Goal: Task Accomplishment & Management: Manage account settings

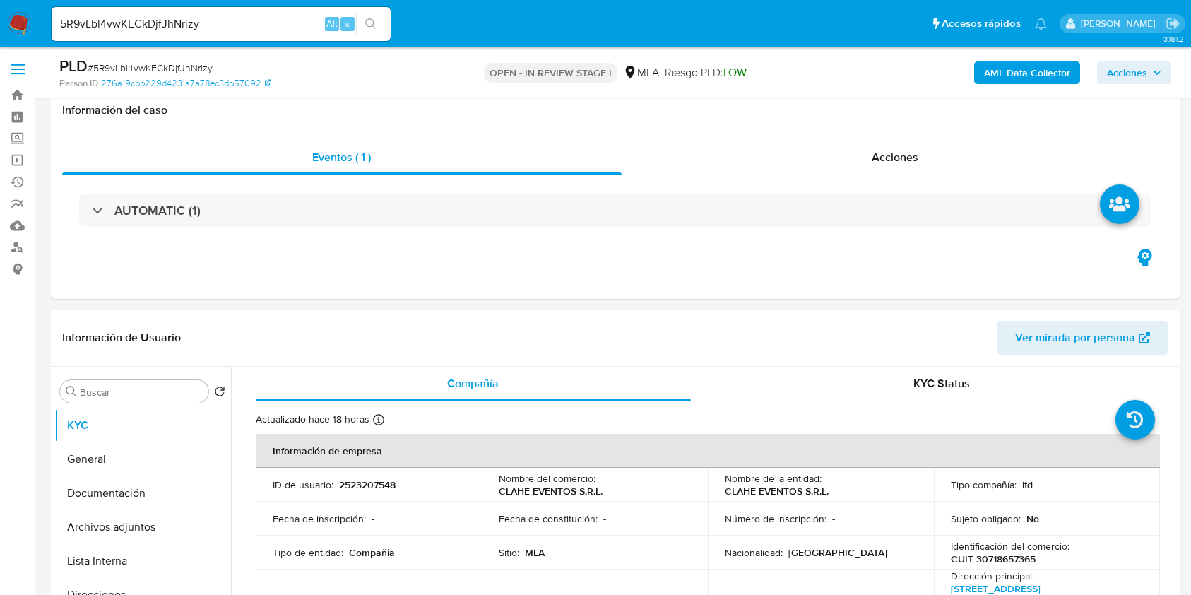
select select "10"
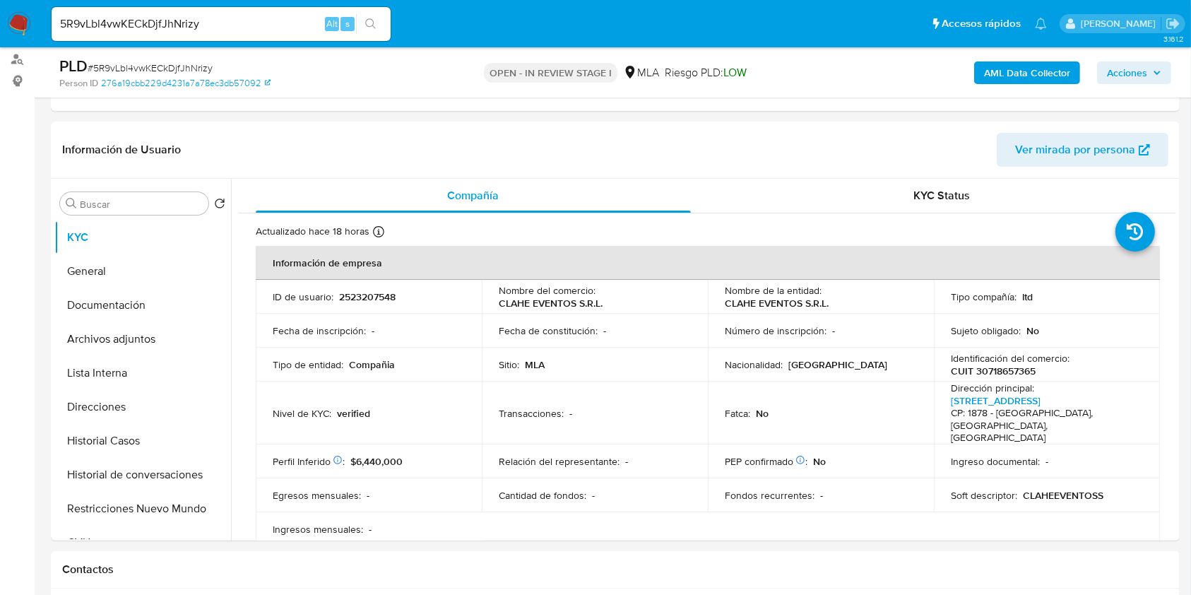
click at [204, 22] on input "5R9vLbl4vwKECkDjfJhNrizy" at bounding box center [221, 24] width 339 height 18
paste input "8wgHPFKZ4UsCAqkPWw8WwbTm"
type input "8wgHPFKZ4UsCAqkPWw8WwbTm"
click at [352, 17] on div "s" at bounding box center [347, 24] width 14 height 14
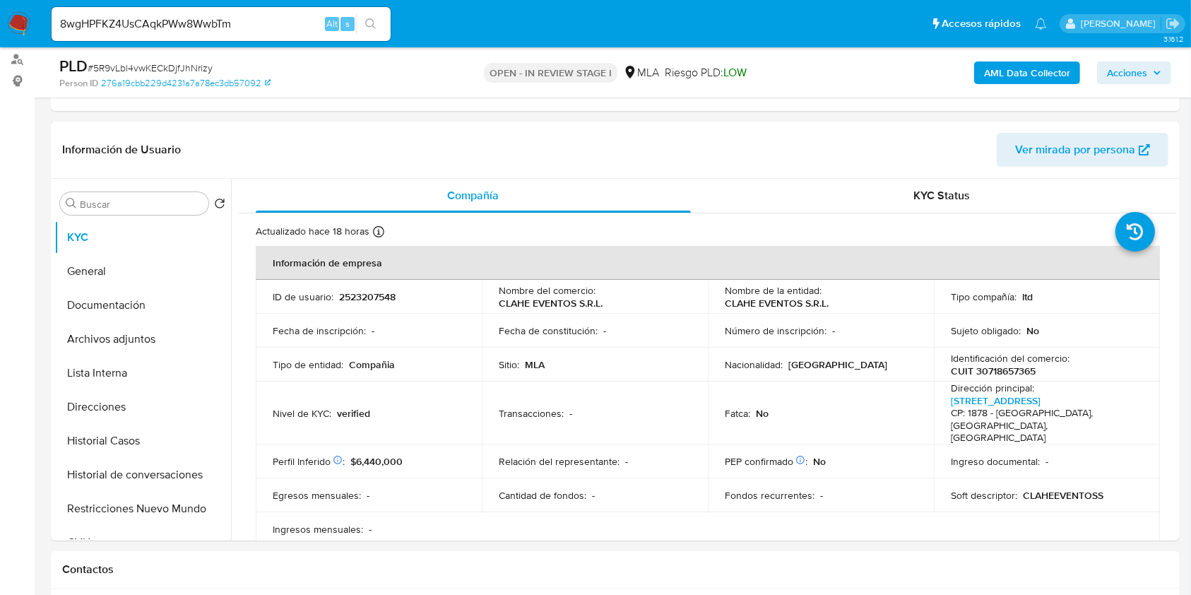
click at [370, 24] on icon "search-icon" at bounding box center [370, 23] width 11 height 11
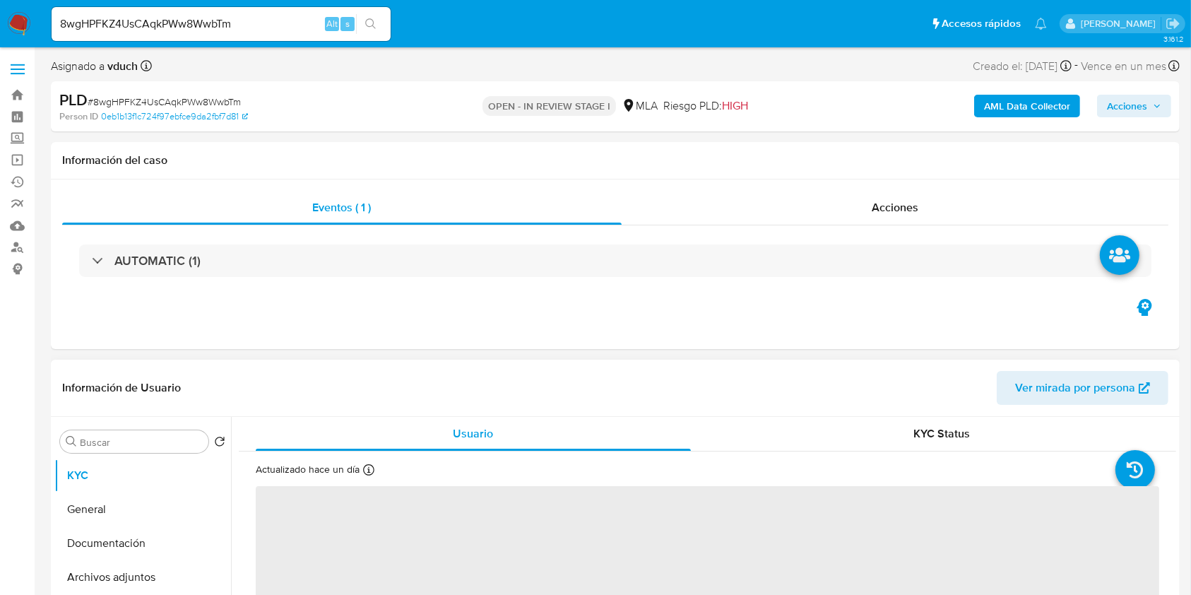
select select "10"
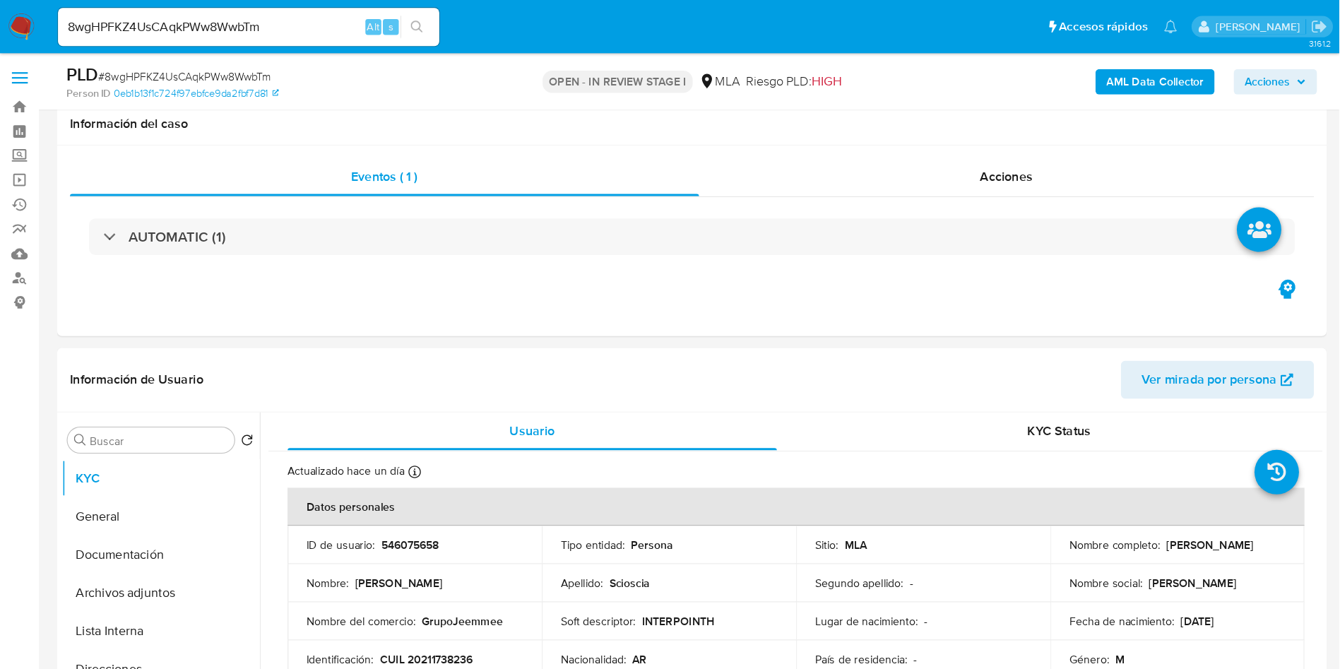
scroll to position [282, 0]
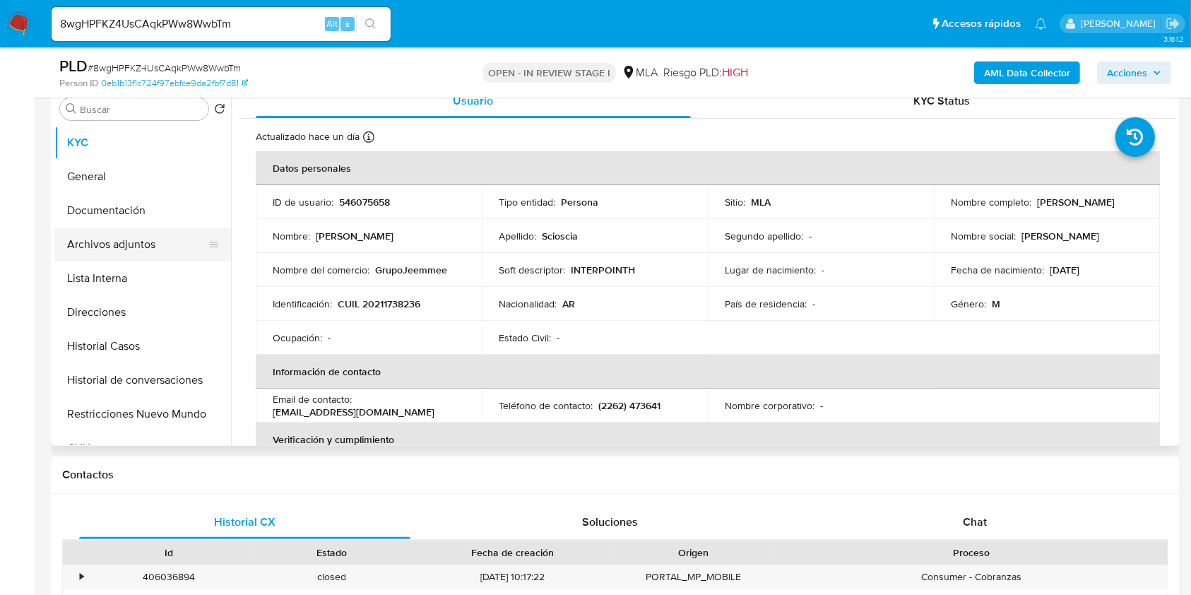
click at [145, 254] on button "Archivos adjuntos" at bounding box center [136, 244] width 165 height 34
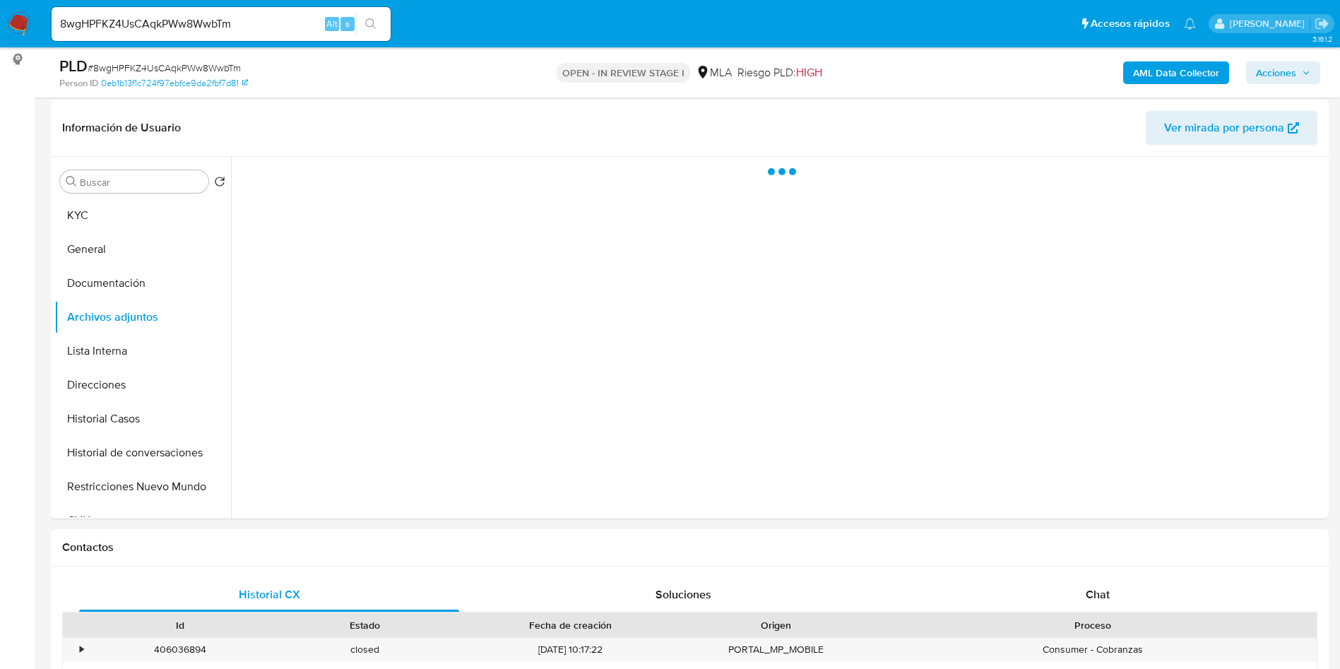
scroll to position [177, 0]
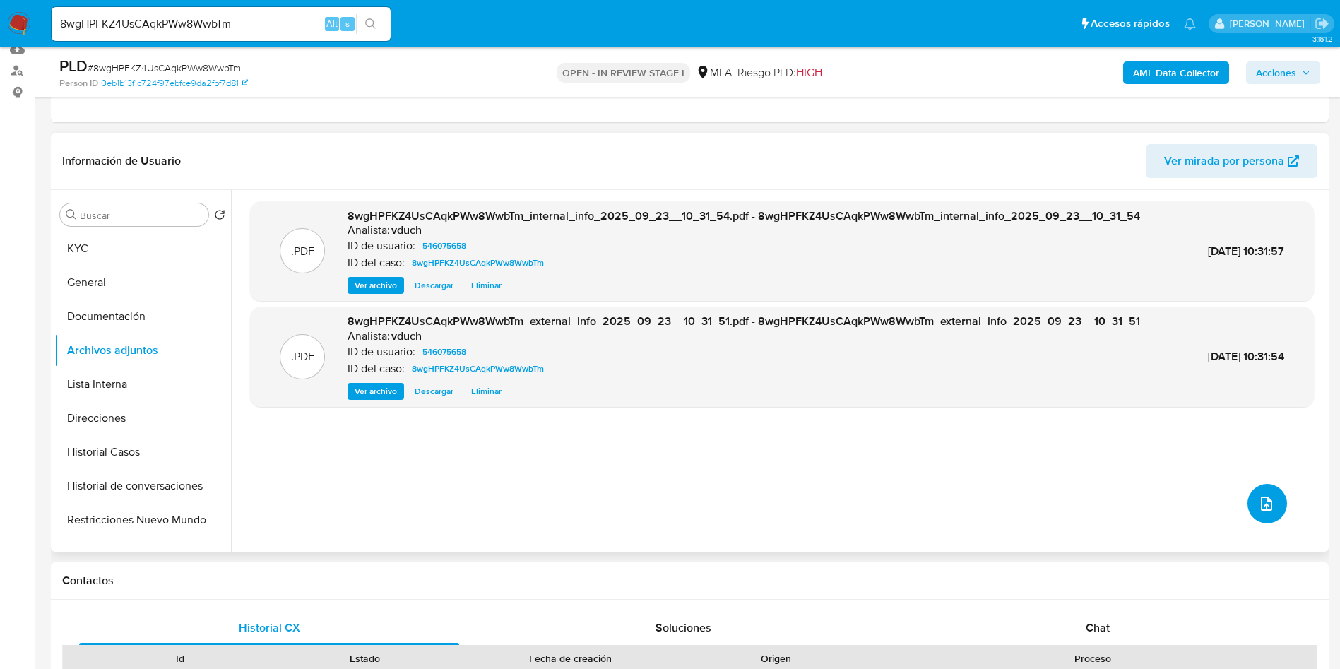
click at [1190, 516] on button "upload-file" at bounding box center [1267, 504] width 40 height 40
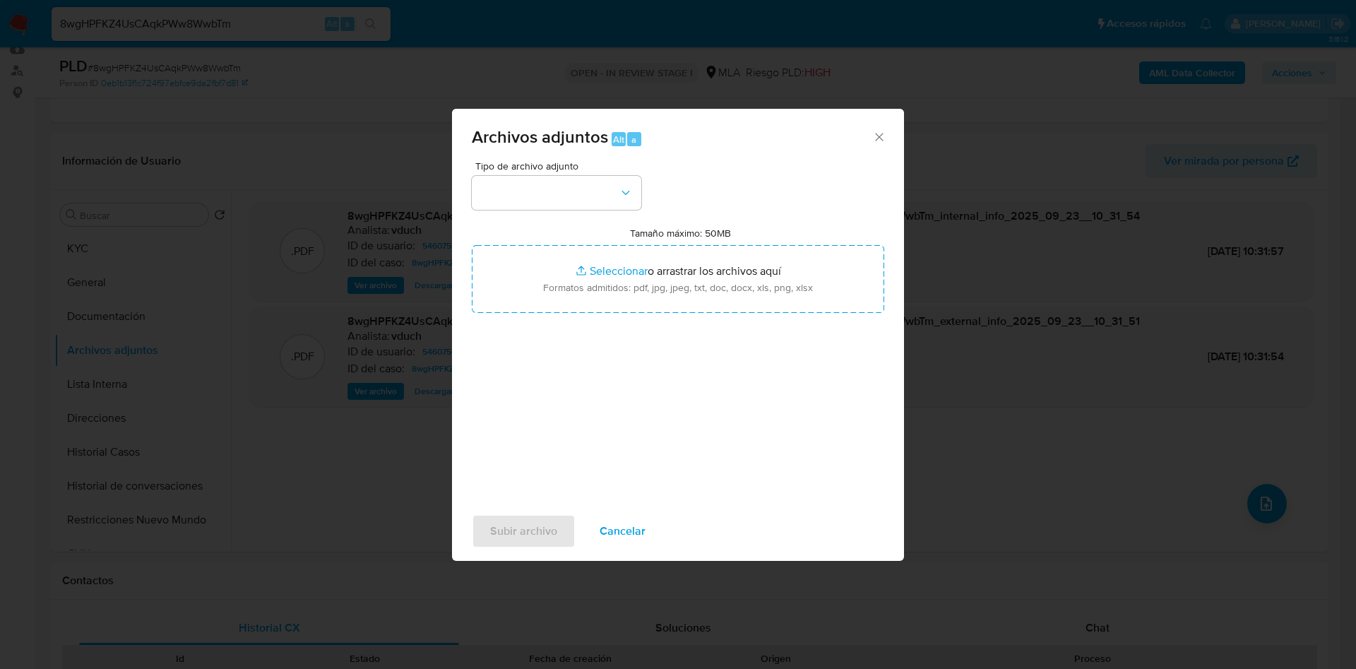
click at [417, 393] on div "Archivos adjuntos Alt a Tipo de archivo adjunto Tamaño máximo: 50MB Seleccionar…" at bounding box center [678, 334] width 1356 height 669
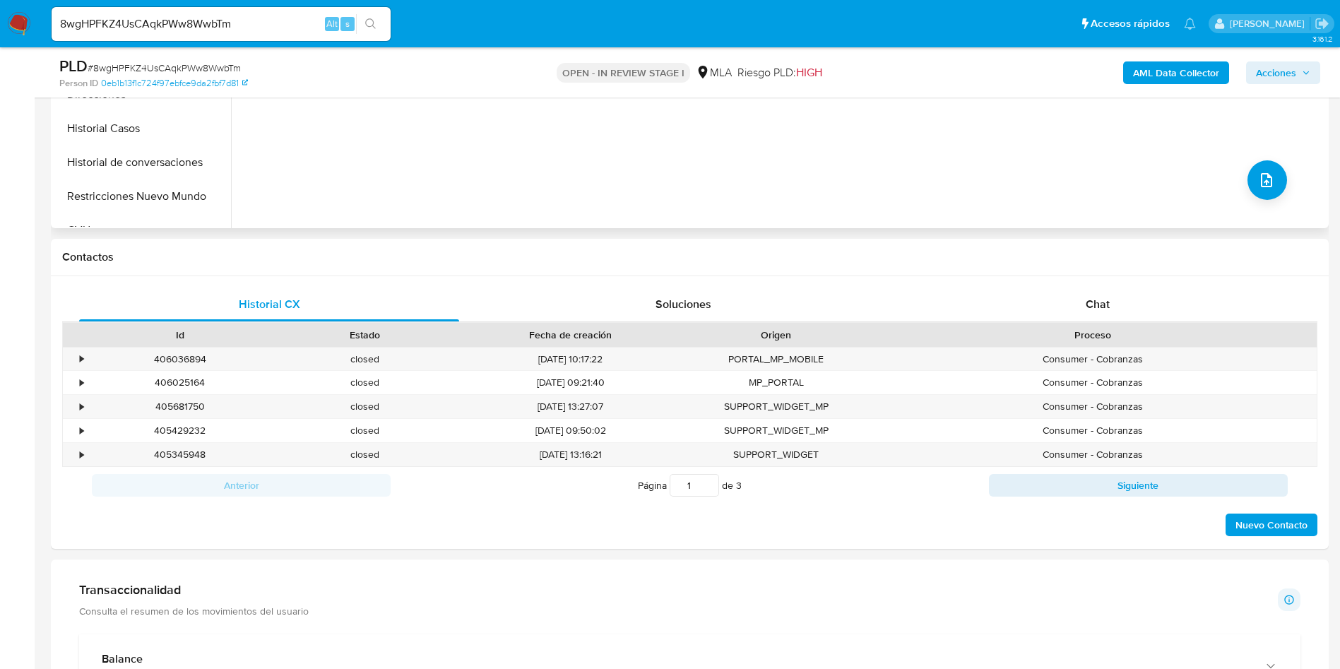
scroll to position [388, 0]
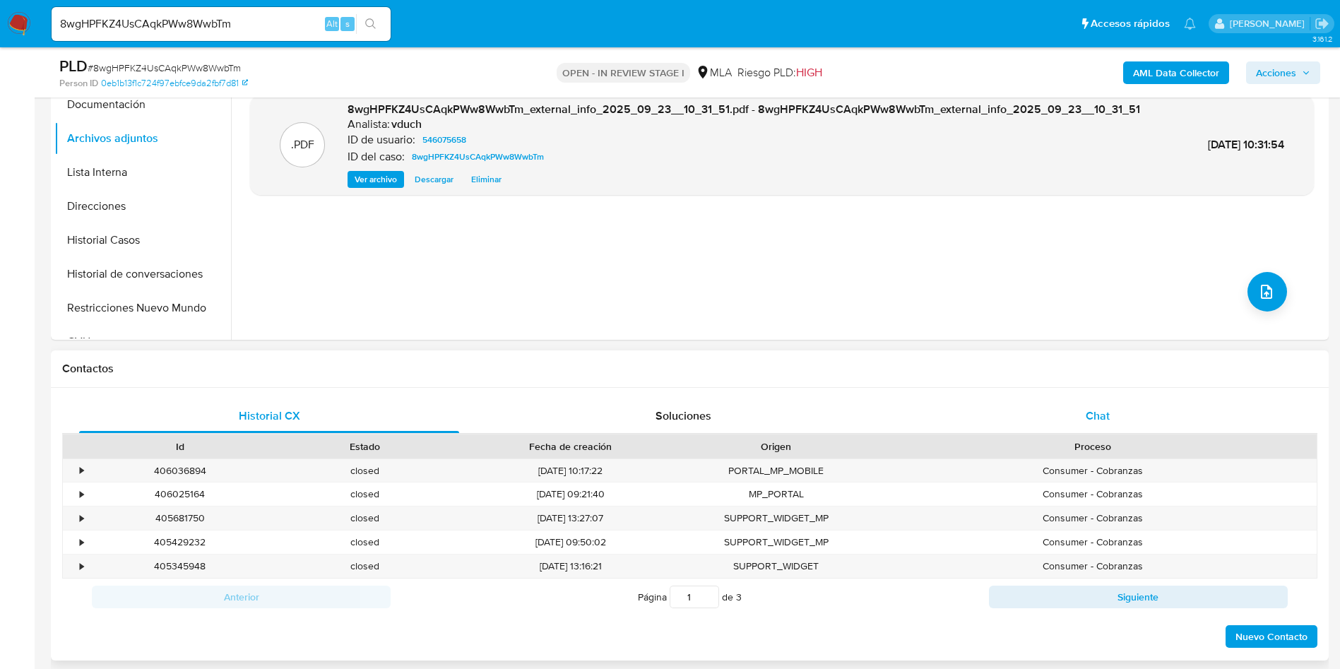
click at [1140, 425] on div "Chat" at bounding box center [1097, 416] width 380 height 34
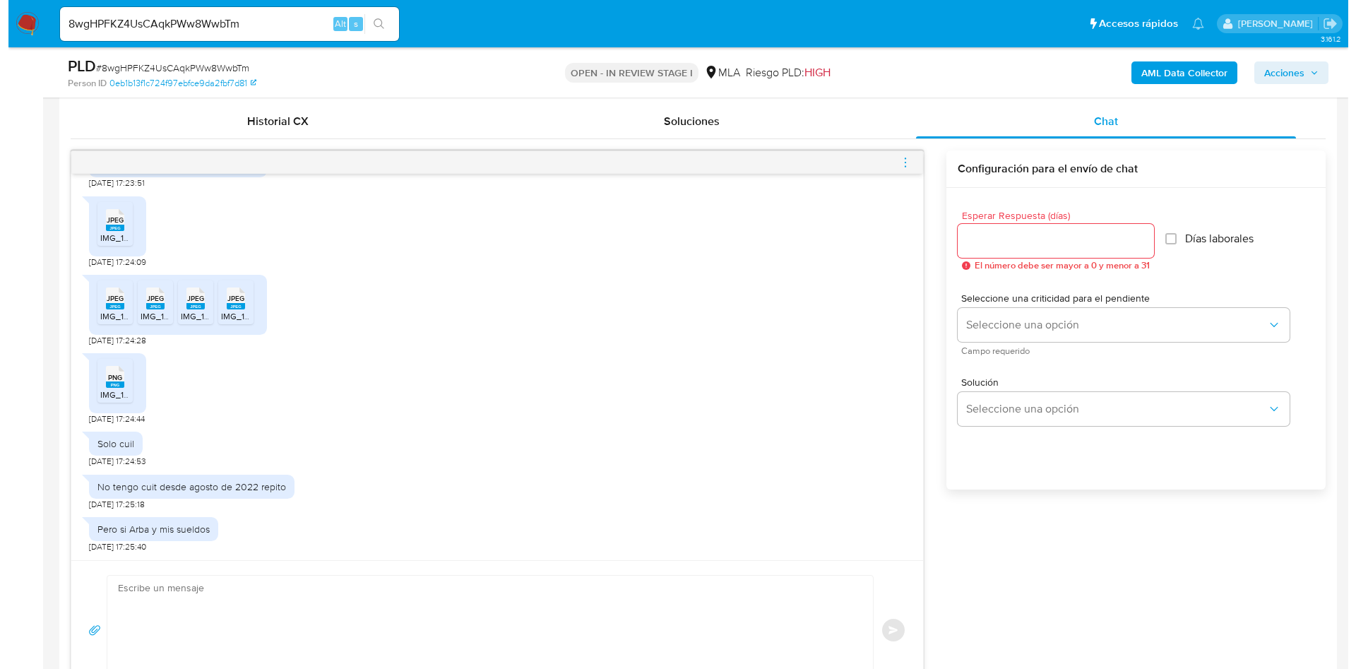
scroll to position [177, 0]
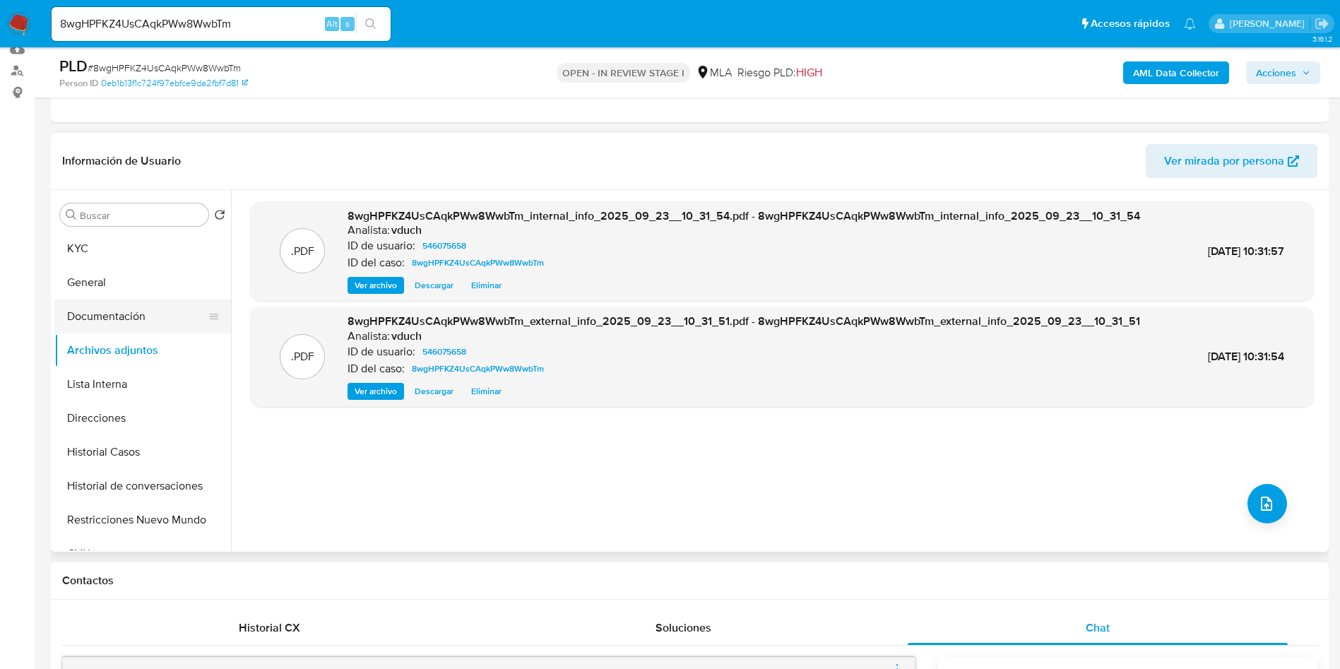
click at [111, 310] on button "Documentación" at bounding box center [136, 316] width 165 height 34
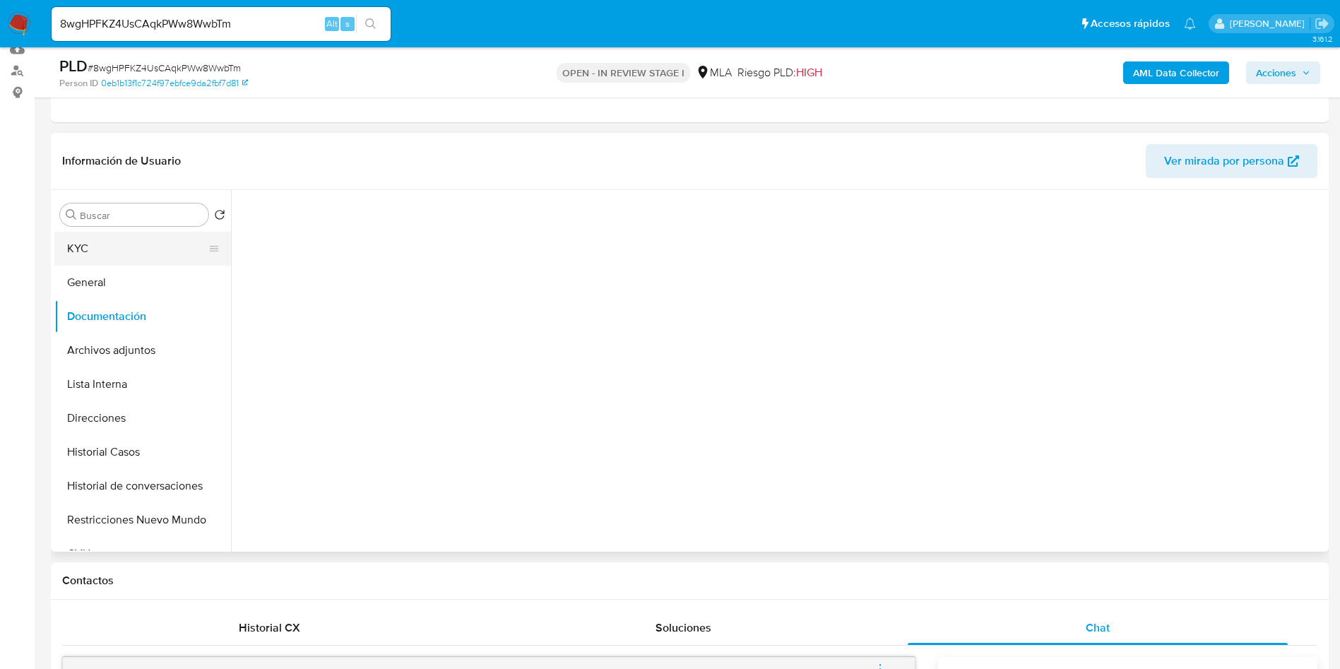
click at [87, 253] on button "KYC" at bounding box center [136, 249] width 165 height 34
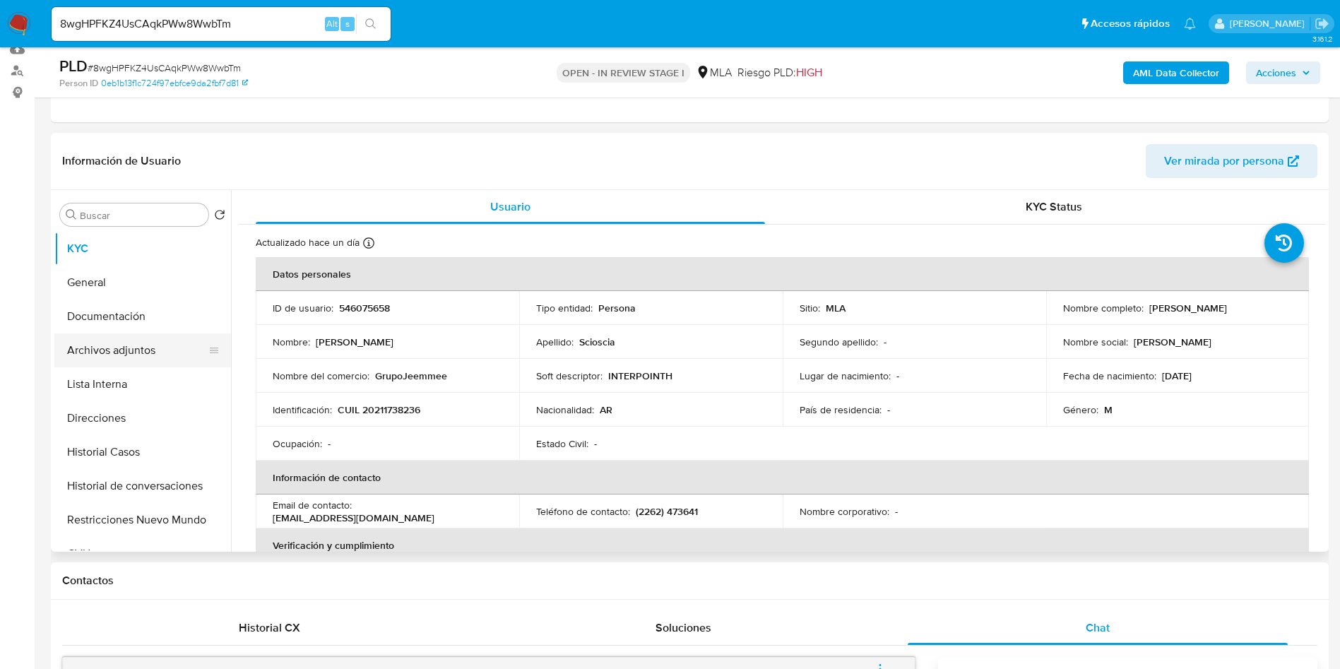
click at [95, 357] on button "Archivos adjuntos" at bounding box center [136, 350] width 165 height 34
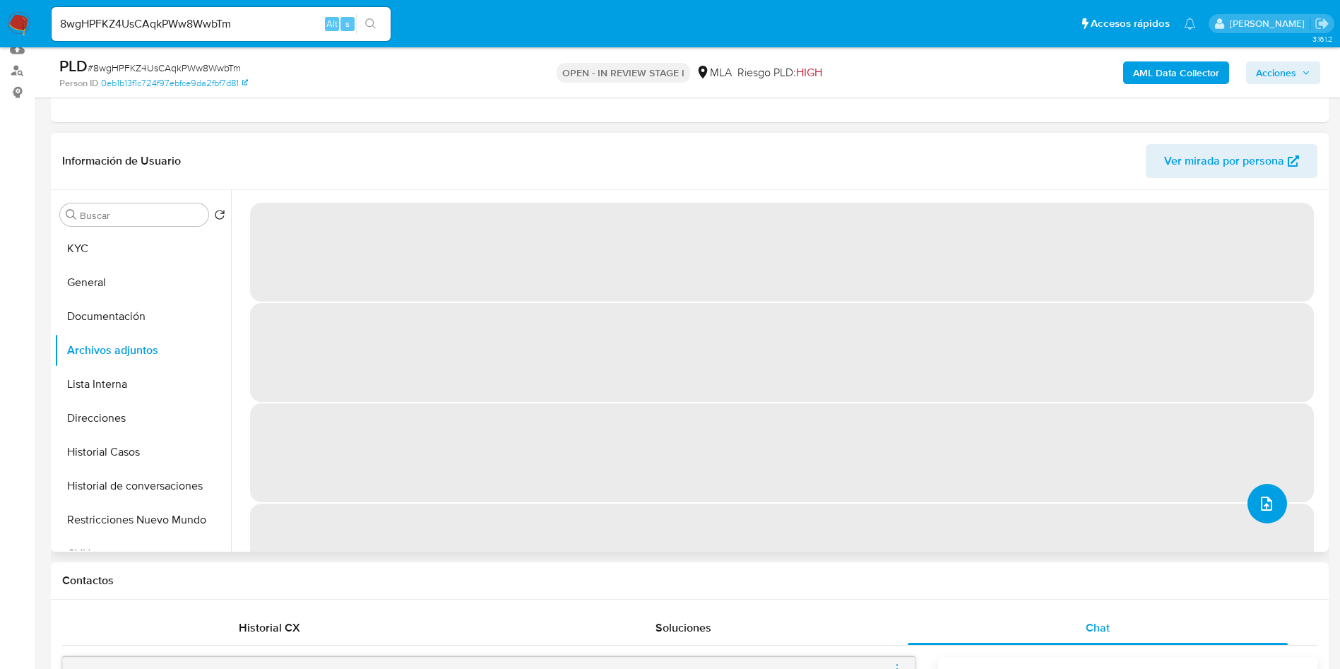
click at [1190, 509] on button "upload-file" at bounding box center [1267, 504] width 40 height 40
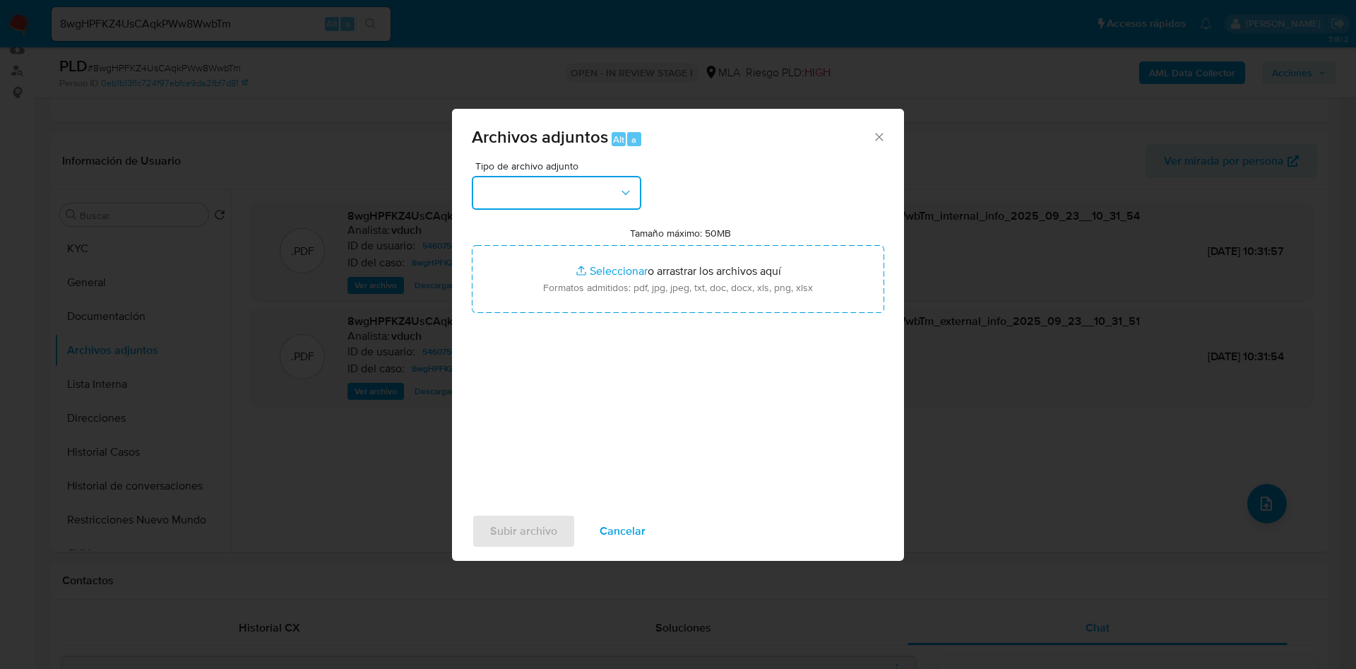
click at [536, 182] on button "button" at bounding box center [556, 193] width 169 height 34
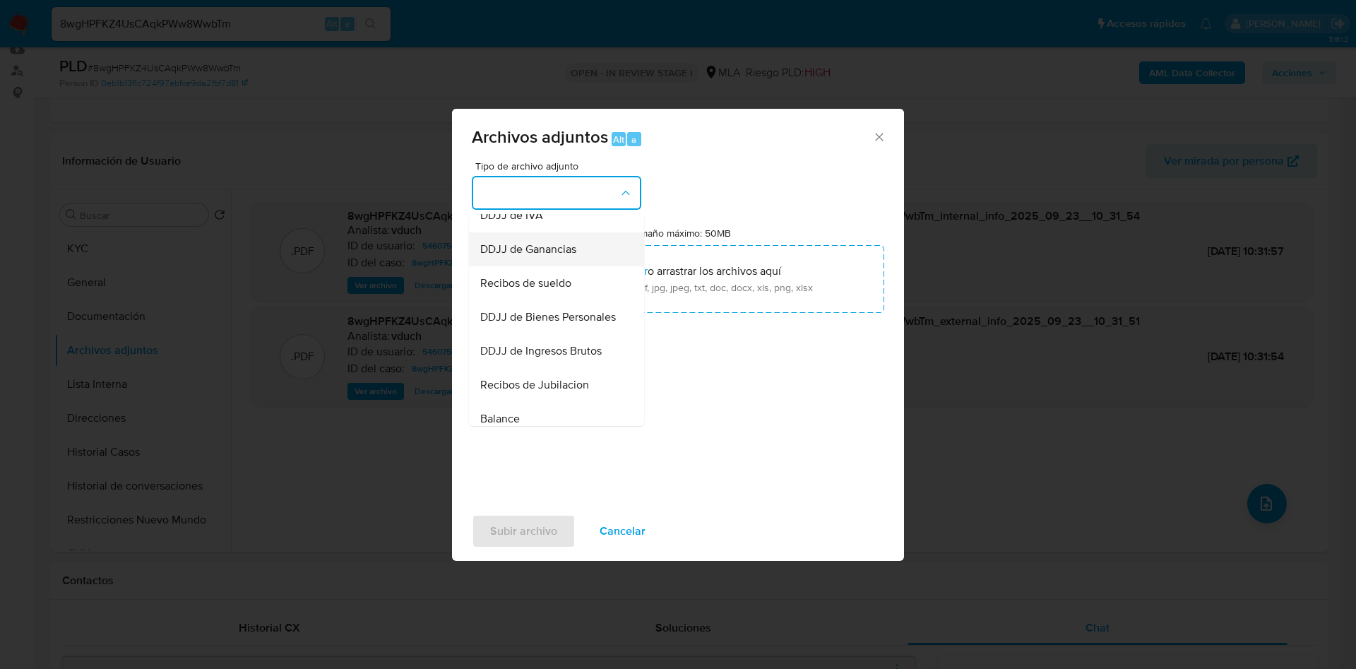
scroll to position [215, 0]
click at [516, 304] on div "OTROS" at bounding box center [552, 287] width 144 height 34
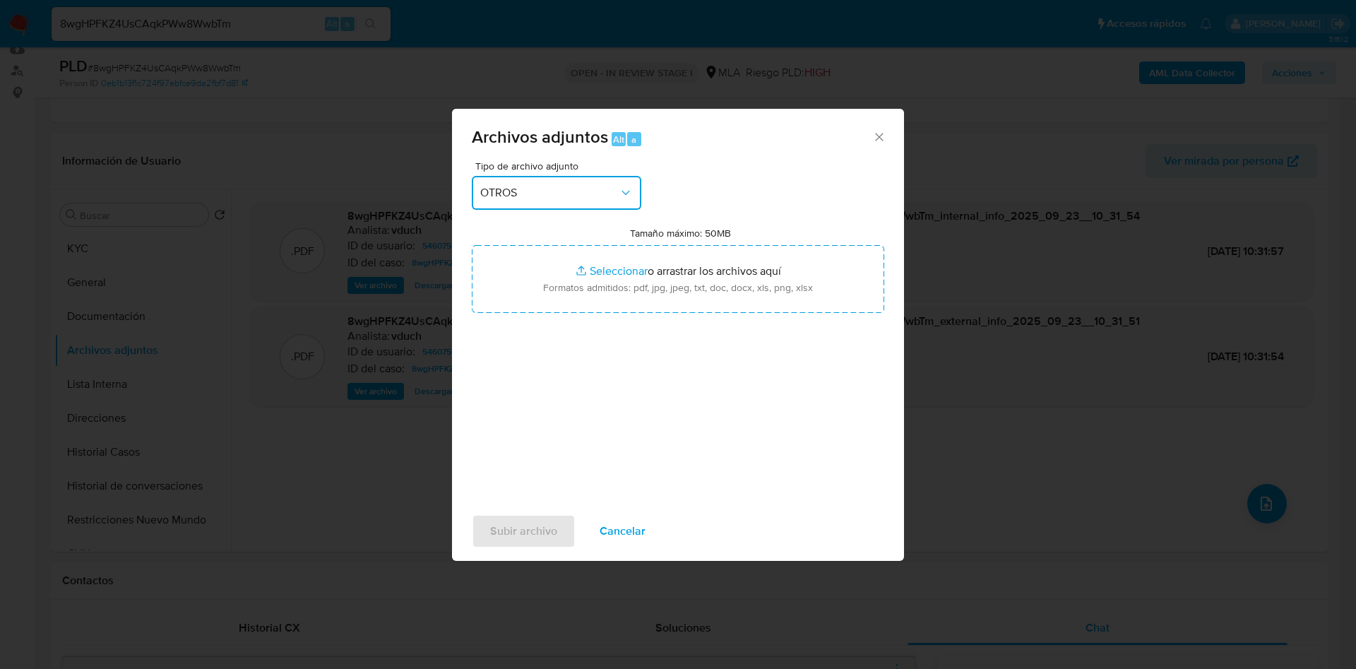
click at [594, 199] on span "OTROS" at bounding box center [549, 193] width 138 height 14
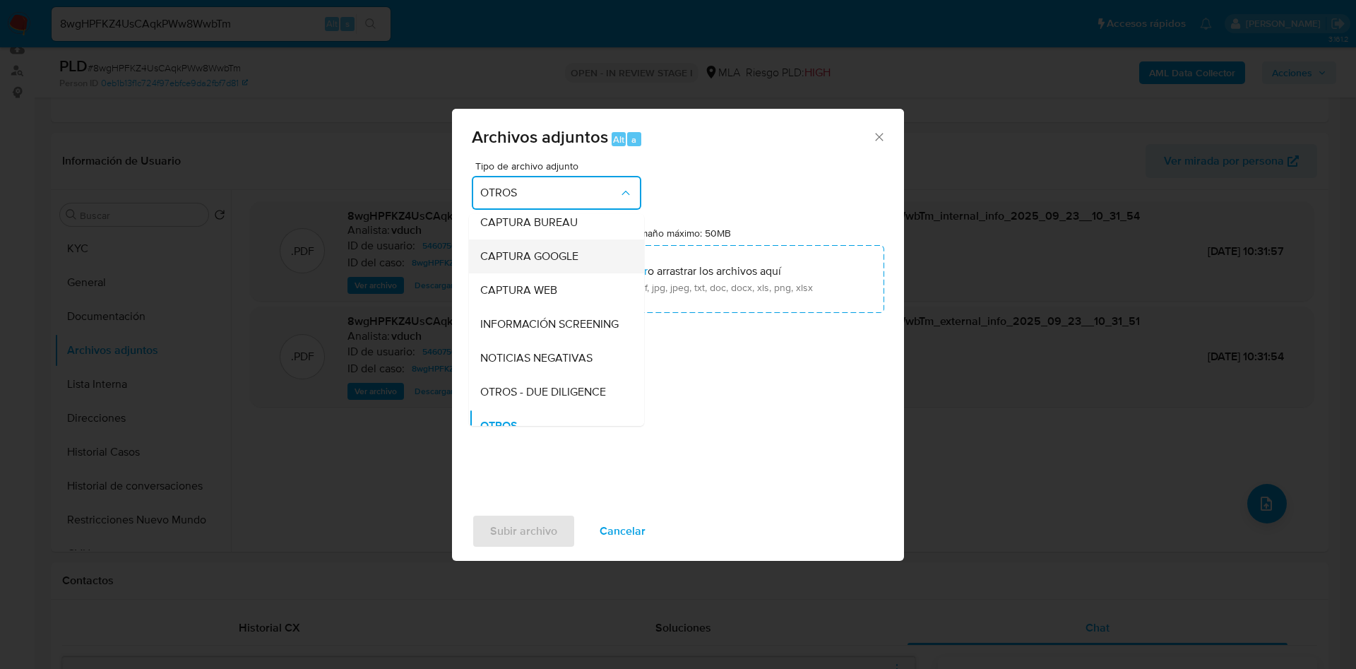
scroll to position [0, 0]
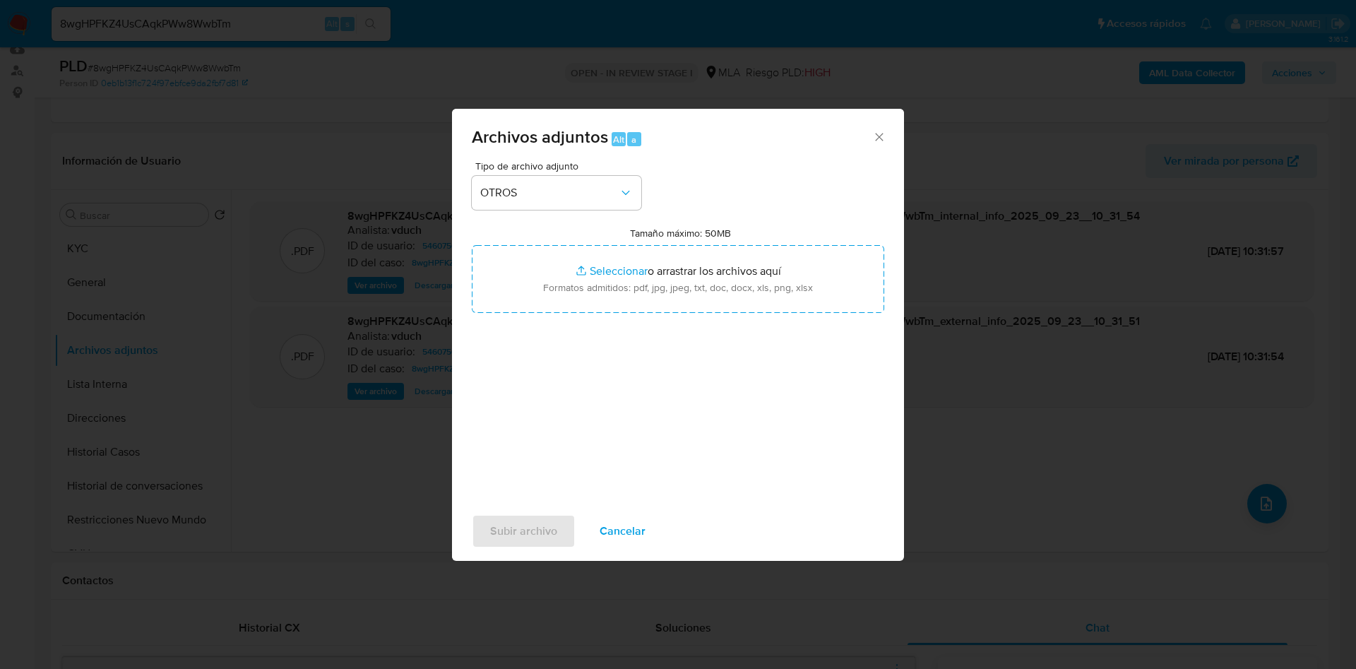
click at [790, 395] on div "Tipo de archivo adjunto OTROS Tamaño máximo: 50MB Seleccionar archivos Seleccio…" at bounding box center [678, 327] width 412 height 333
click at [542, 207] on button "OTROS" at bounding box center [556, 193] width 169 height 34
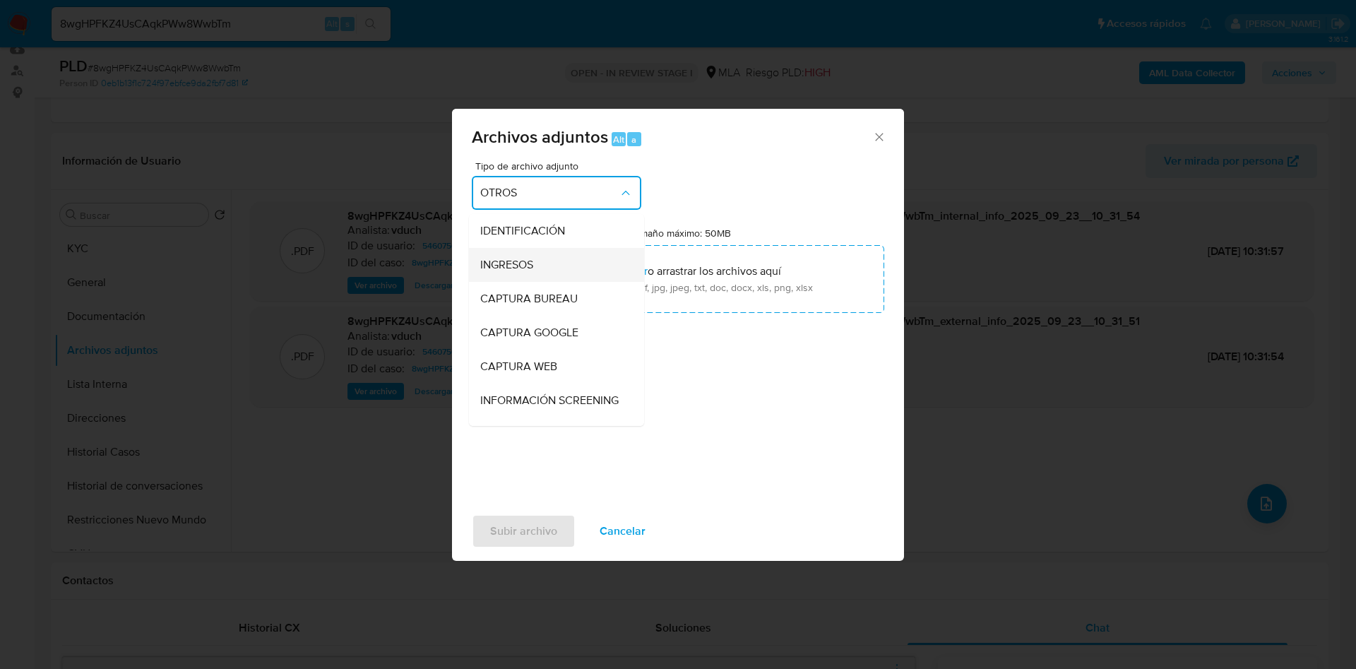
click at [517, 266] on span "INGRESOS" at bounding box center [506, 265] width 53 height 14
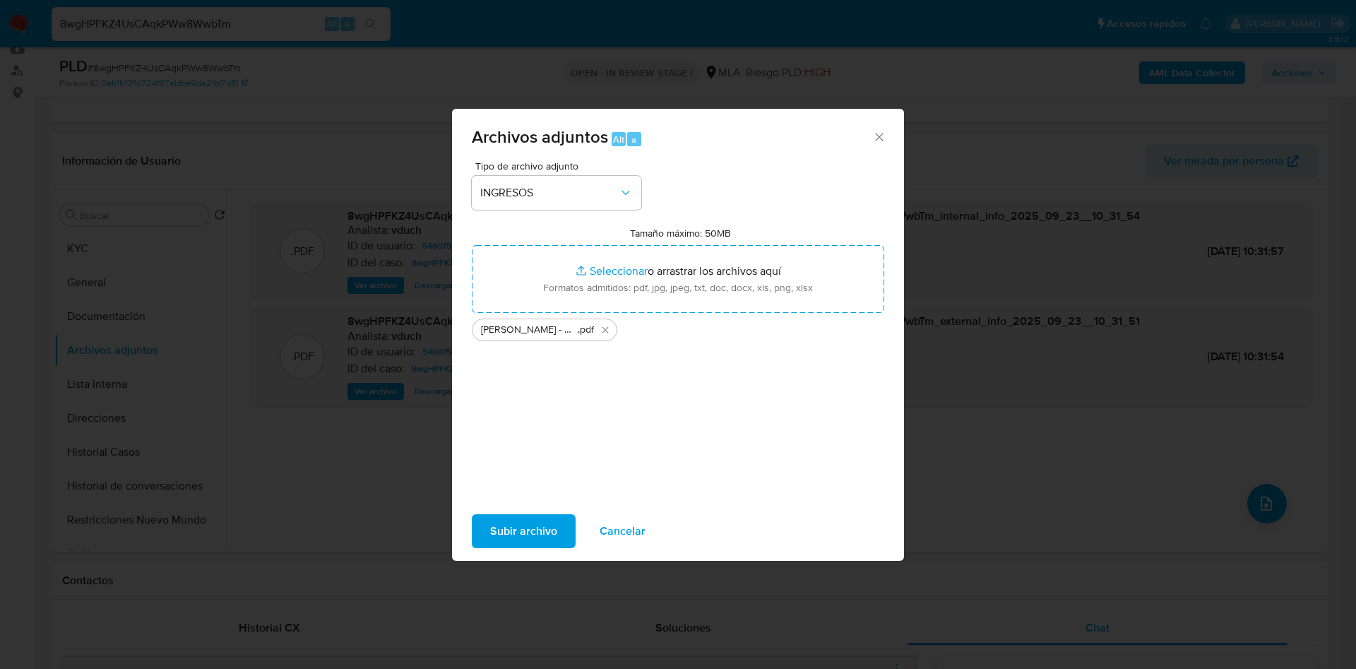
click at [511, 532] on span "Subir archivo" at bounding box center [523, 531] width 67 height 31
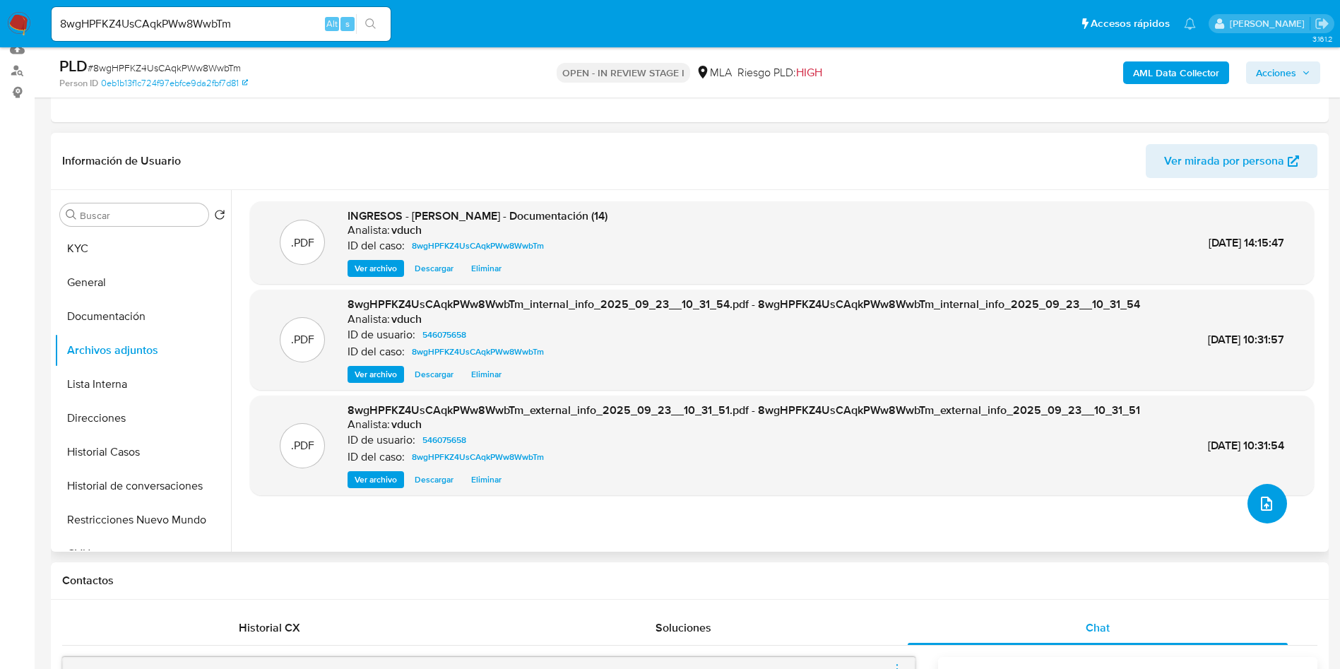
click at [1190, 511] on button "upload-file" at bounding box center [1267, 504] width 40 height 40
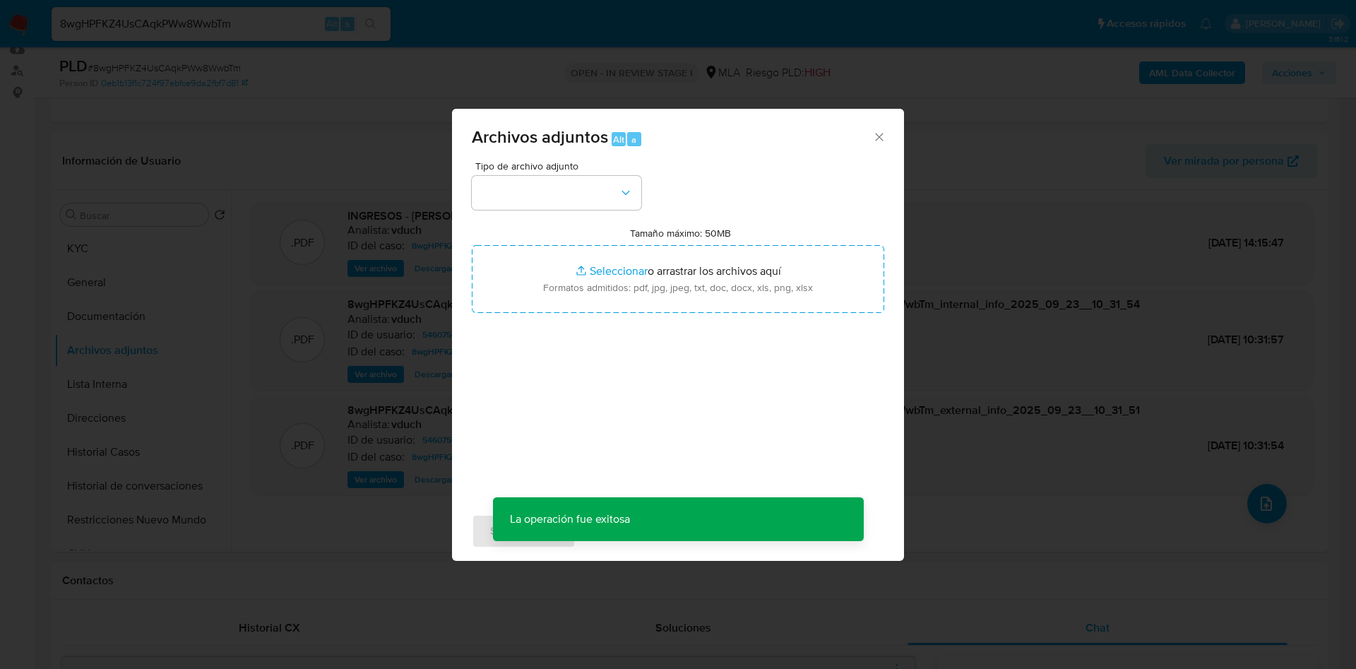
click at [576, 211] on div "Tipo de archivo adjunto Tamaño máximo: 50MB Seleccionar archivos Seleccionar o …" at bounding box center [678, 327] width 412 height 333
click at [580, 193] on button "button" at bounding box center [556, 193] width 169 height 34
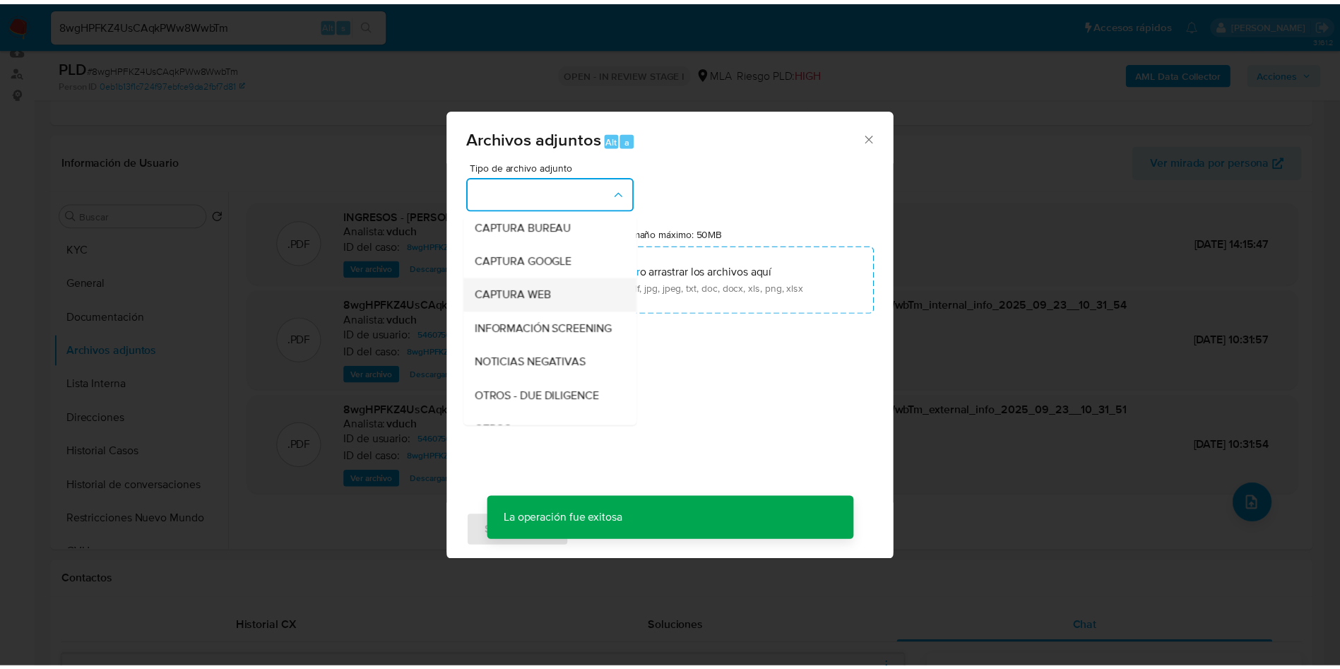
scroll to position [106, 0]
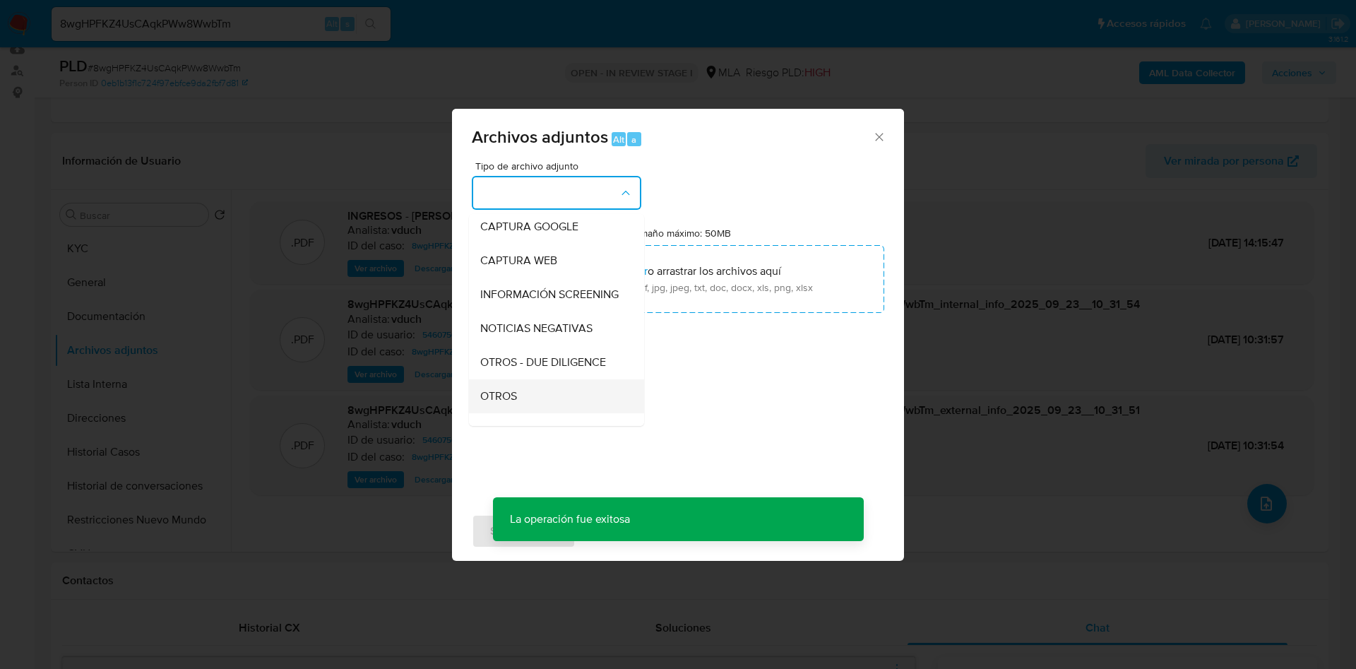
click at [523, 413] on div "OTROS" at bounding box center [552, 396] width 144 height 34
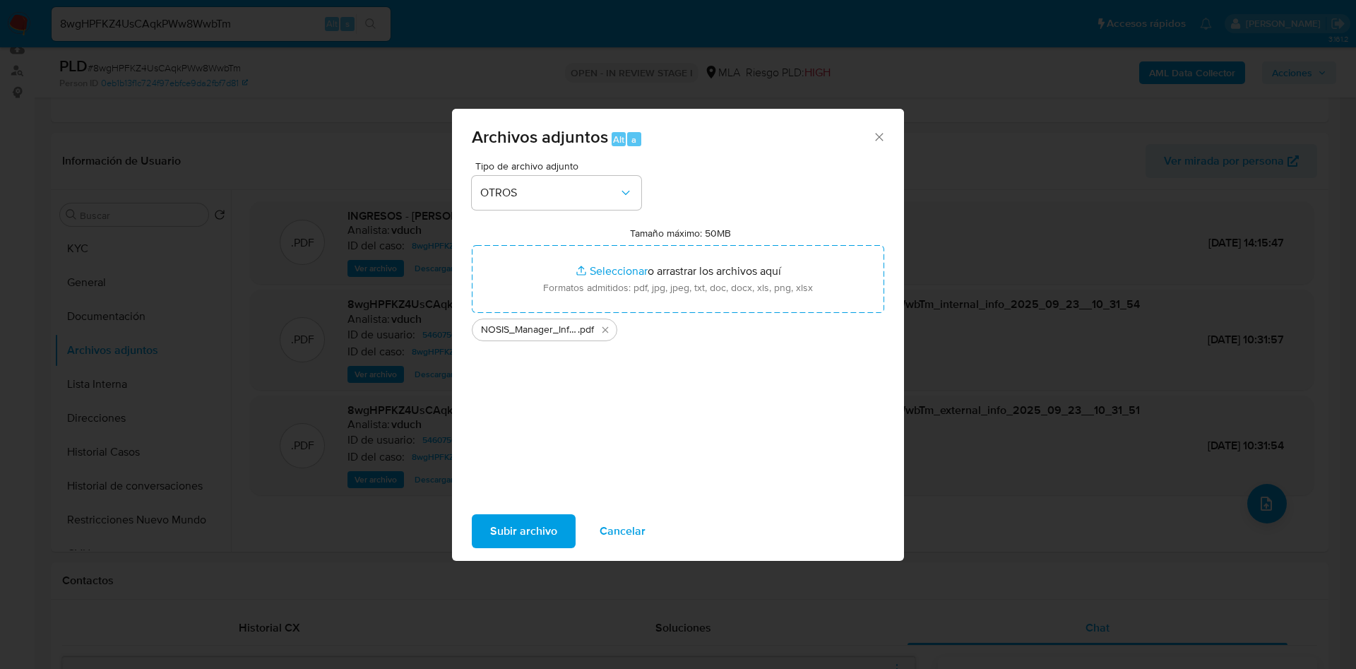
click at [527, 532] on span "Subir archivo" at bounding box center [523, 531] width 67 height 31
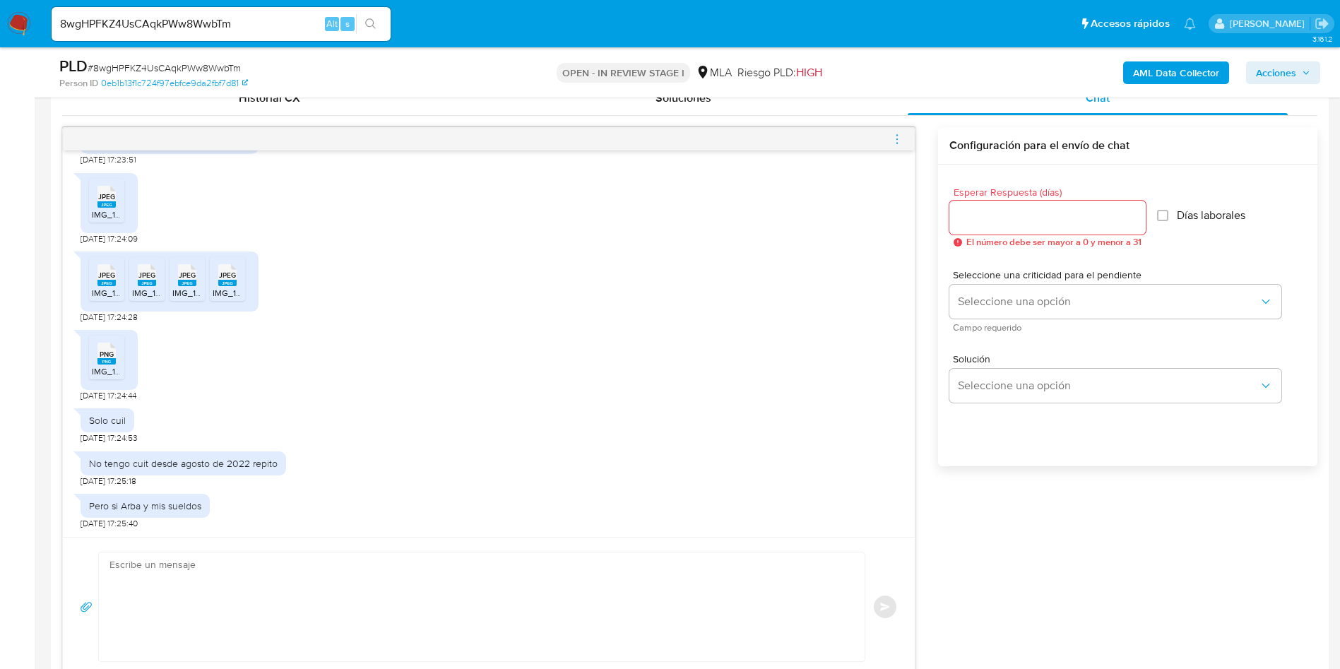
scroll to position [465, 0]
click at [290, 591] on textarea at bounding box center [477, 606] width 737 height 109
paste textarea "Hola, Muchas gracias por tu respuesta. Nos ponemos en contacto nuevamente dado …"
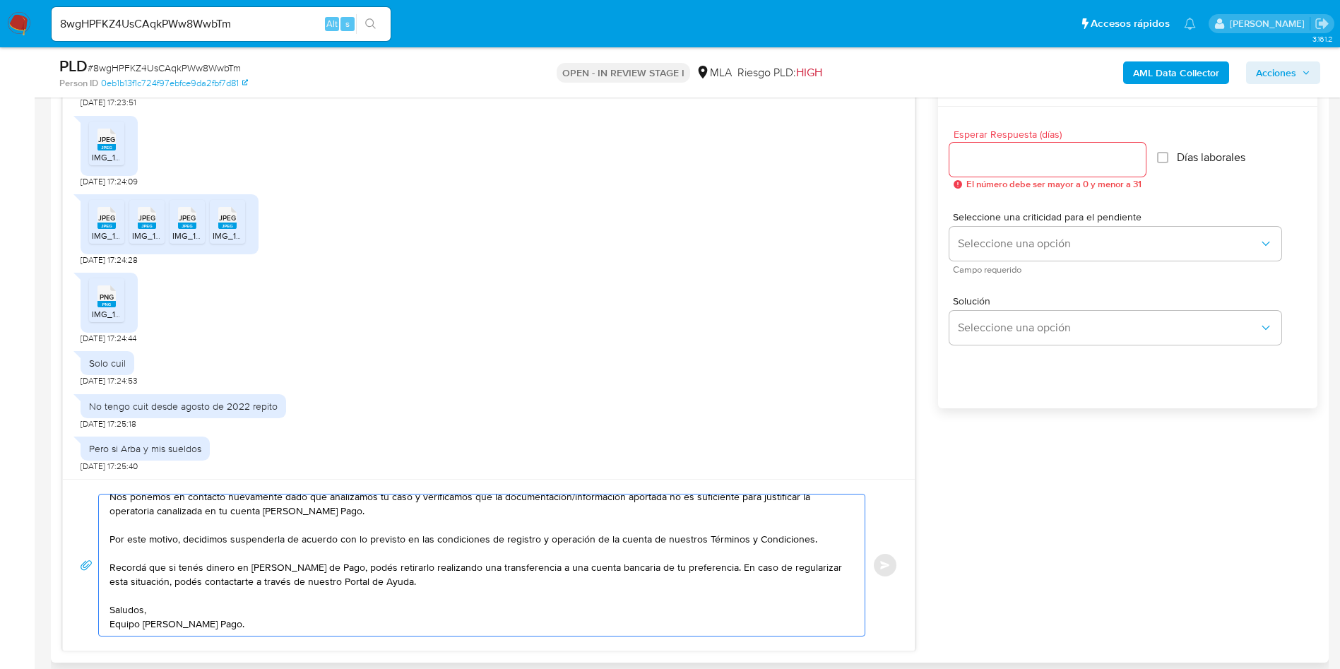
scroll to position [731, 0]
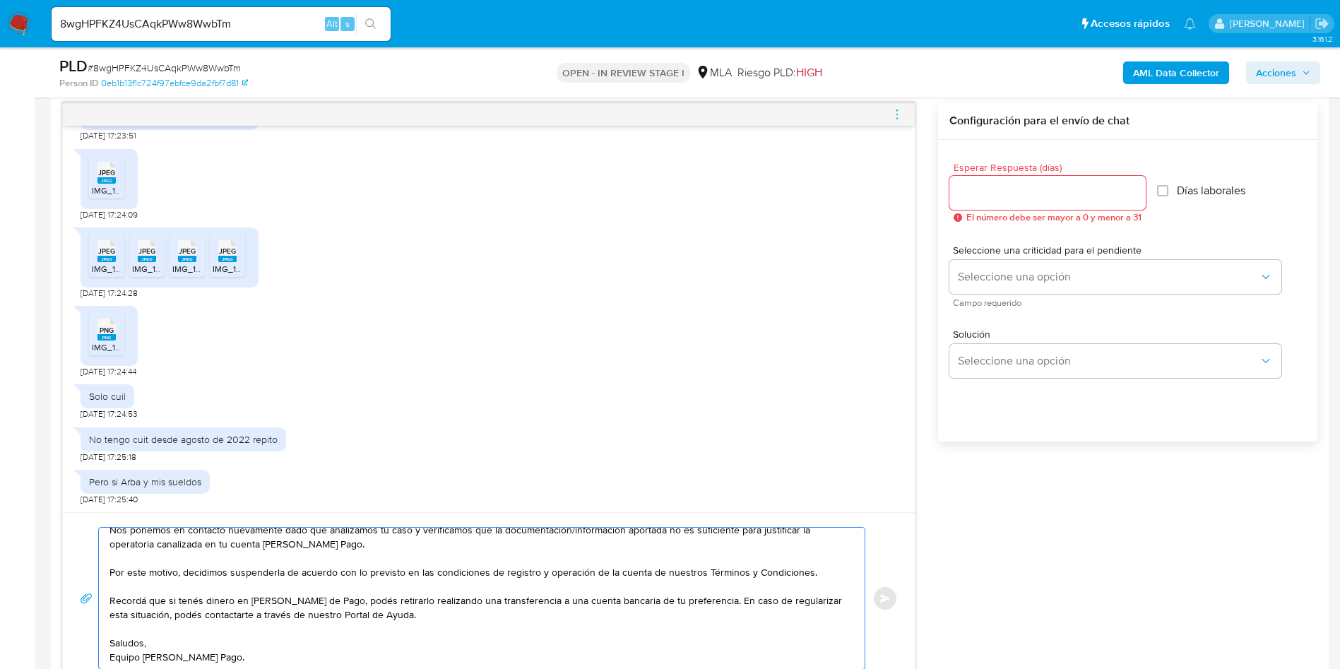
type textarea "Hola, Muchas gracias por tu respuesta. Nos ponemos en contacto nuevamente dado …"
click at [968, 189] on input "Esperar Respuesta (días)" at bounding box center [1047, 193] width 196 height 18
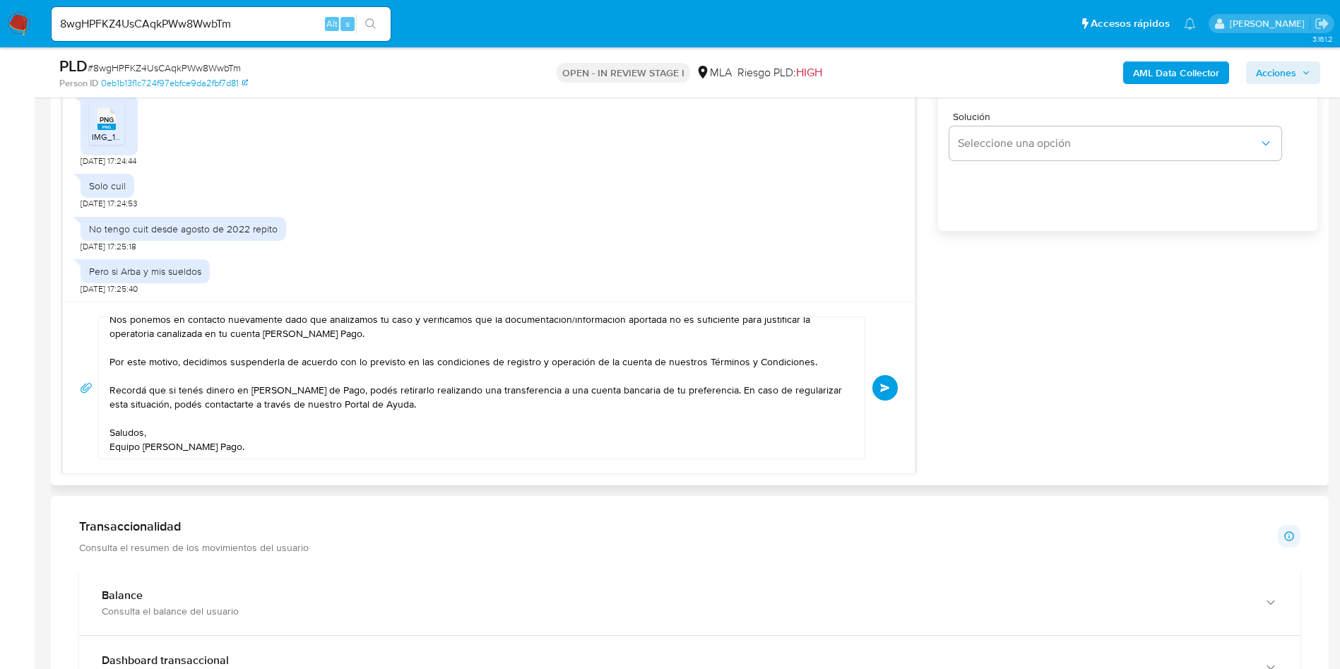
scroll to position [943, 0]
type input "0"
click at [202, 448] on textarea "Hola, Muchas gracias por tu respuesta. Nos ponemos en contacto nuevamente dado …" at bounding box center [477, 386] width 737 height 141
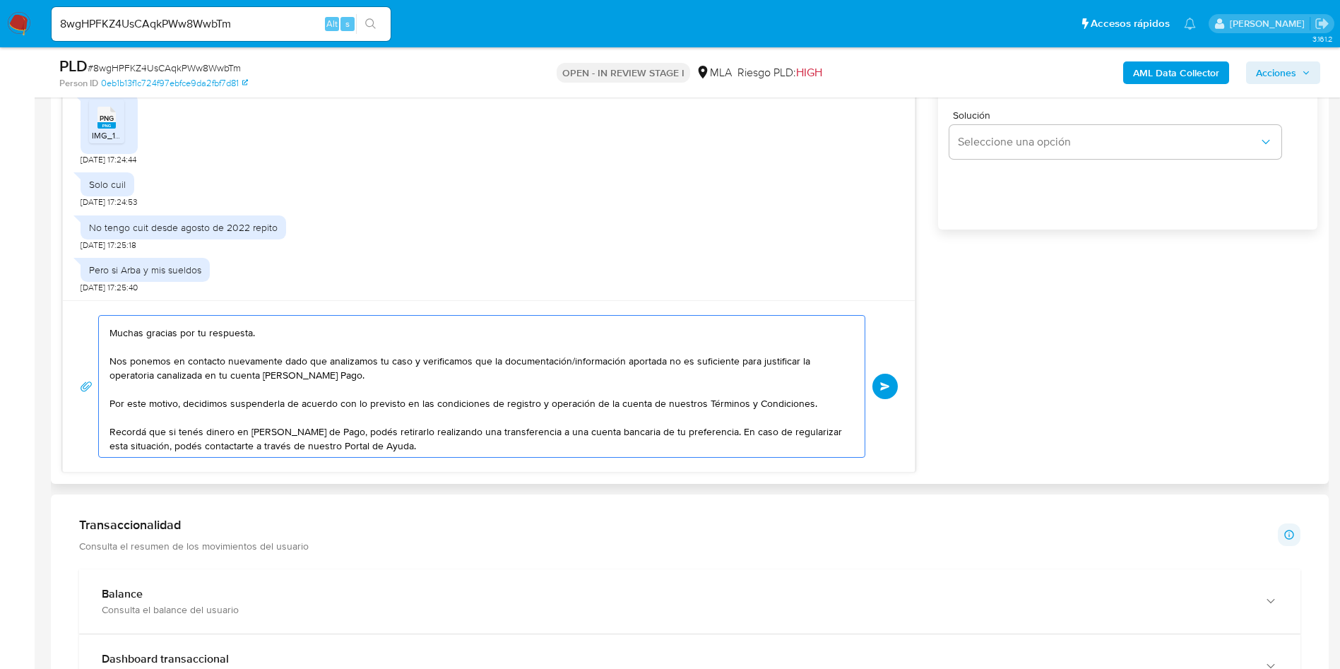
scroll to position [0, 0]
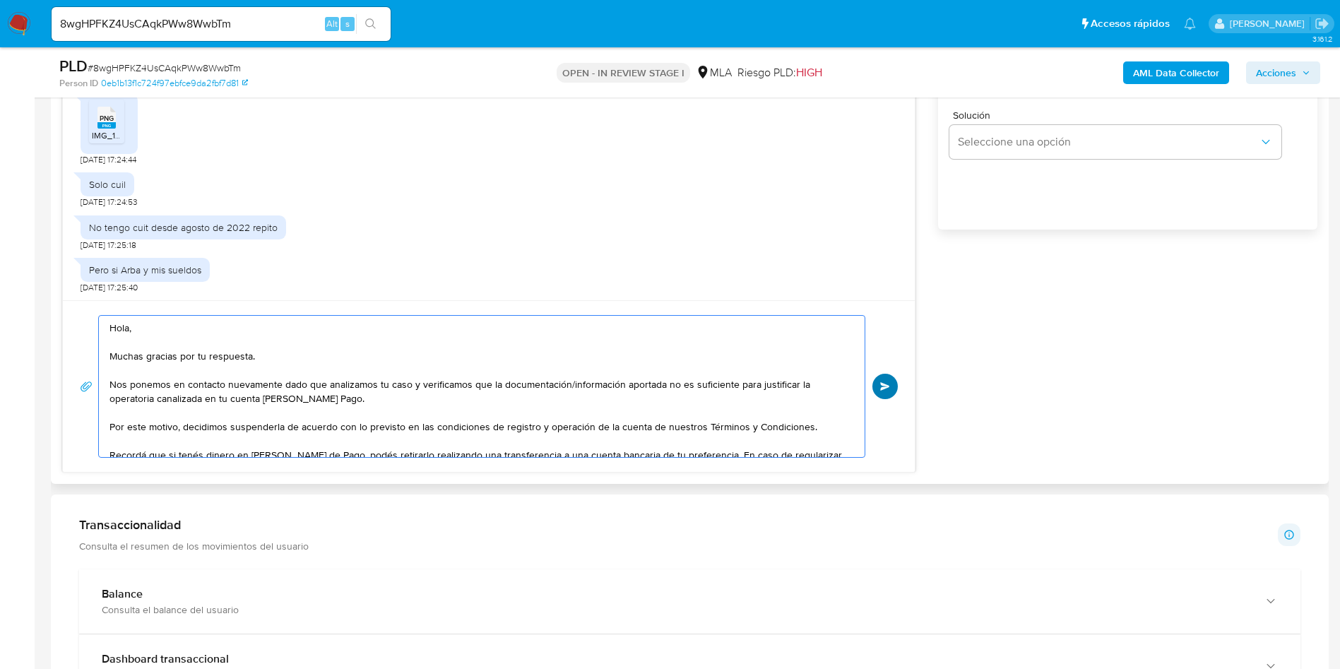
type textarea "Hola, Muchas gracias por tu respuesta. Nos ponemos en contacto nuevamente dado …"
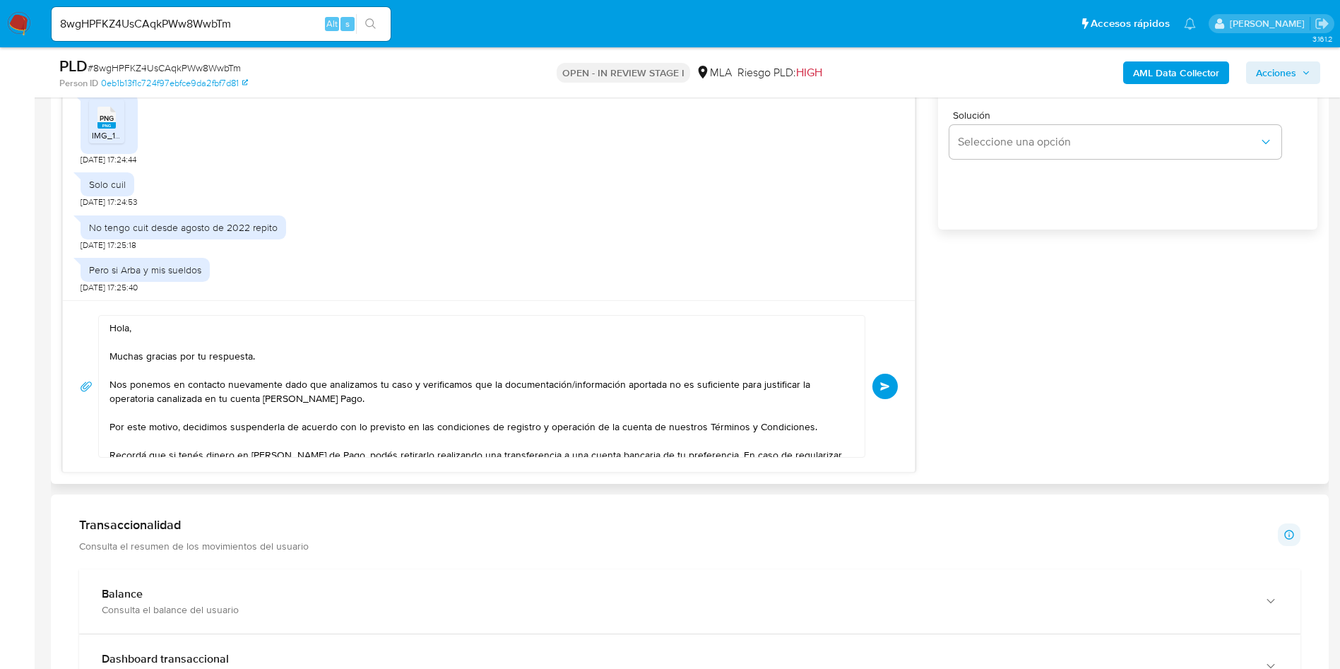
click at [890, 381] on button "Enviar" at bounding box center [884, 386] width 25 height 25
click at [172, 30] on input "8wgHPFKZ4UsCAqkPWw8WwbTm" at bounding box center [221, 24] width 339 height 18
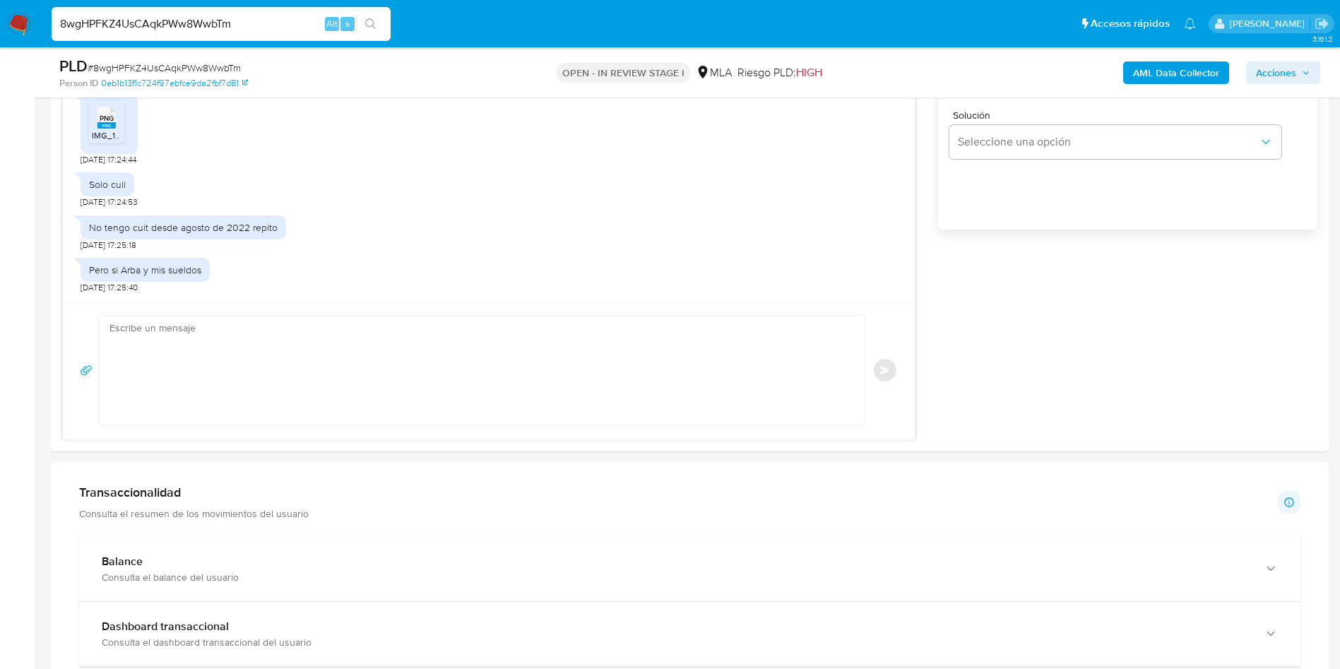
scroll to position [764, 0]
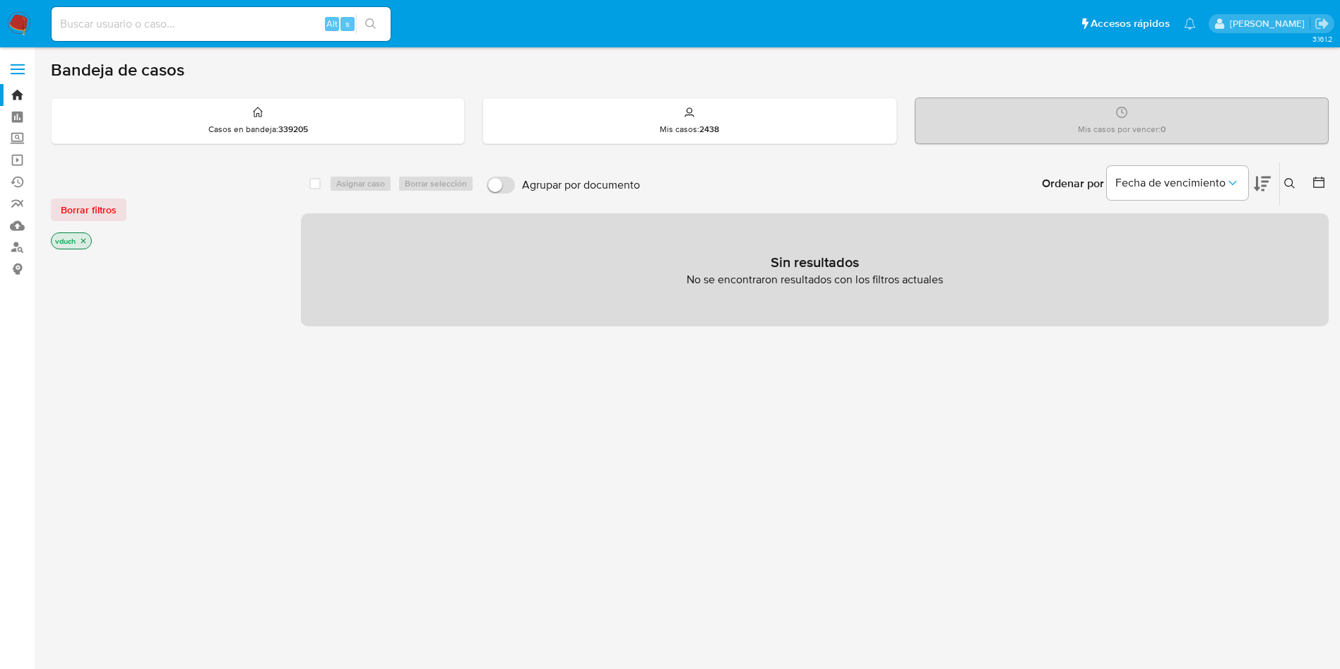
click at [1284, 179] on button at bounding box center [1291, 183] width 23 height 17
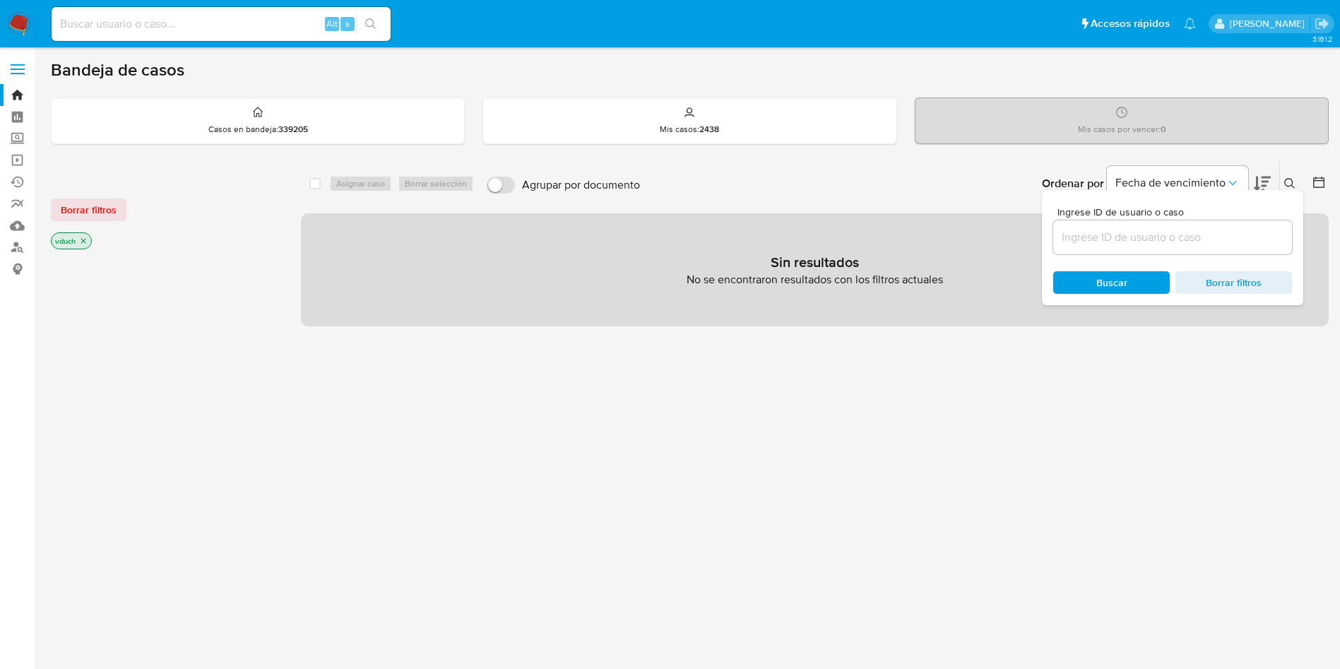
click at [1261, 244] on input at bounding box center [1172, 237] width 239 height 18
type input "8wgHPFKZ4UsCAqkPWw8WwbTm"
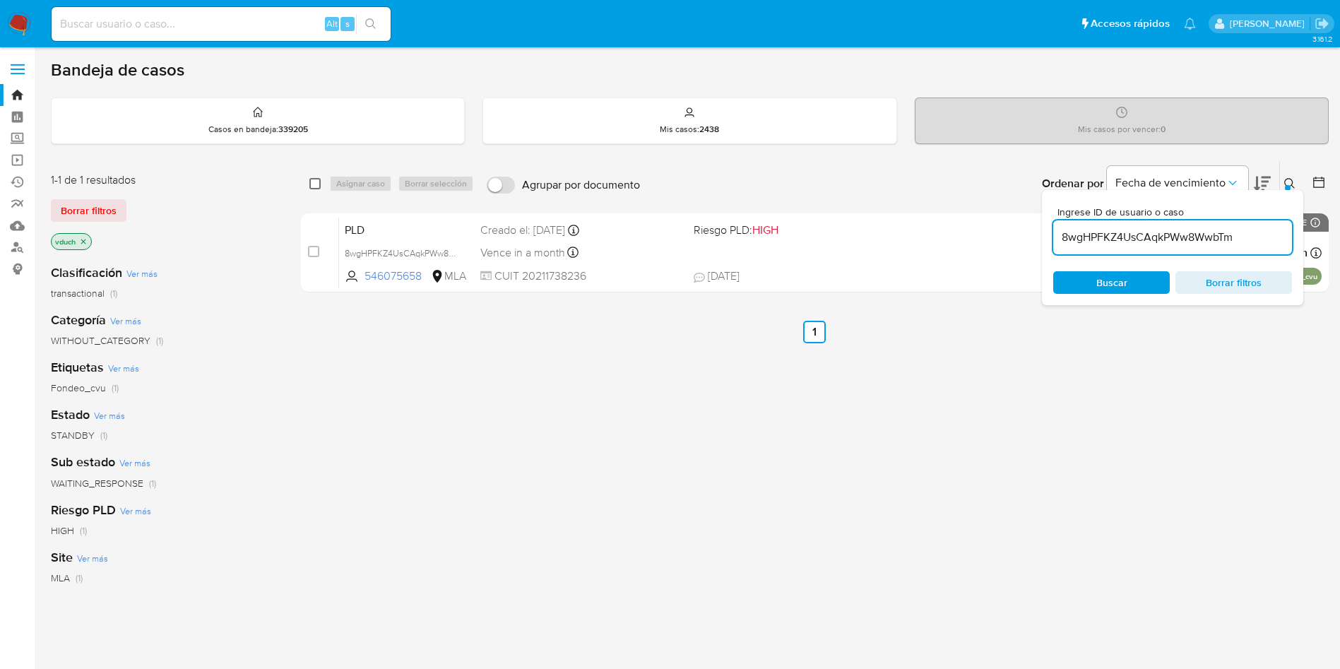
click at [315, 186] on input "checkbox" at bounding box center [314, 183] width 11 height 11
checkbox input "true"
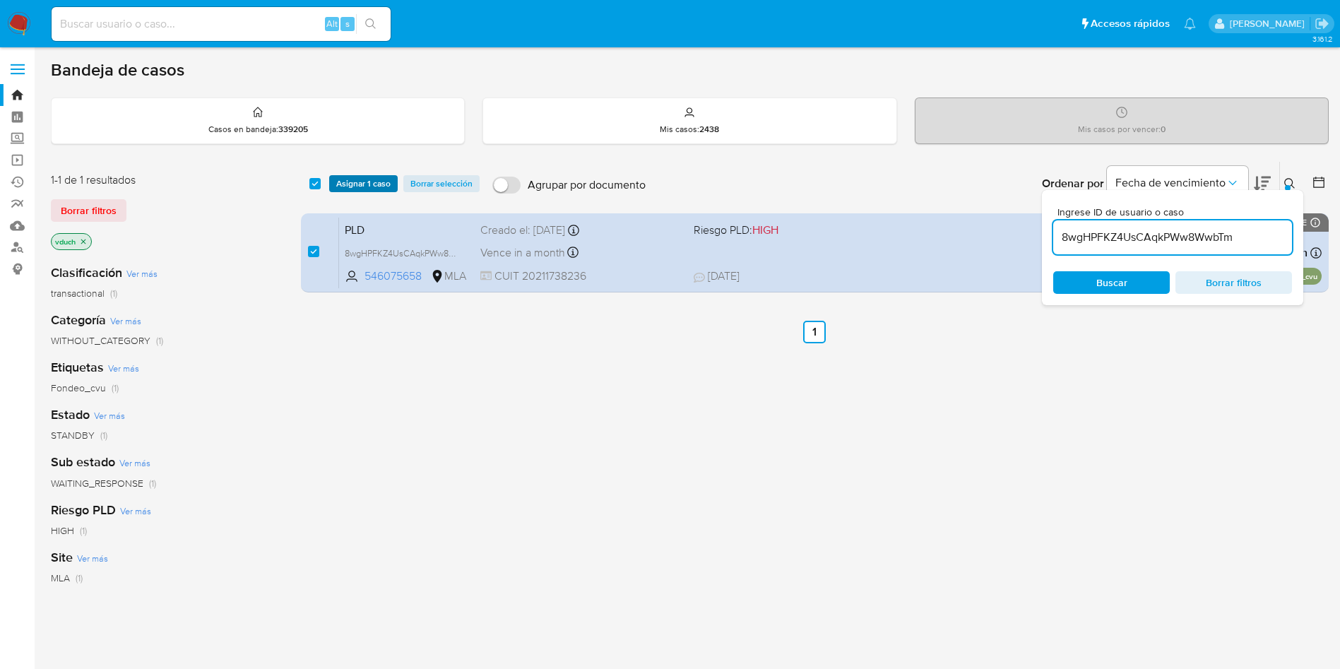
click at [352, 183] on span "Asignar 1 caso" at bounding box center [363, 184] width 54 height 14
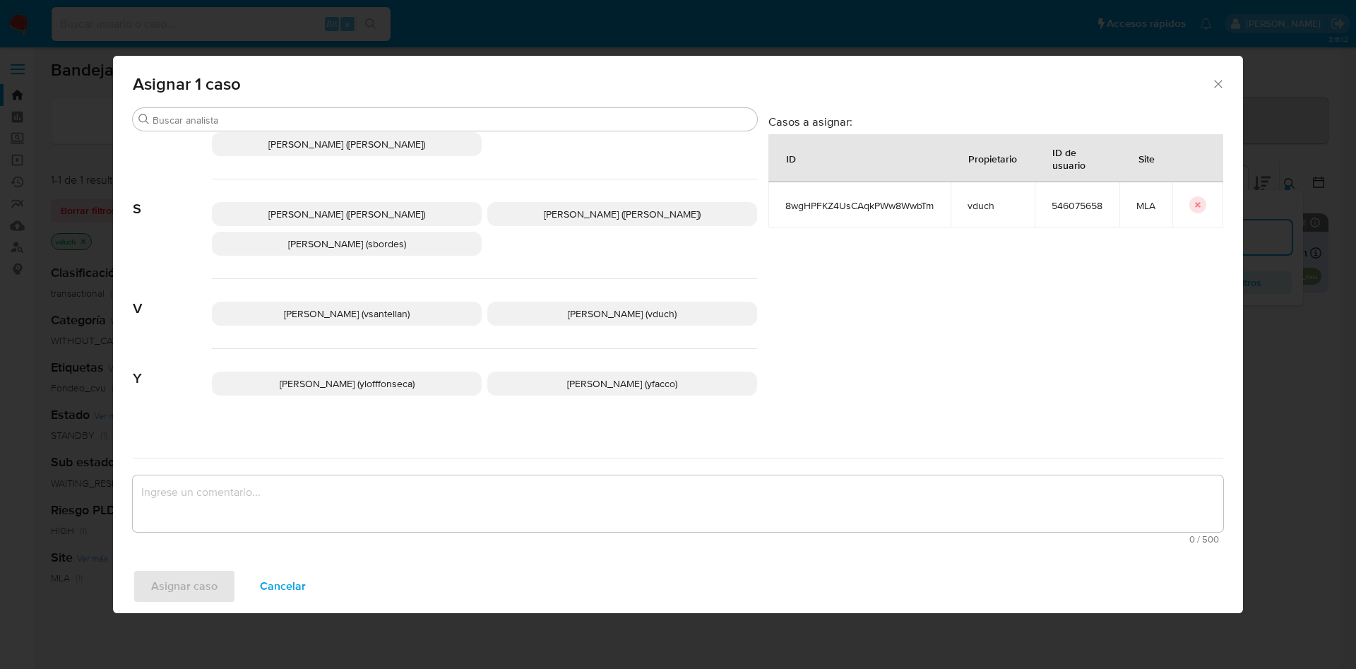
scroll to position [1152, 0]
click at [600, 304] on span "Valeria Duch (vduch)" at bounding box center [622, 311] width 109 height 14
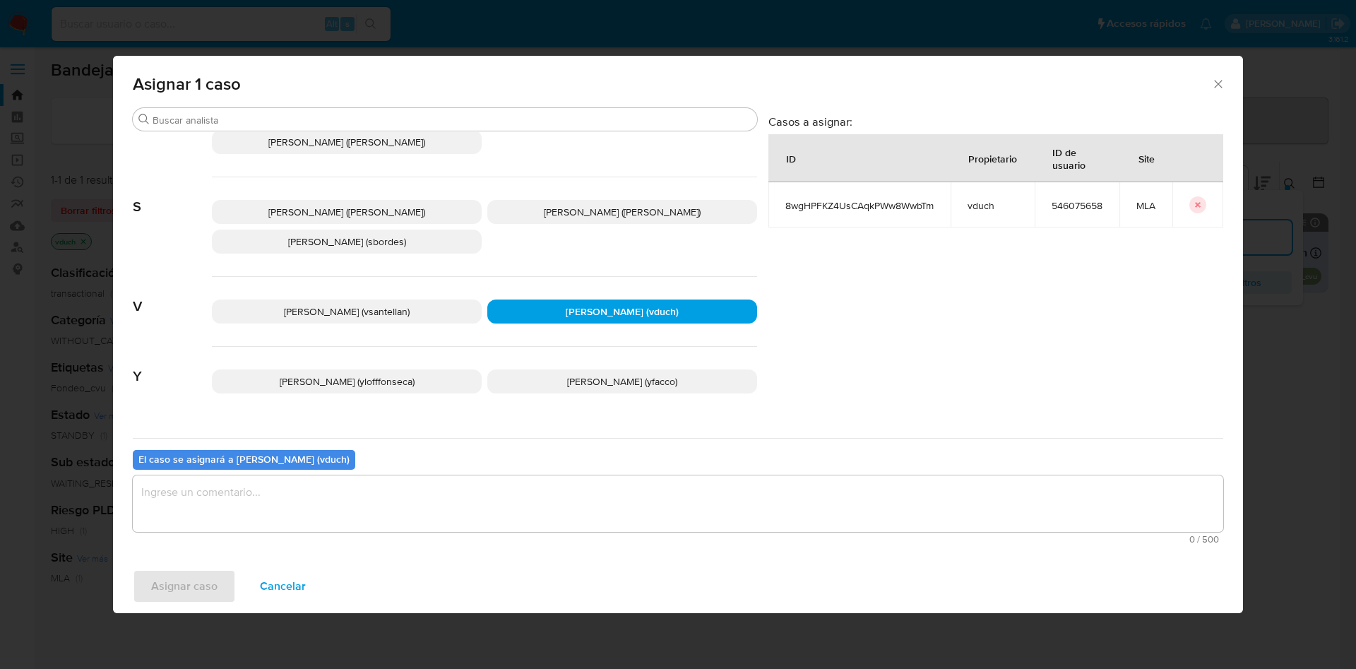
click at [675, 500] on textarea "assign-modal" at bounding box center [678, 503] width 1090 height 56
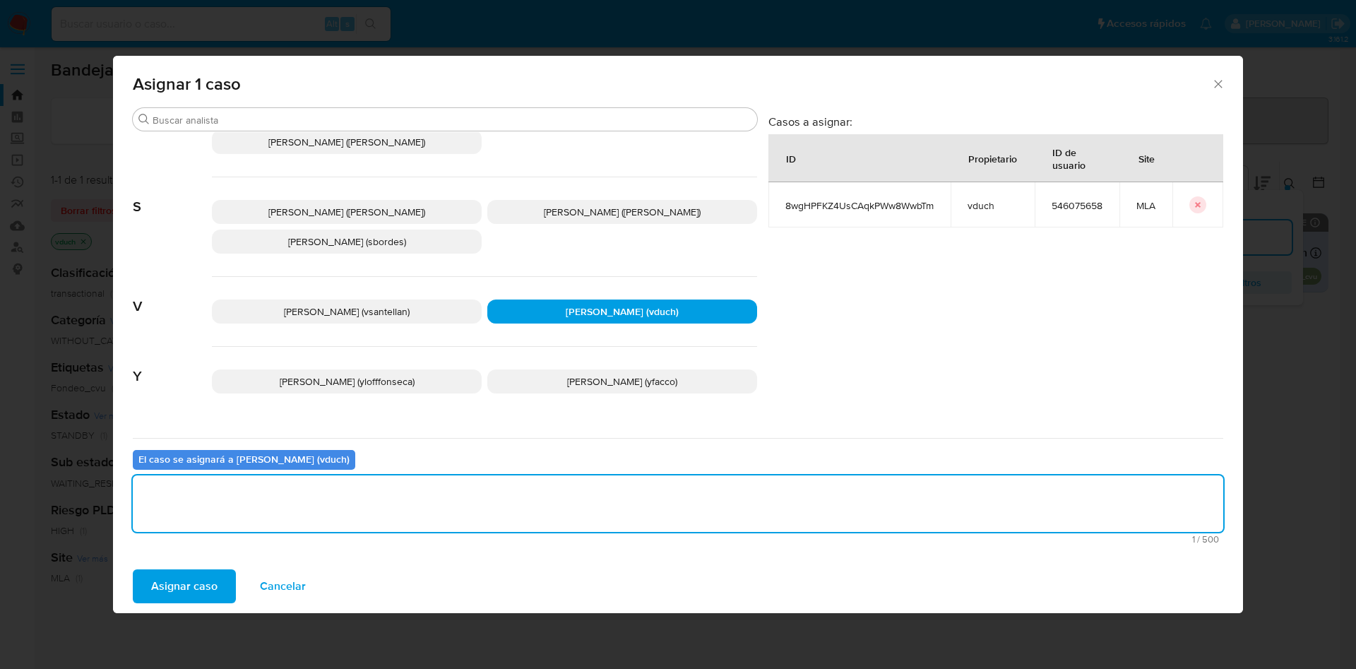
click at [185, 591] on span "Asignar caso" at bounding box center [184, 586] width 66 height 31
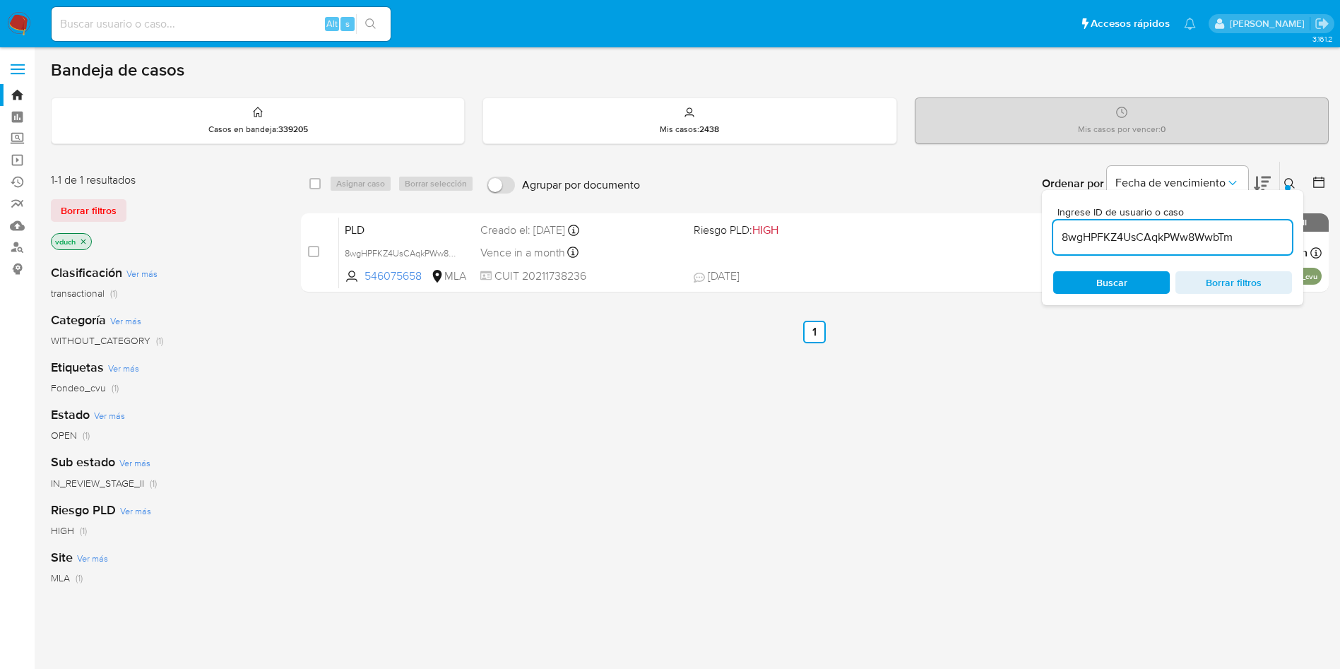
click at [1225, 230] on input "8wgHPFKZ4UsCAqkPWw8WwbTm" at bounding box center [1172, 237] width 239 height 18
click at [317, 186] on input "checkbox" at bounding box center [314, 183] width 11 height 11
checkbox input "true"
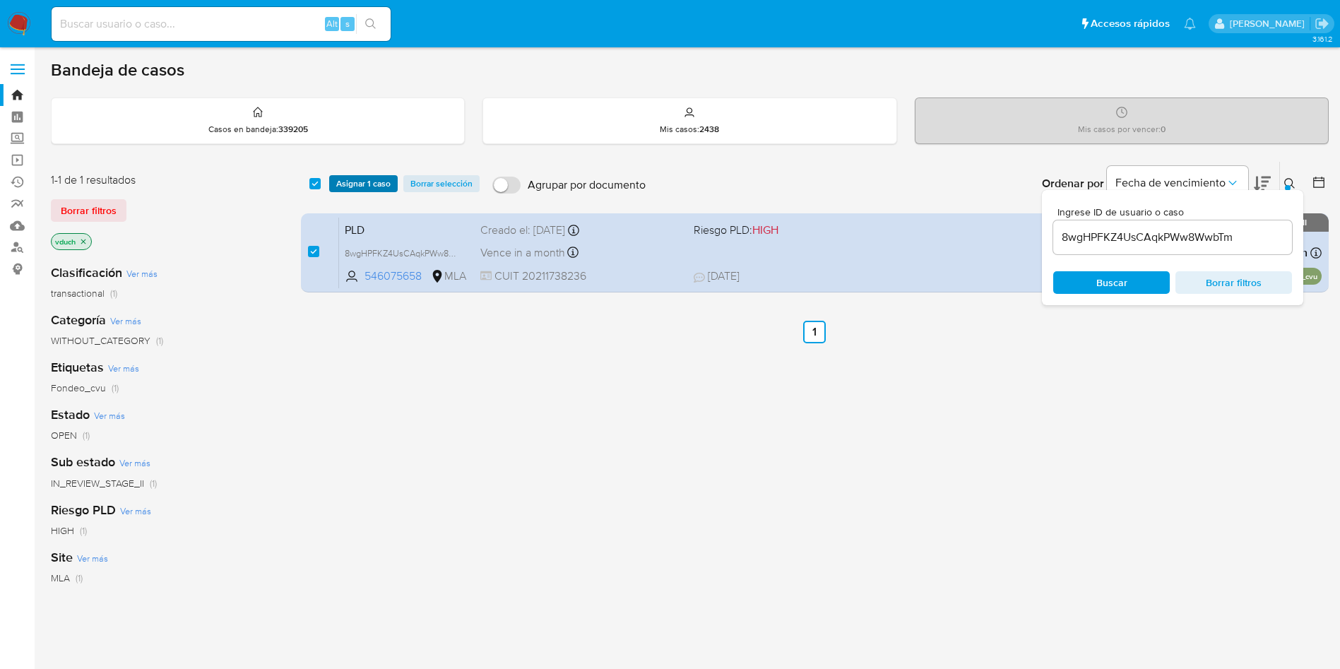
click at [367, 185] on span "Asignar 1 caso" at bounding box center [363, 184] width 54 height 14
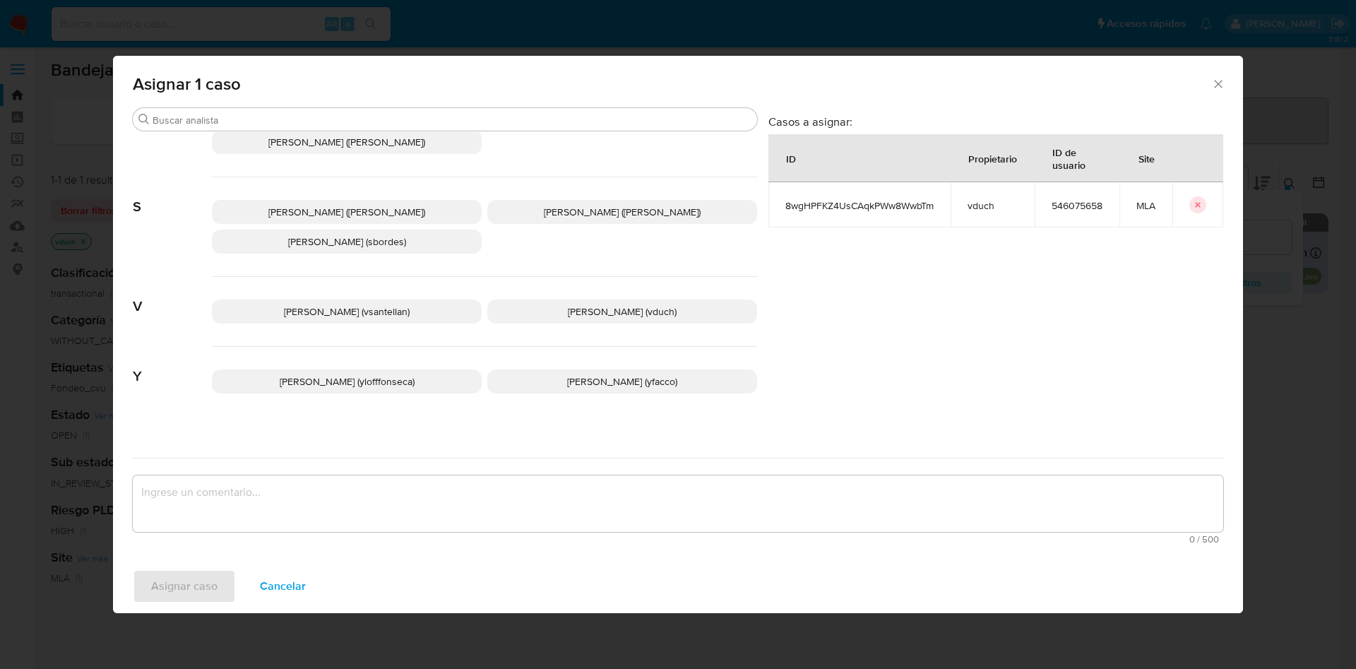
click at [609, 304] on span "Valeria Duch (vduch)" at bounding box center [622, 311] width 109 height 14
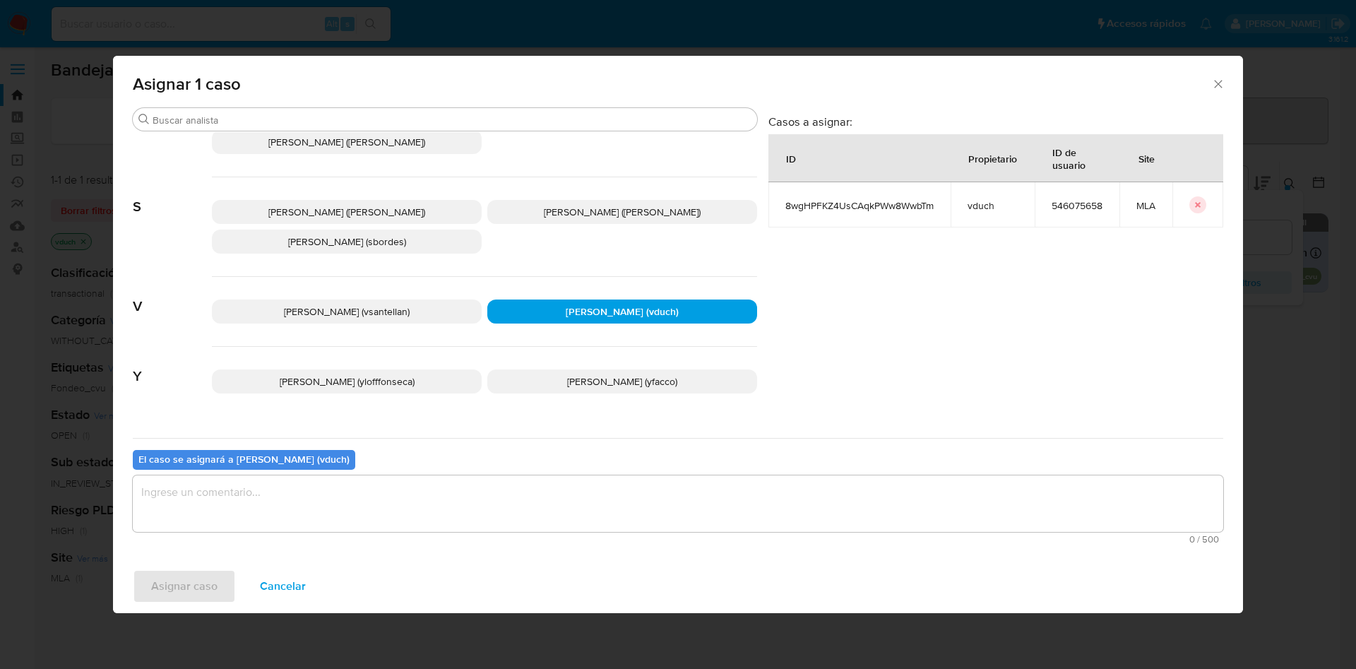
click at [576, 513] on textarea "assign-modal" at bounding box center [678, 503] width 1090 height 56
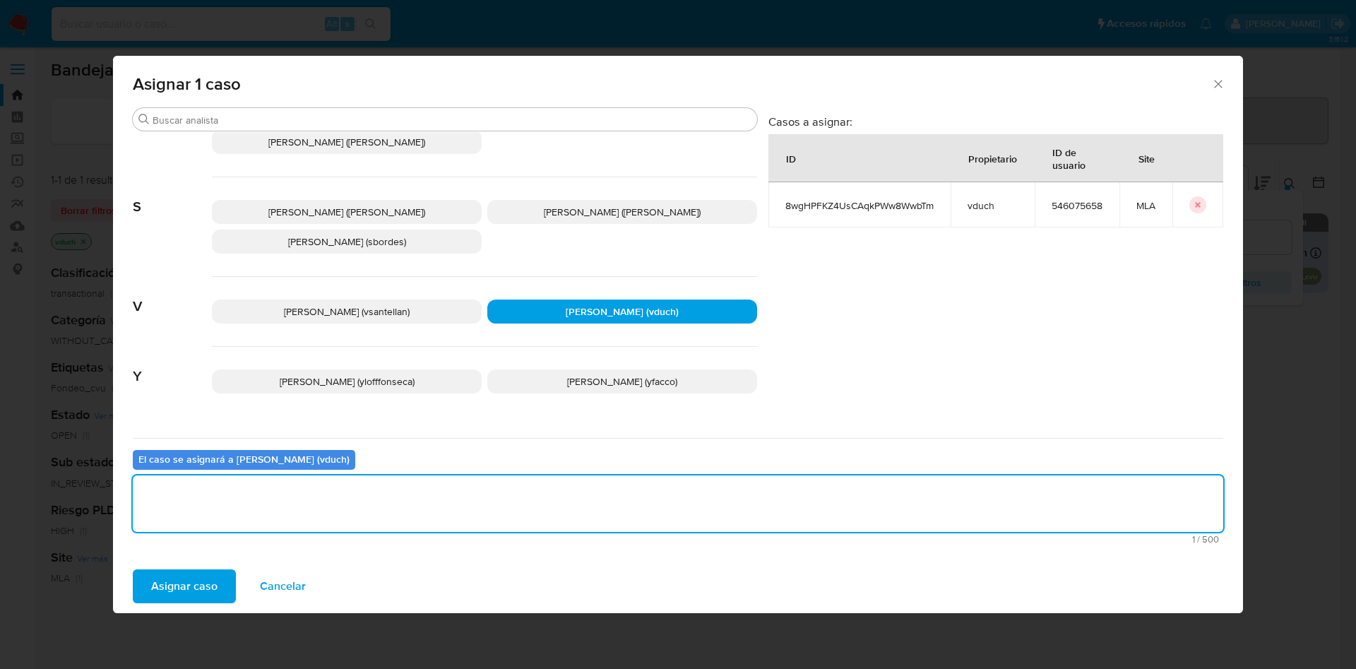
click at [189, 582] on span "Asignar caso" at bounding box center [184, 586] width 66 height 31
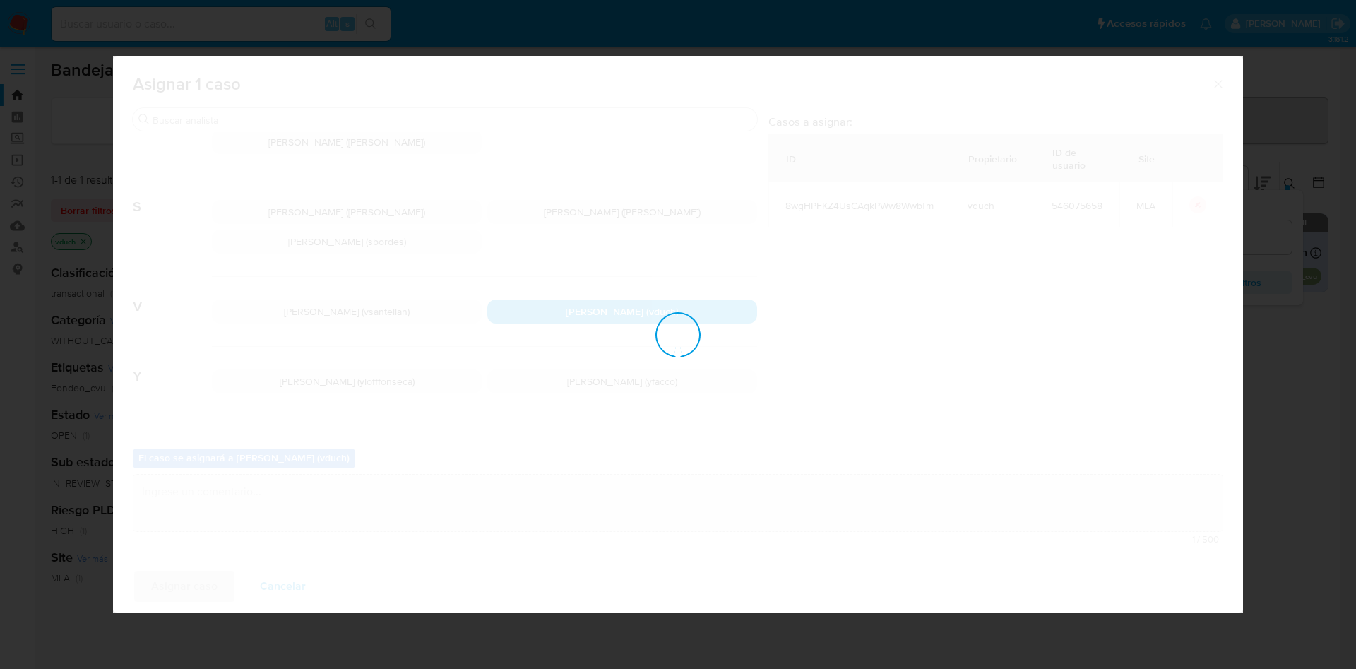
checkbox input "false"
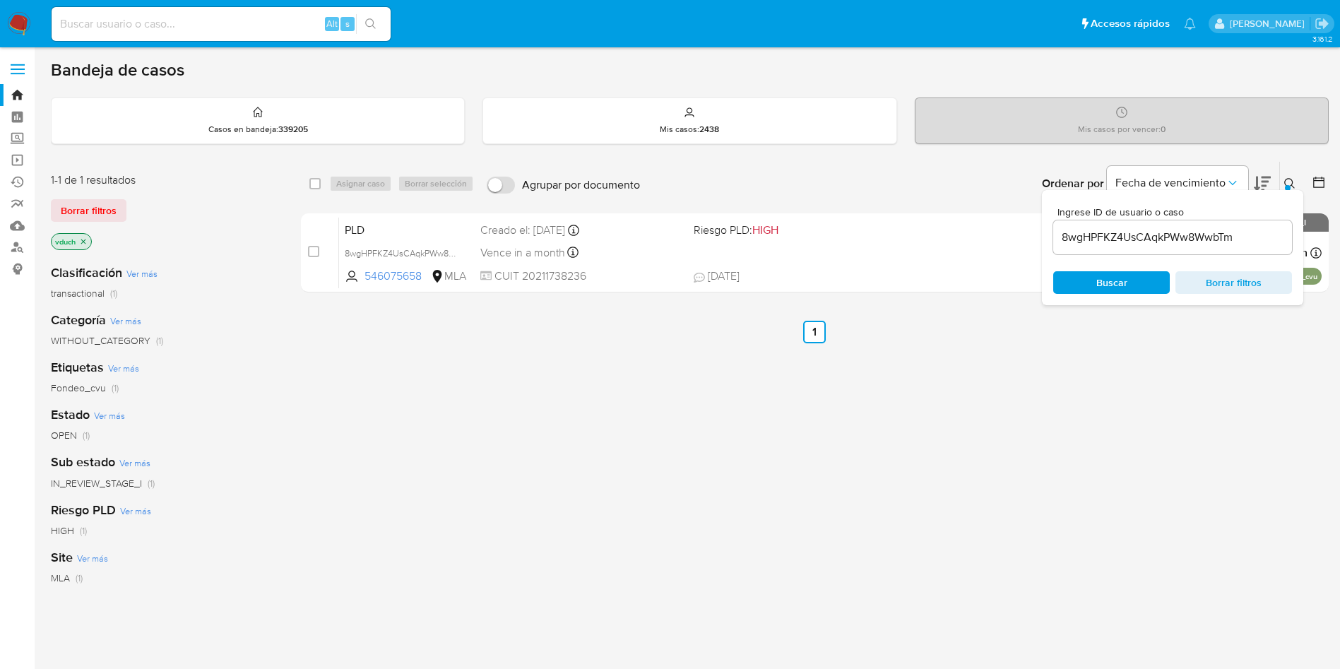
click at [1165, 221] on div "8wgHPFKZ4UsCAqkPWw8WwbTm" at bounding box center [1172, 237] width 239 height 34
click at [1192, 244] on input "8wgHPFKZ4UsCAqkPWw8WwbTm" at bounding box center [1172, 237] width 239 height 18
click at [1162, 234] on input "8wgHPFKZ4UsCAqkPWw8WwbTm" at bounding box center [1172, 237] width 239 height 18
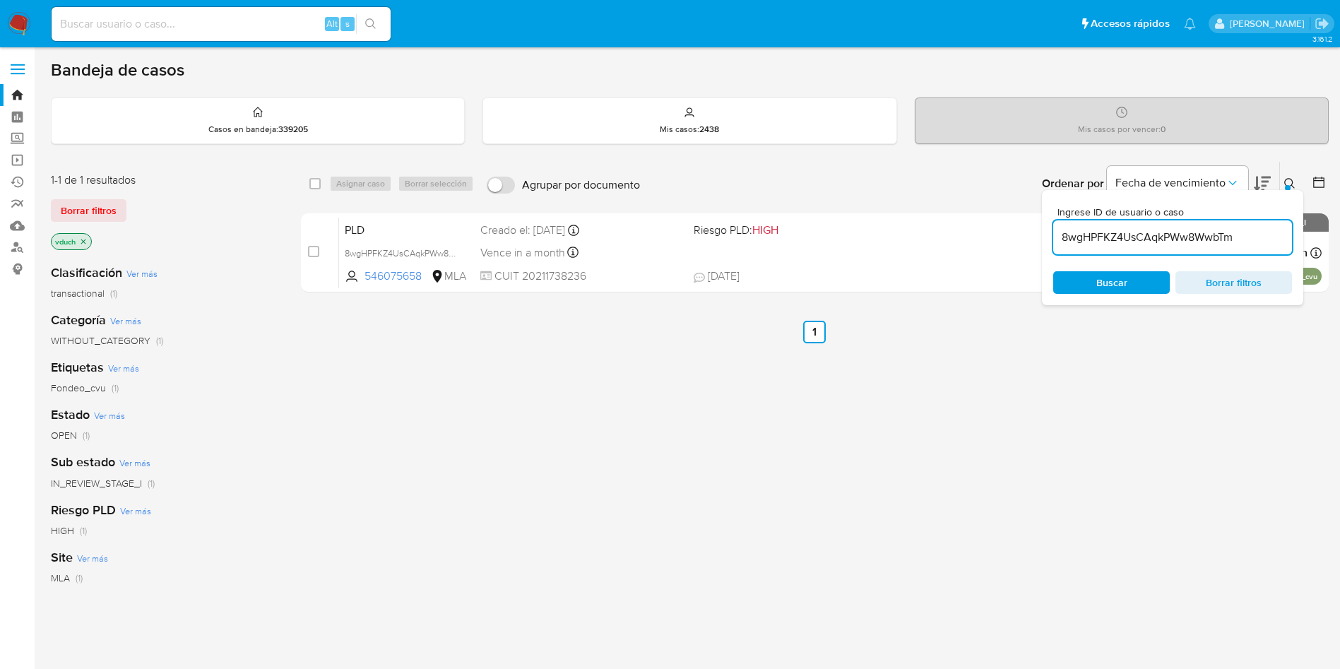
click at [1173, 239] on input "8wgHPFKZ4UsCAqkPWw8WwbTm" at bounding box center [1172, 237] width 239 height 18
paste input "5R9vLbl4vwKECkDjfJhNrizy"
type input "5R9vLbl4vwKECkDjfJhNrizy"
click at [309, 181] on input "checkbox" at bounding box center [314, 183] width 11 height 11
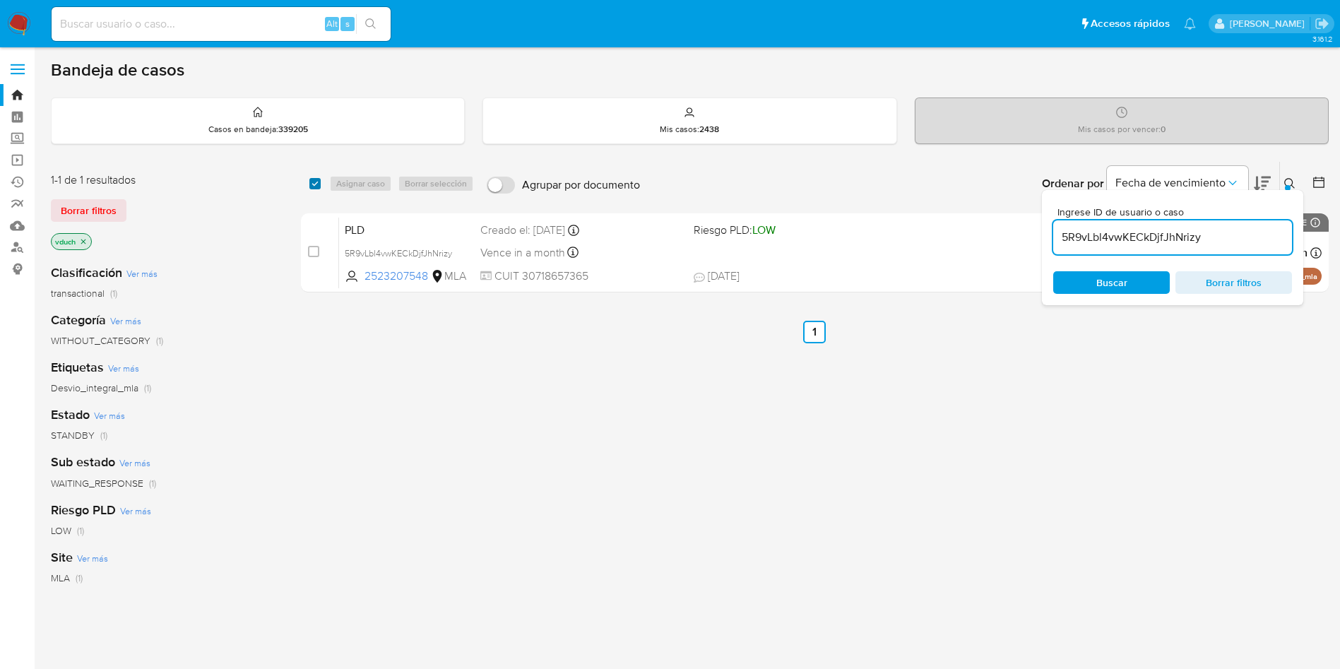
checkbox input "true"
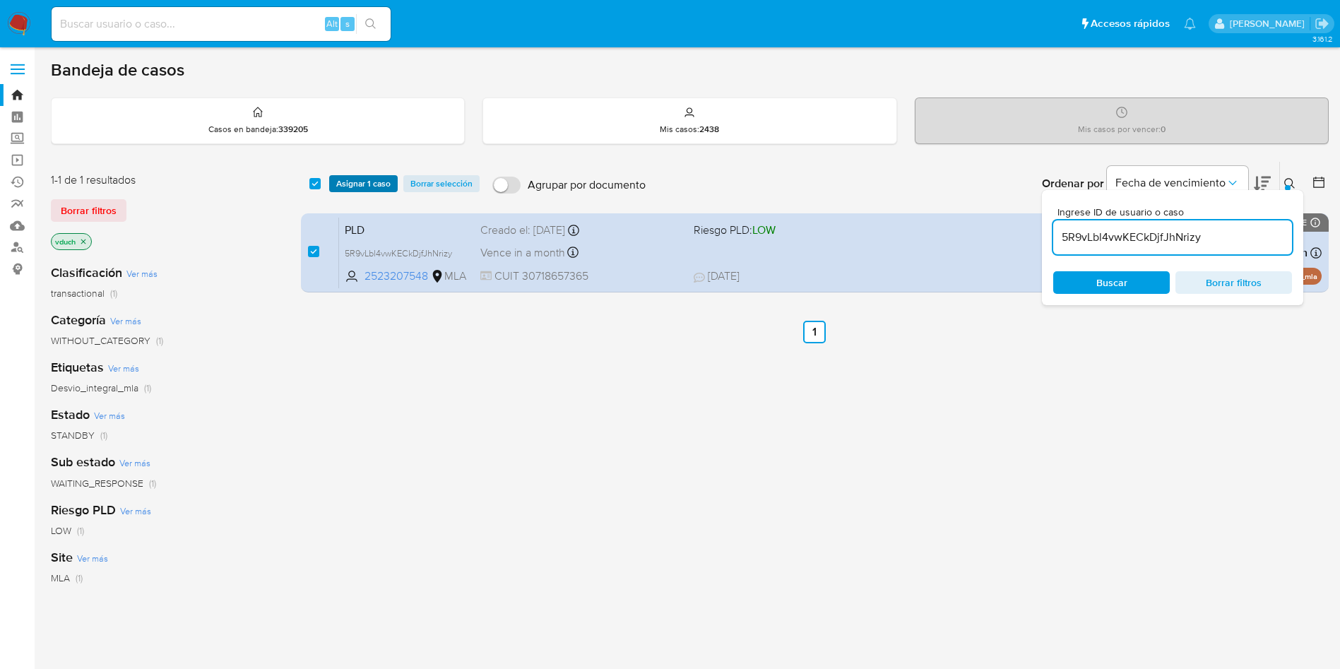
click at [347, 183] on span "Asignar 1 caso" at bounding box center [363, 184] width 54 height 14
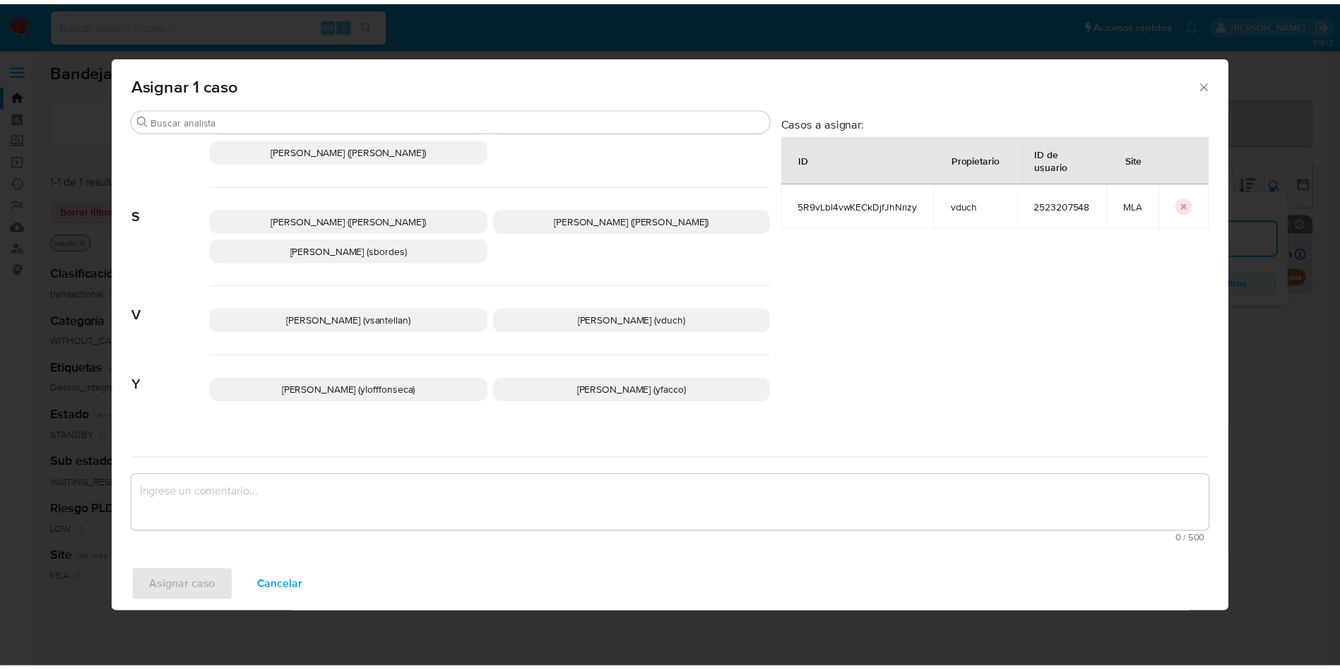
scroll to position [1152, 0]
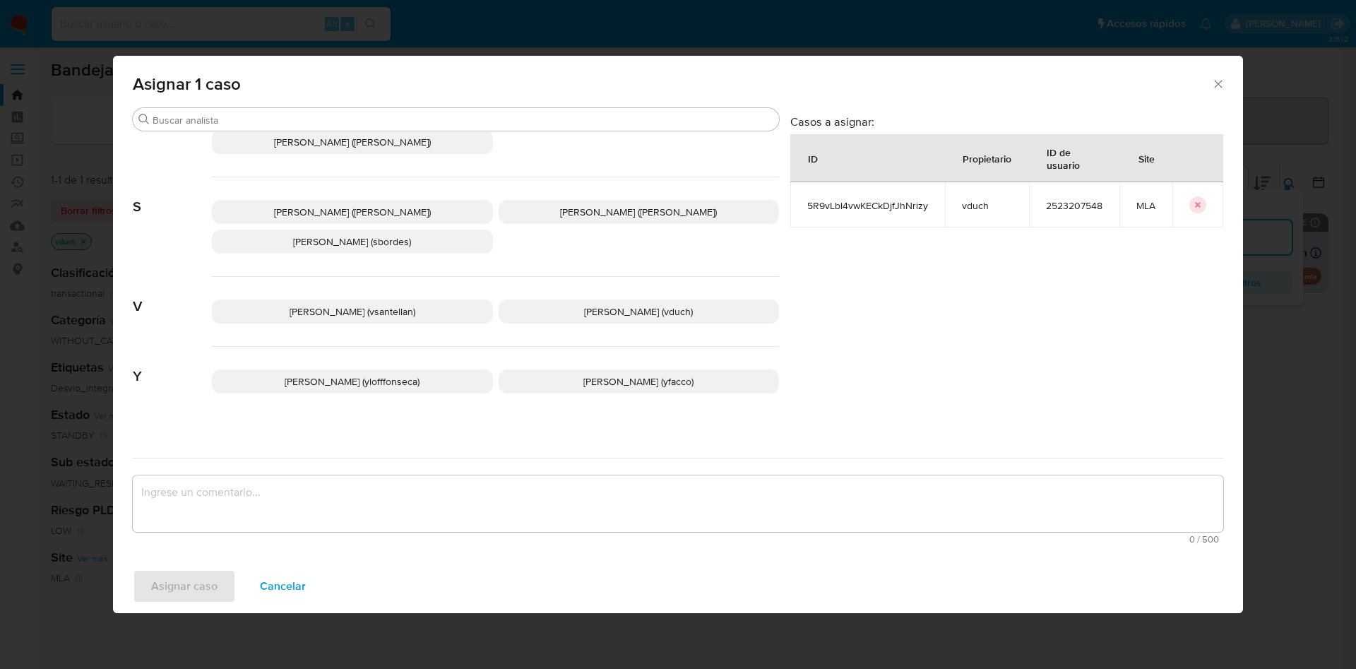
click at [626, 304] on span "Valeria Duch (vduch)" at bounding box center [638, 311] width 109 height 14
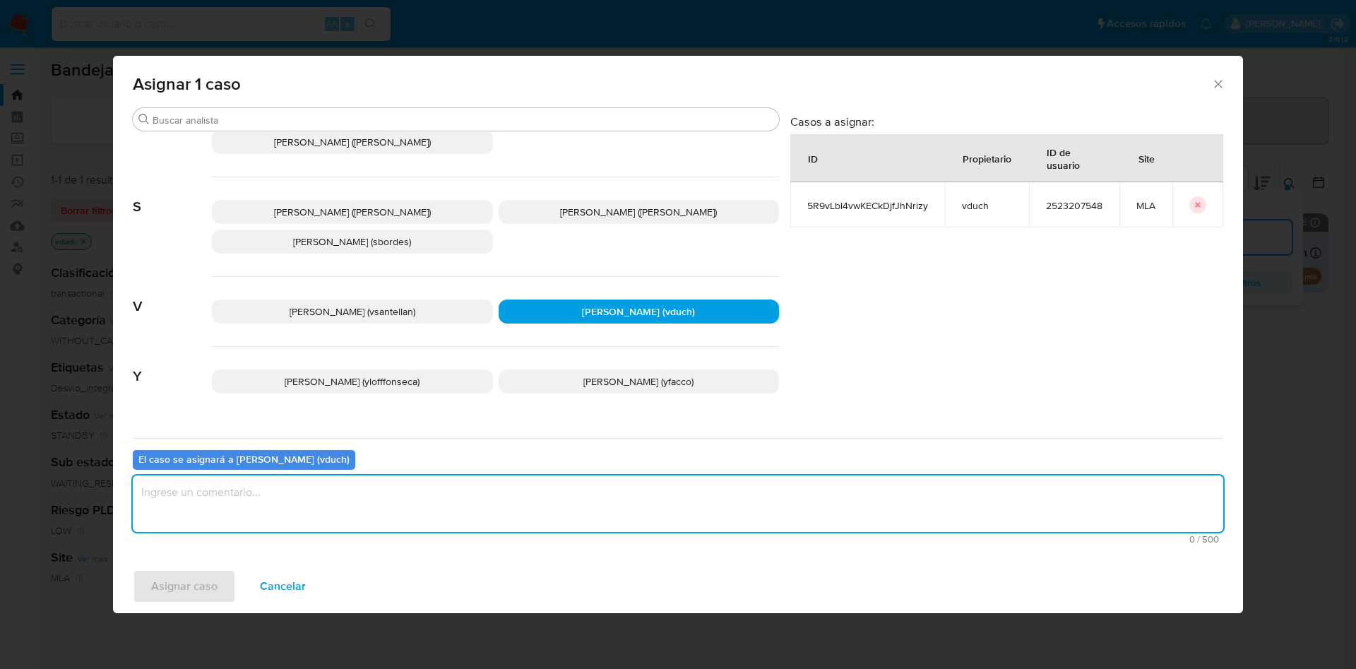
click at [643, 491] on textarea "assign-modal" at bounding box center [678, 503] width 1090 height 56
click at [209, 602] on span "Asignar caso" at bounding box center [184, 586] width 66 height 31
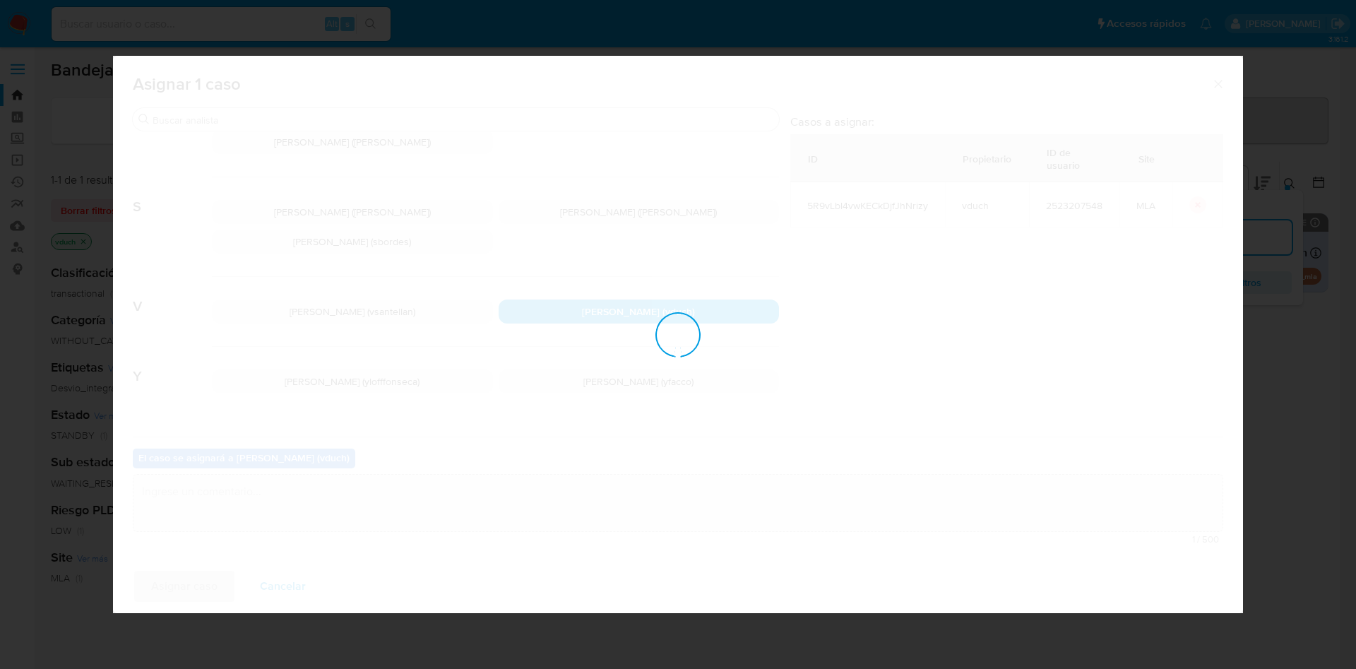
checkbox input "false"
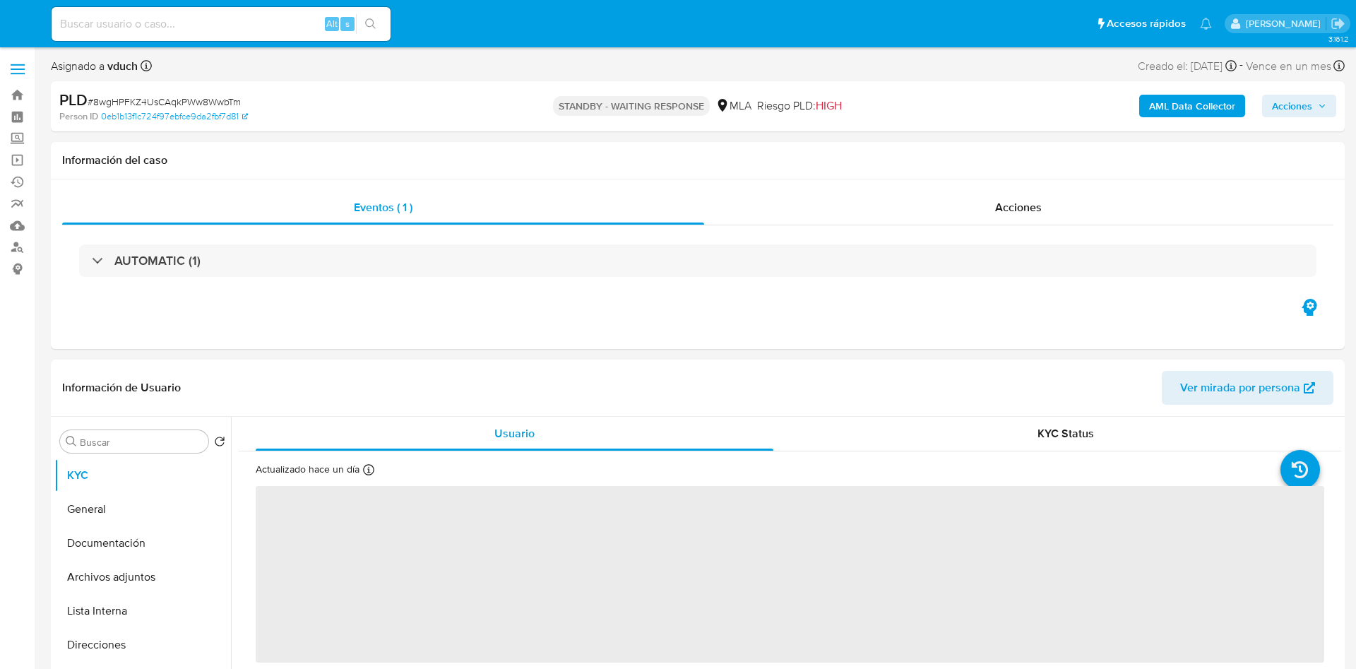
select select "10"
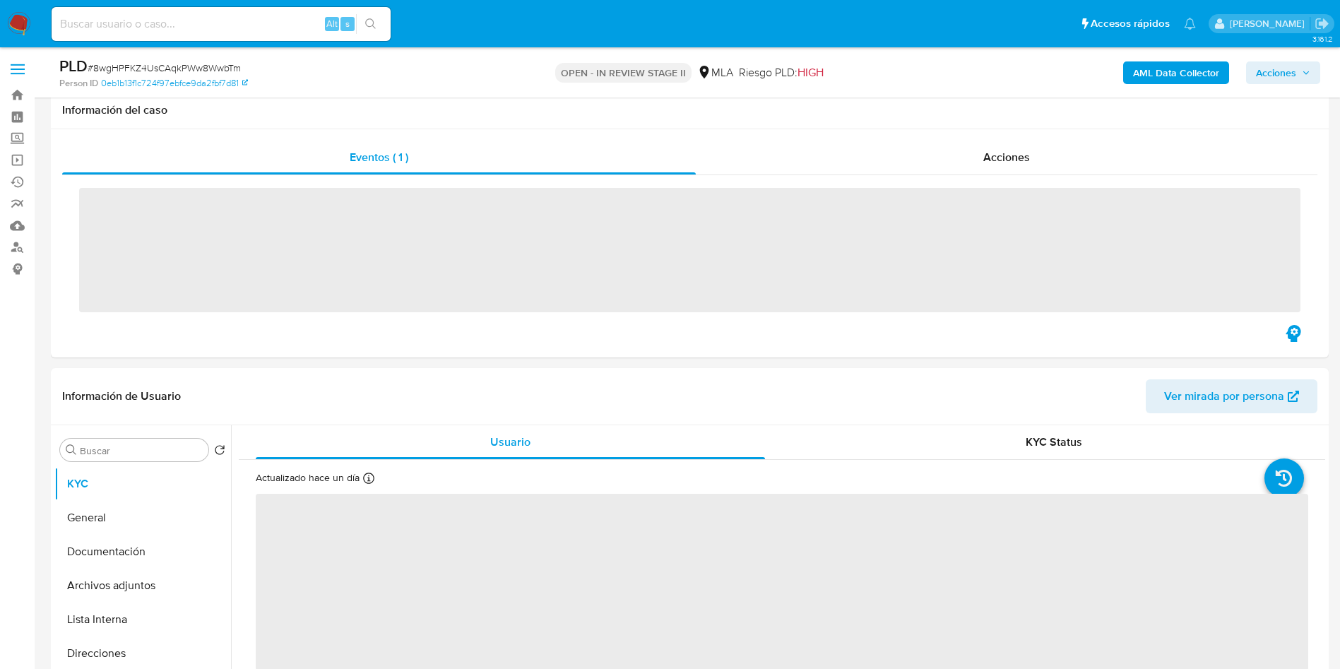
scroll to position [424, 0]
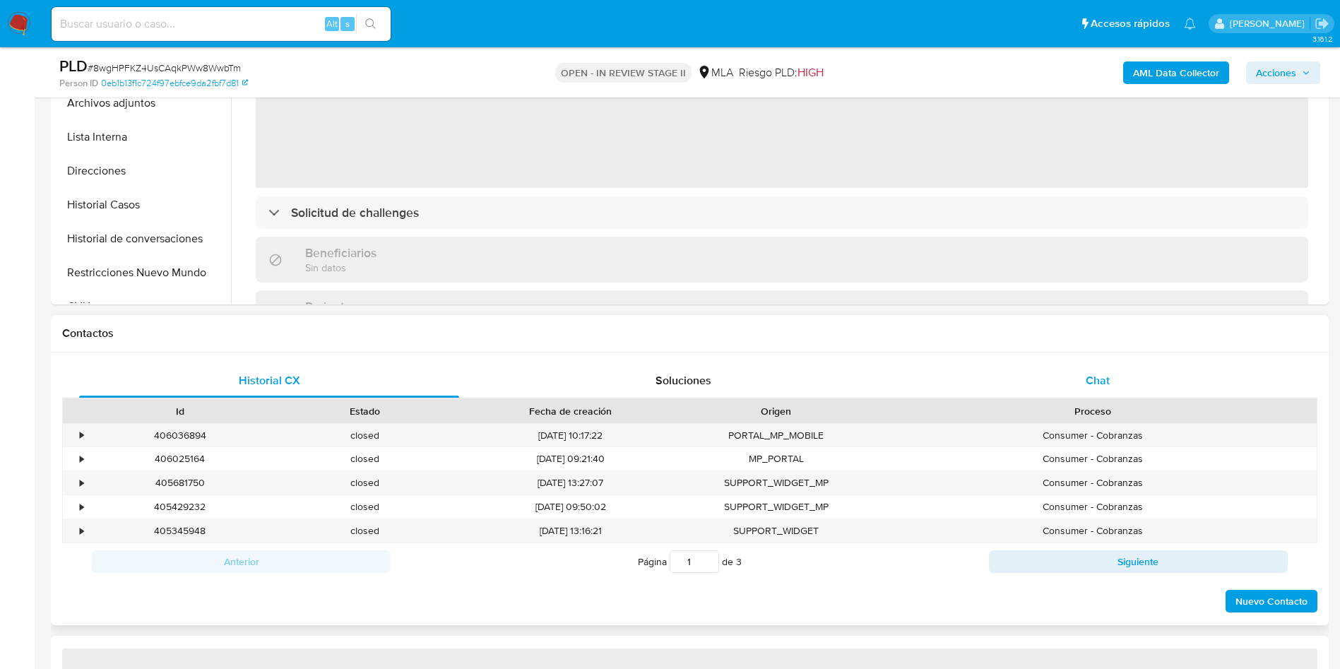
click at [1138, 376] on div "Chat" at bounding box center [1097, 381] width 380 height 34
select select "10"
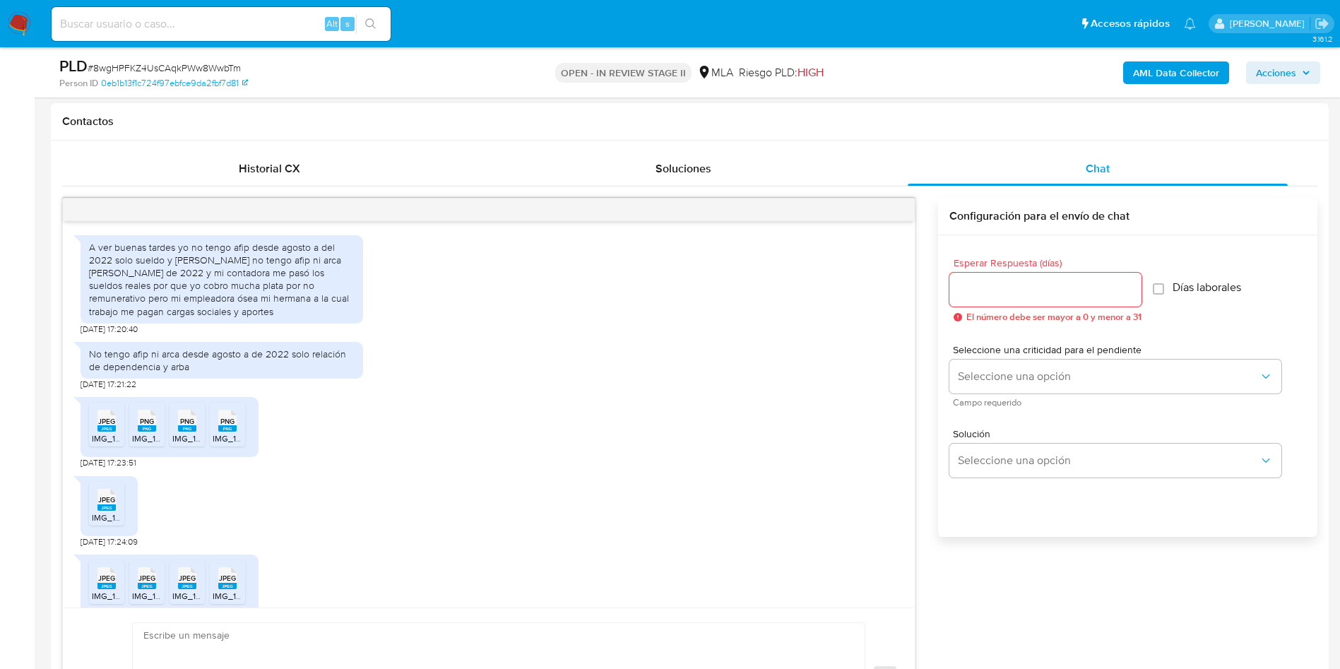
scroll to position [530, 0]
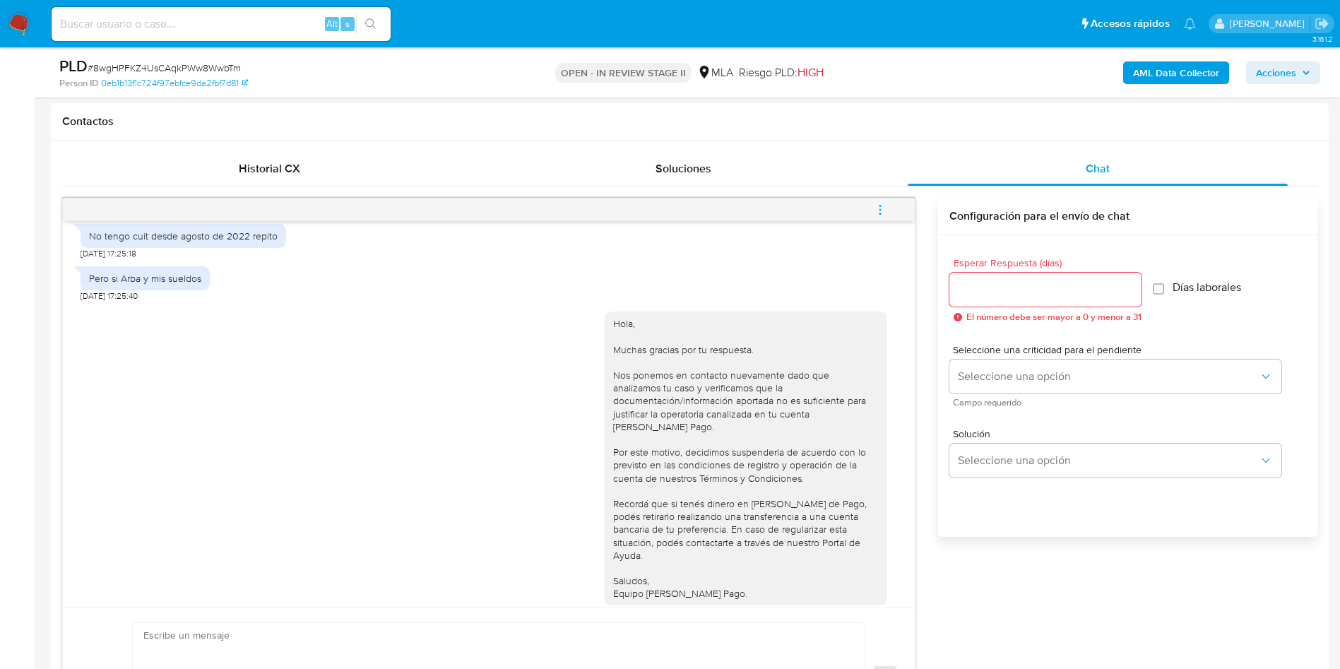
click at [893, 211] on button "menu-action" at bounding box center [880, 210] width 47 height 34
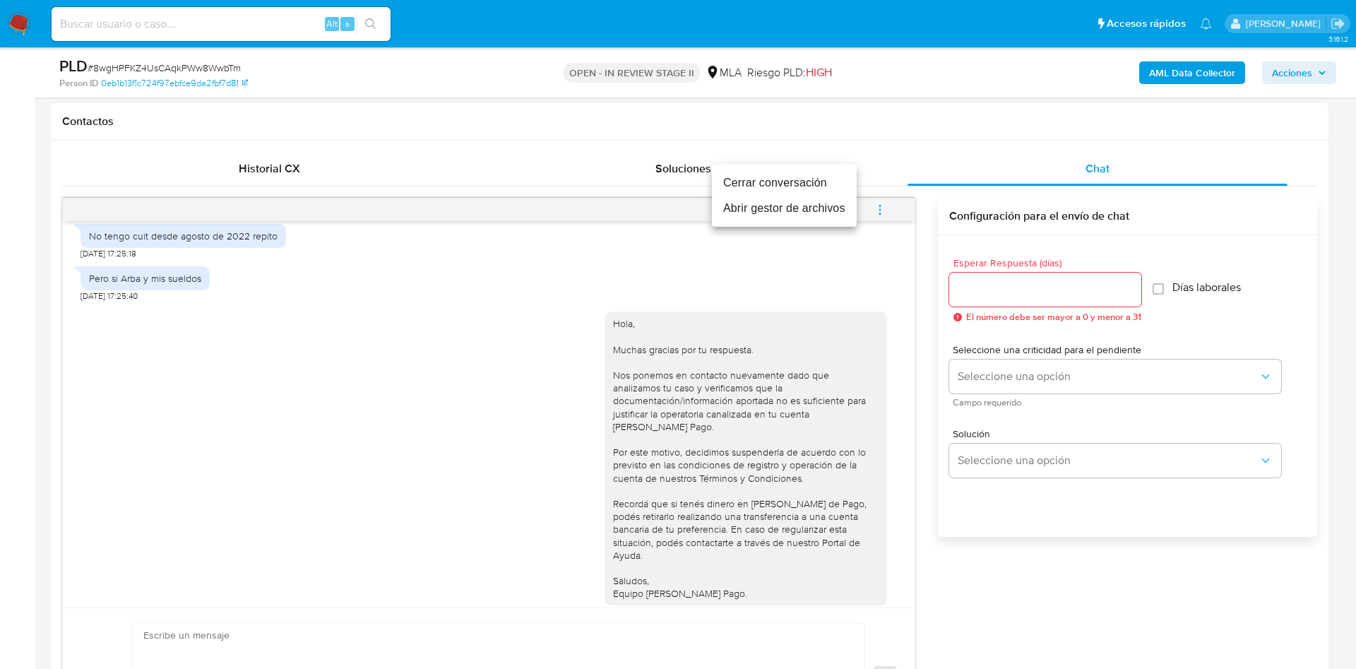
click at [792, 180] on li "Cerrar conversación" at bounding box center [784, 182] width 145 height 25
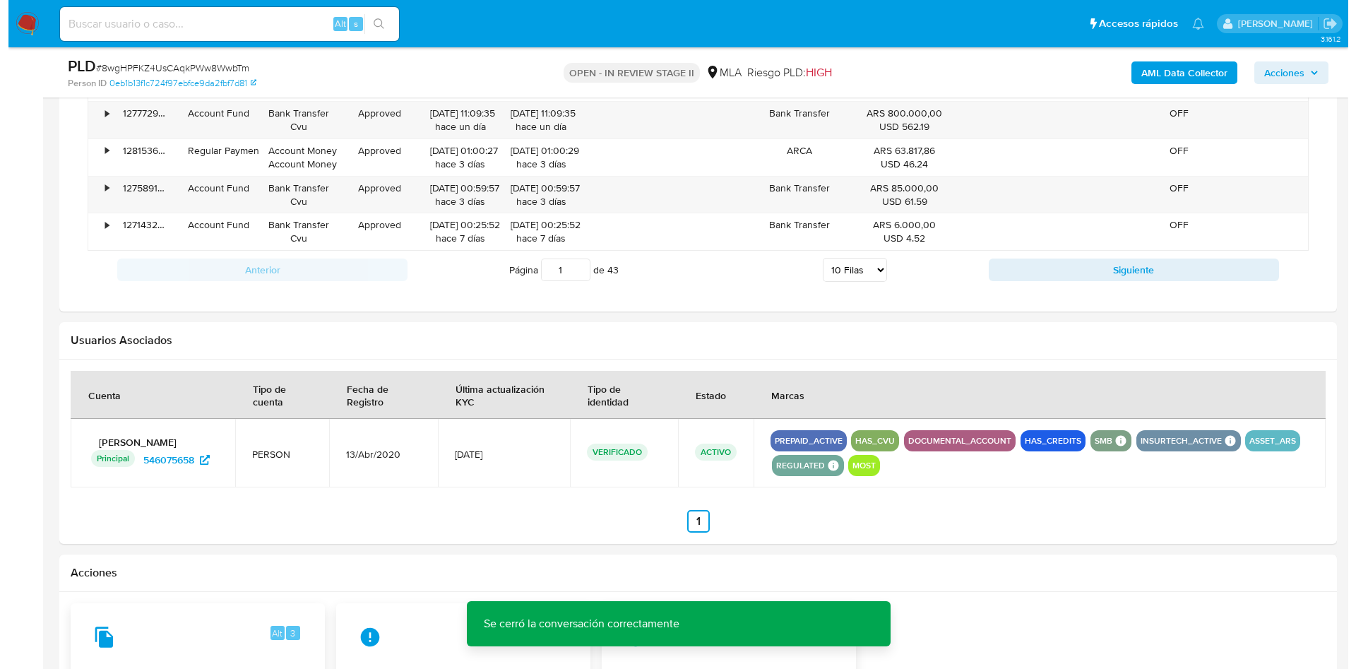
scroll to position [2210, 0]
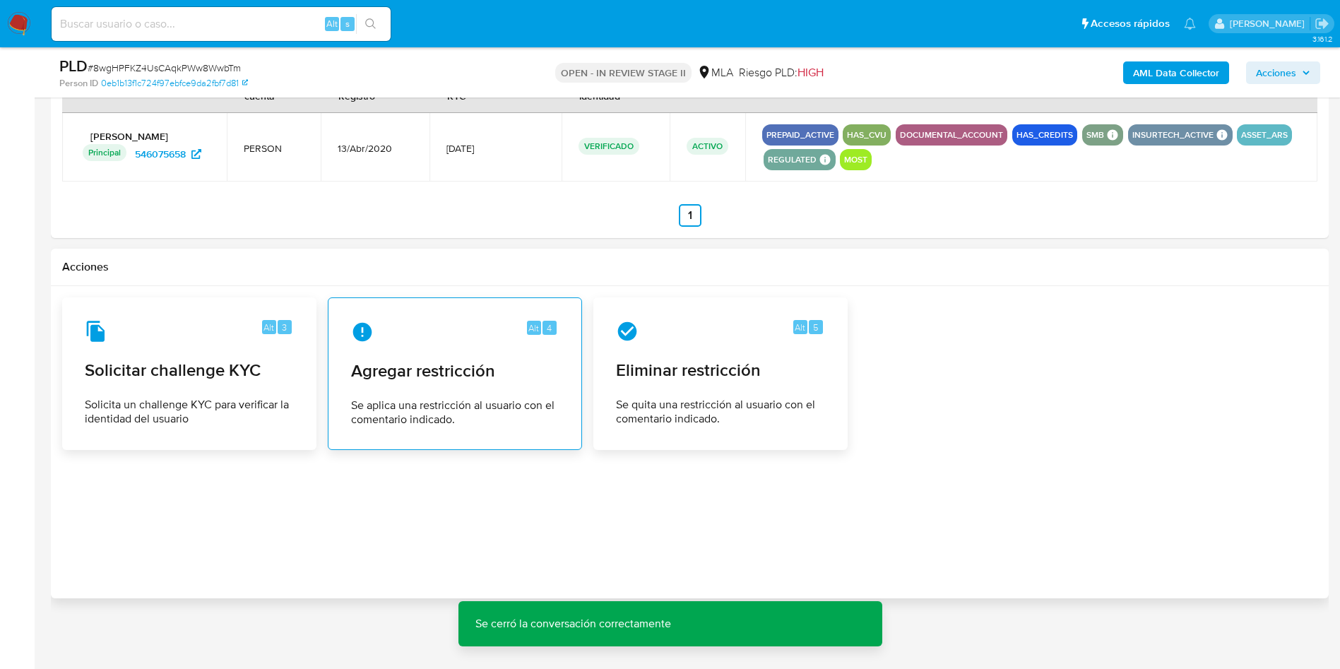
click at [350, 384] on div "Alt 4 Agregar restricción Se aplica una restricción al usuario con el comentari…" at bounding box center [455, 373] width 230 height 129
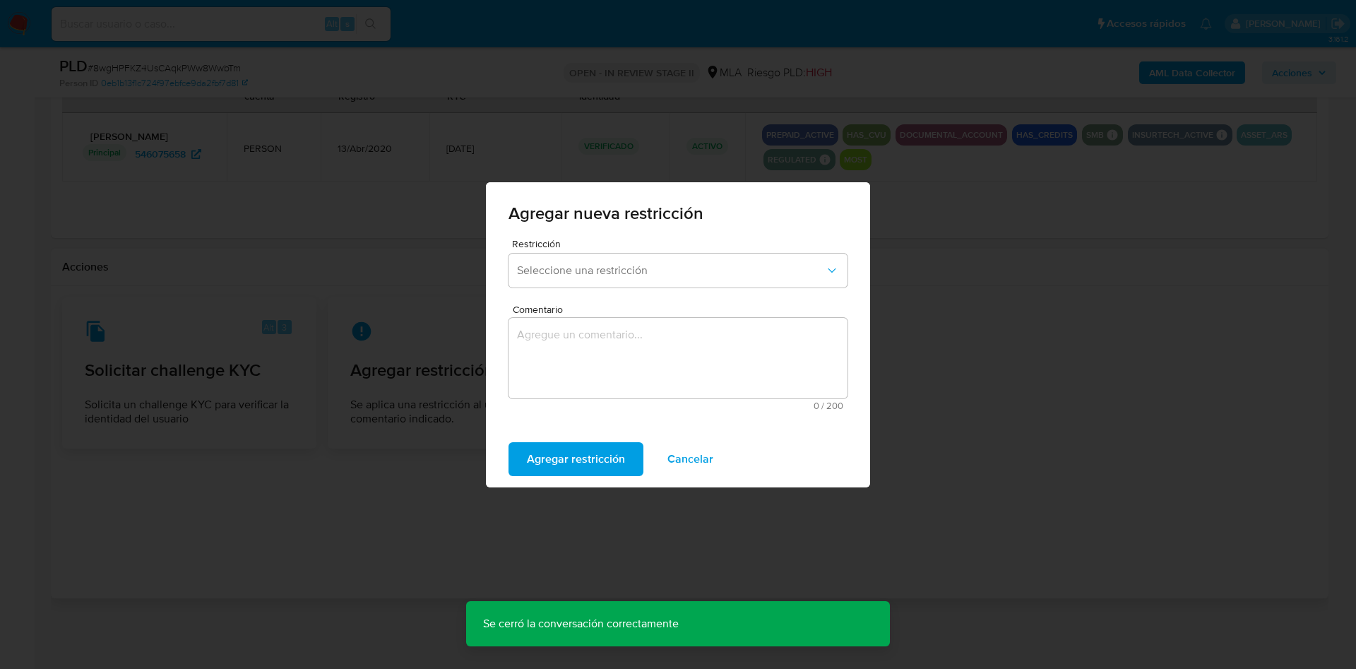
click at [565, 288] on div "Restricción Seleccione una restricción" at bounding box center [677, 266] width 339 height 54
click at [573, 280] on button "Seleccione una restricción" at bounding box center [677, 271] width 339 height 34
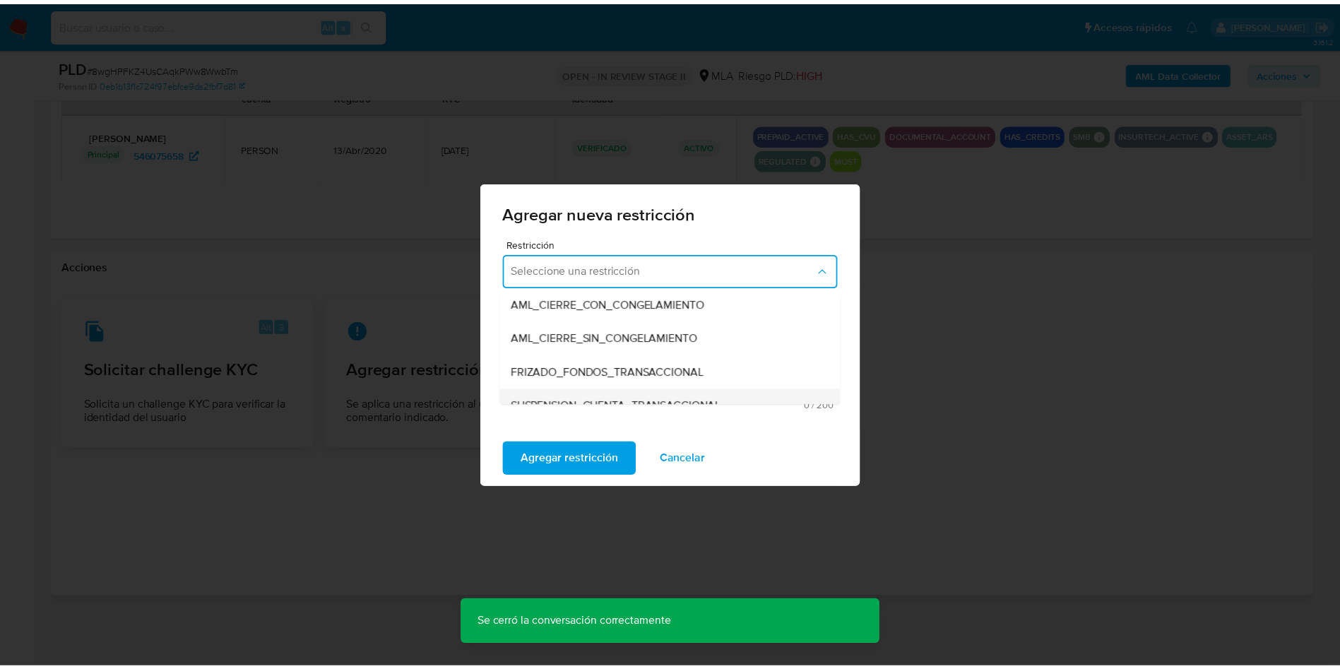
scroll to position [212, 0]
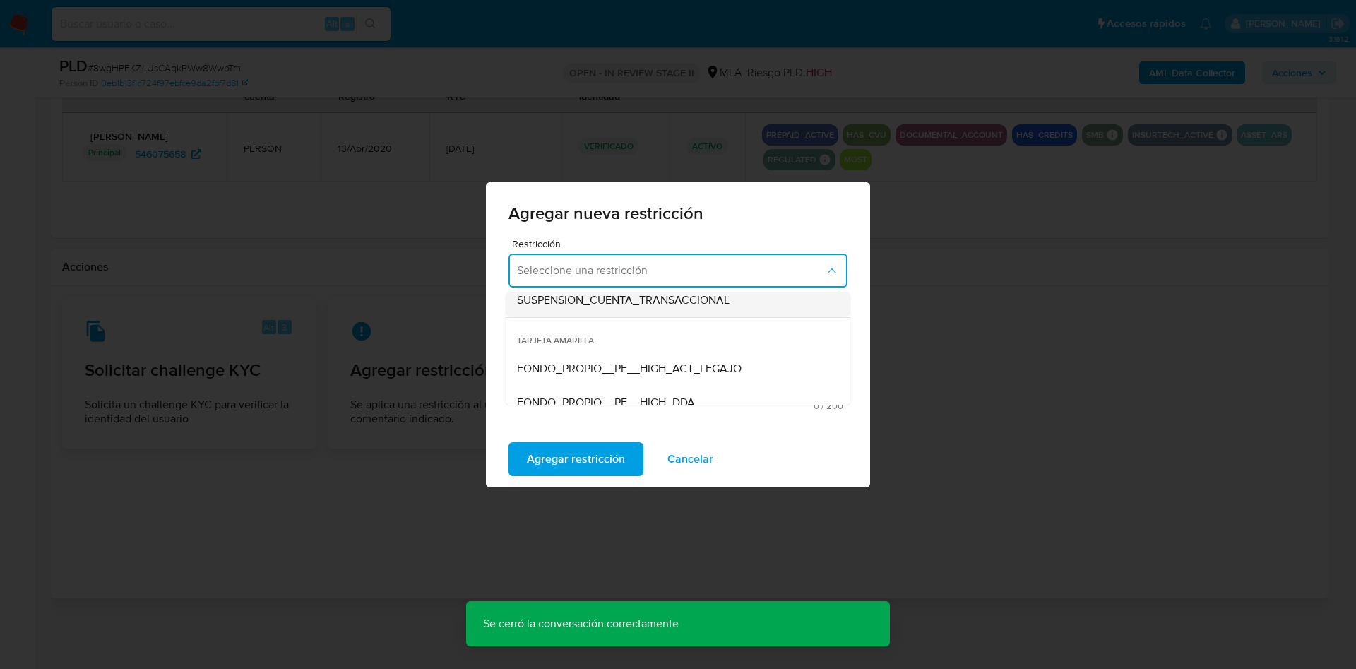
click at [682, 308] on div "SUSPENSION_CUENTA_TRANSACCIONAL" at bounding box center [674, 300] width 314 height 34
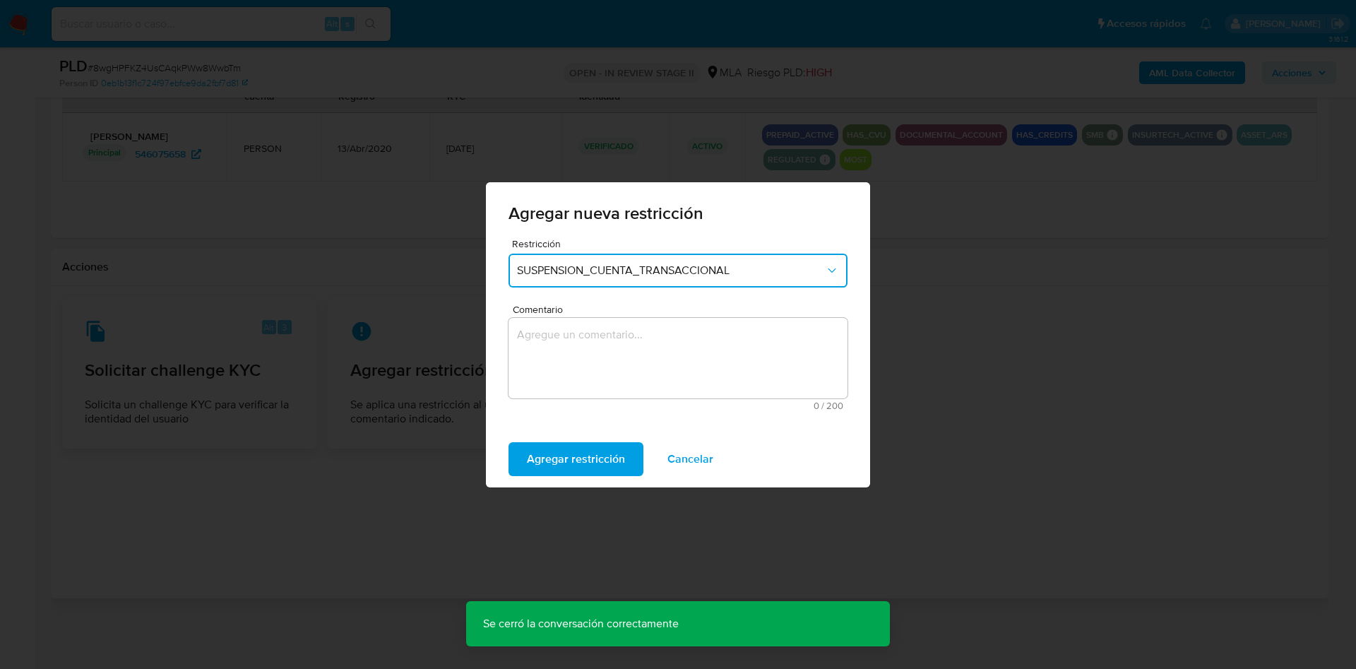
click at [590, 350] on textarea "Comentario" at bounding box center [677, 358] width 339 height 81
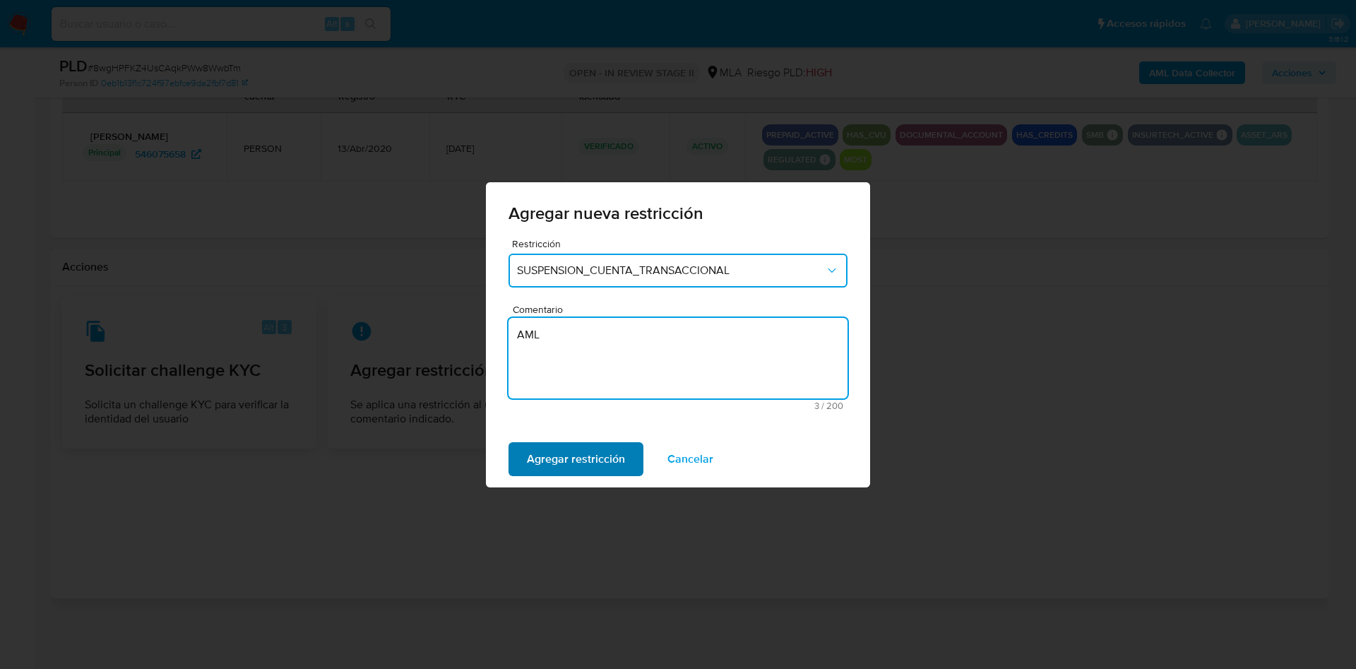
type textarea "AML"
click at [561, 451] on span "Agregar restricción" at bounding box center [576, 458] width 98 height 31
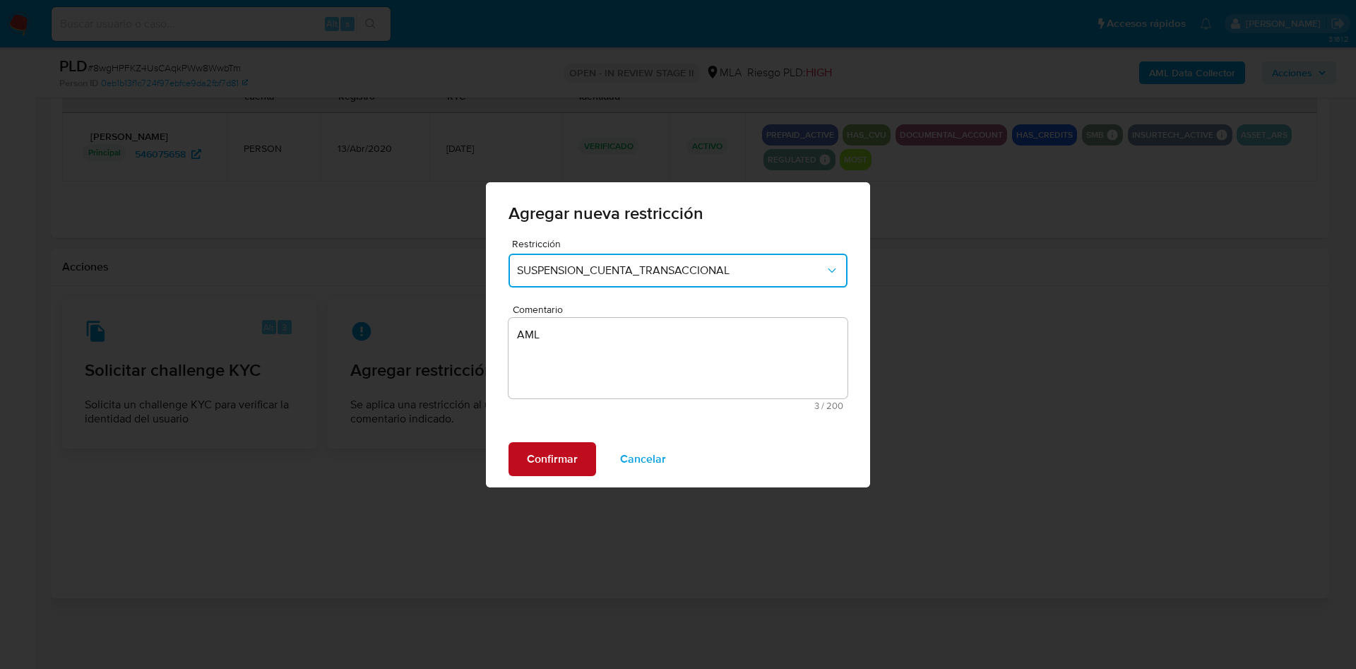
click at [532, 459] on span "Confirmar" at bounding box center [552, 458] width 51 height 31
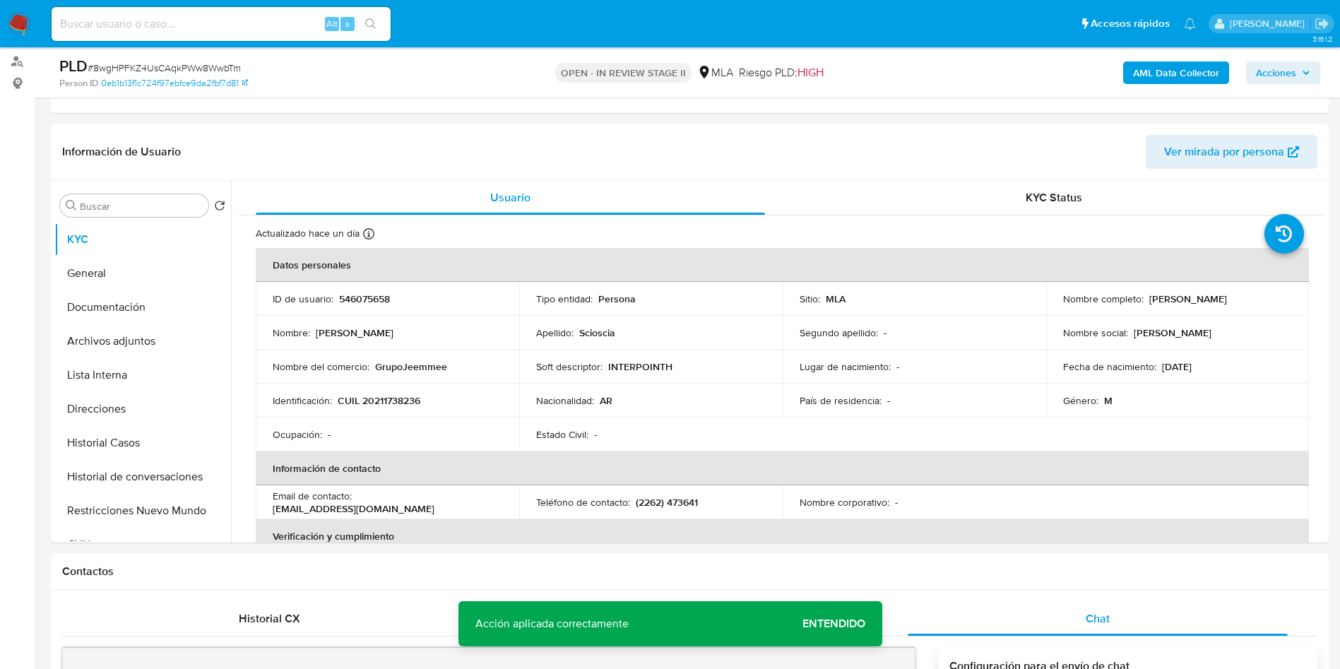
scroll to position [304, 0]
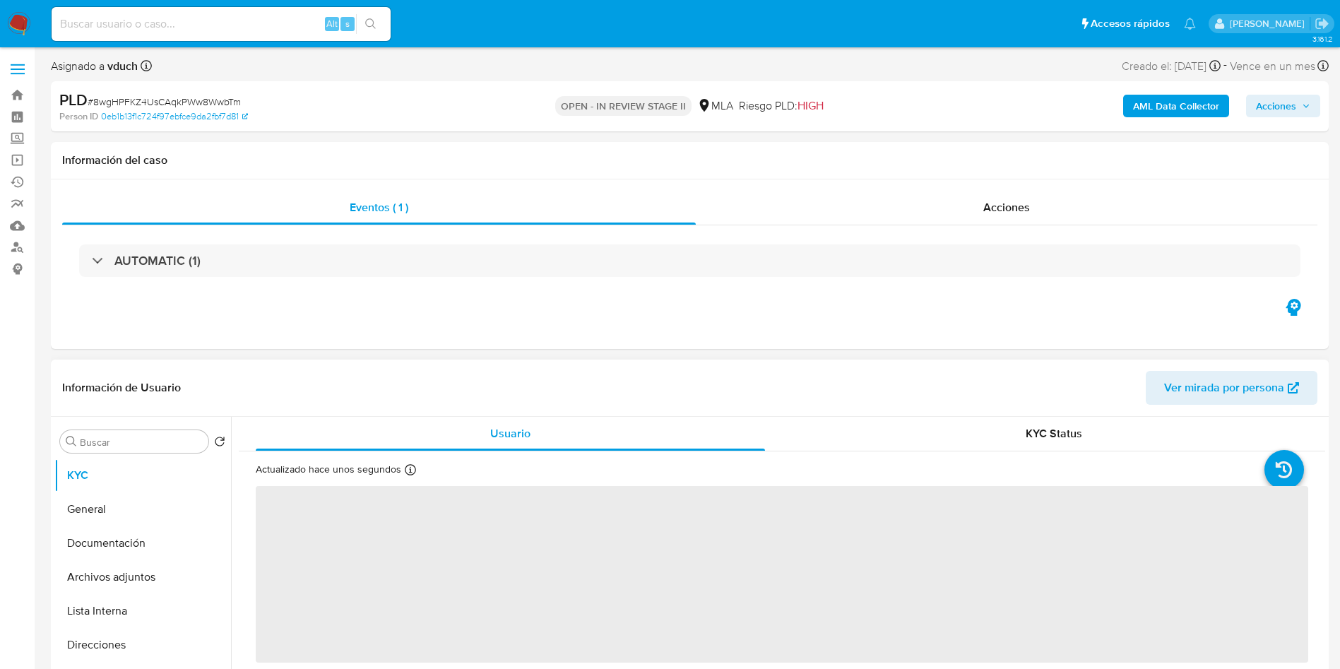
select select "10"
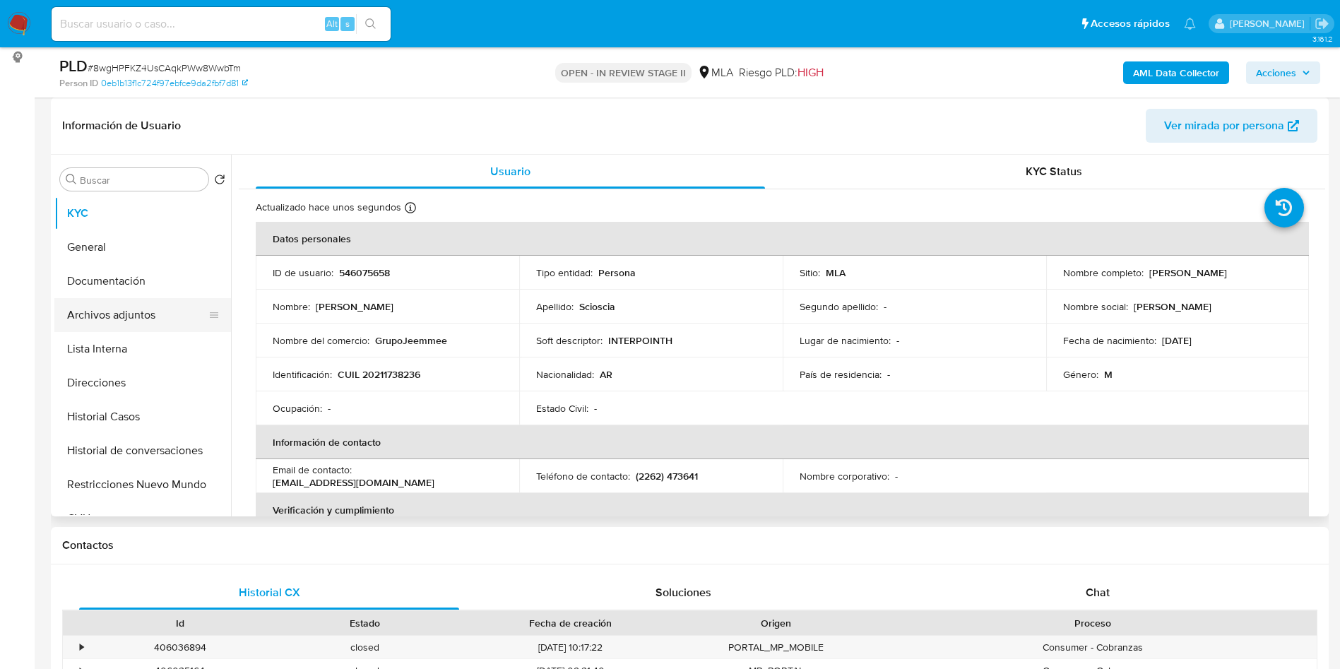
click at [137, 318] on button "Archivos adjuntos" at bounding box center [136, 315] width 165 height 34
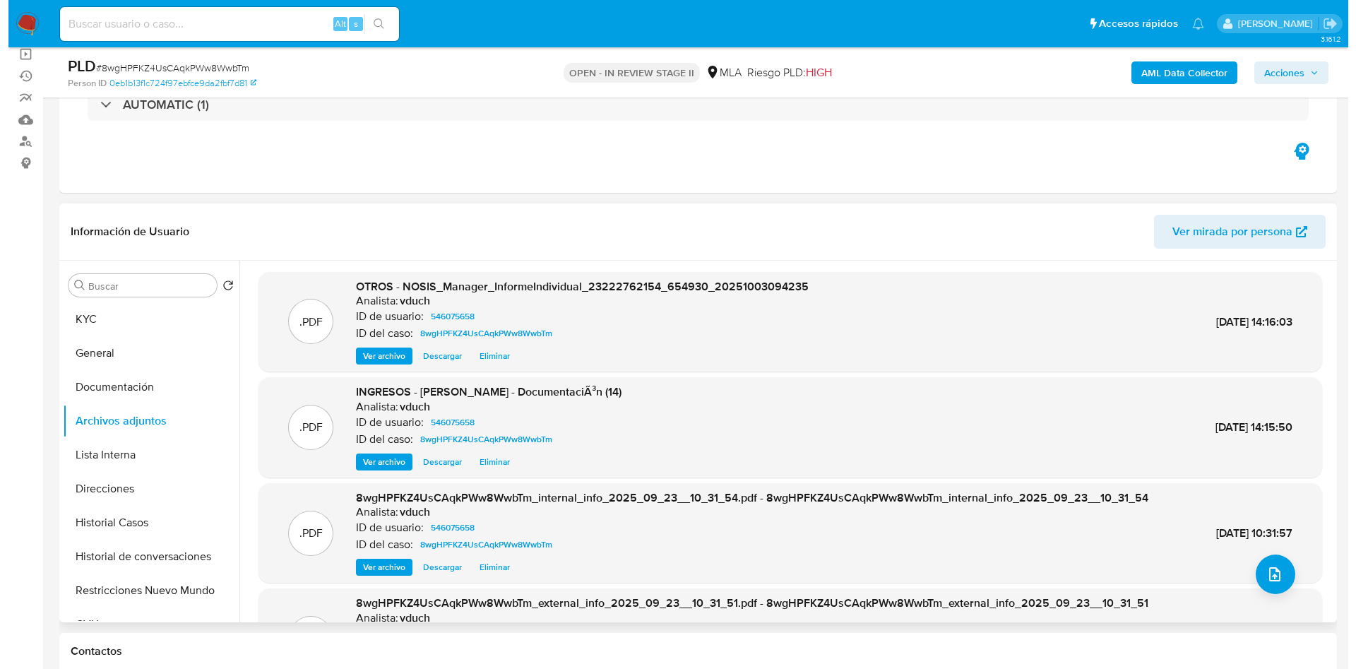
scroll to position [212, 0]
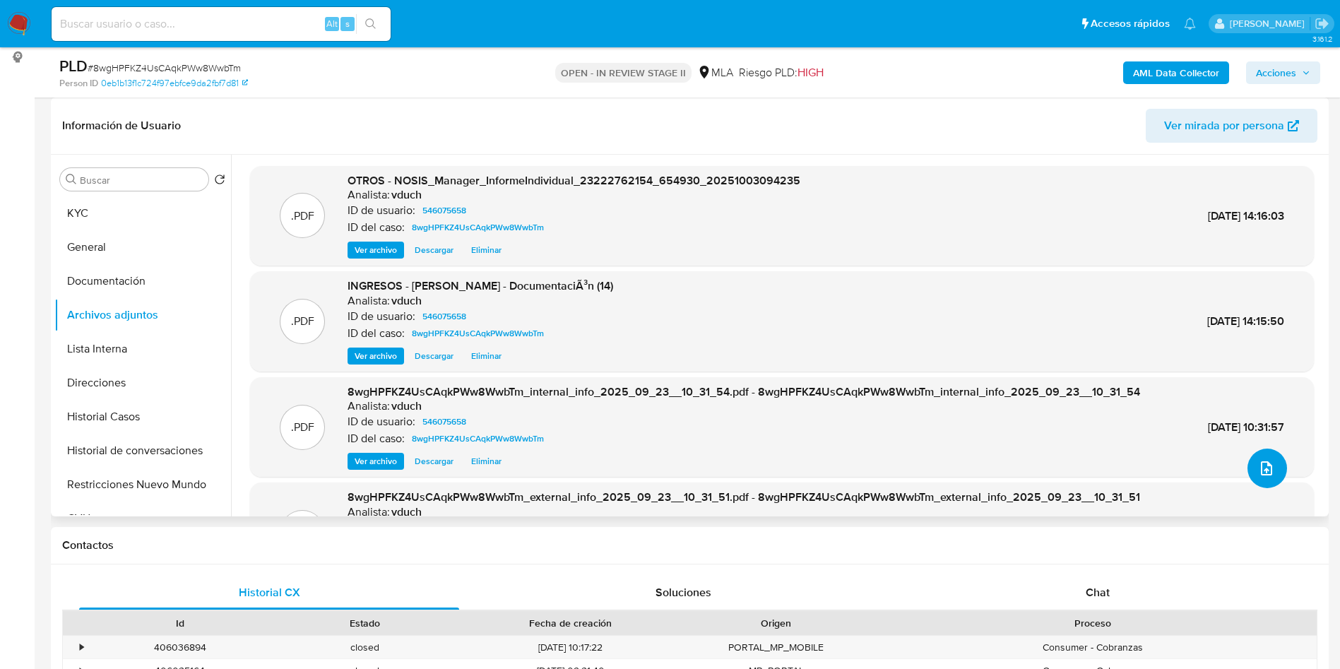
click at [1277, 467] on button "upload-file" at bounding box center [1267, 468] width 40 height 40
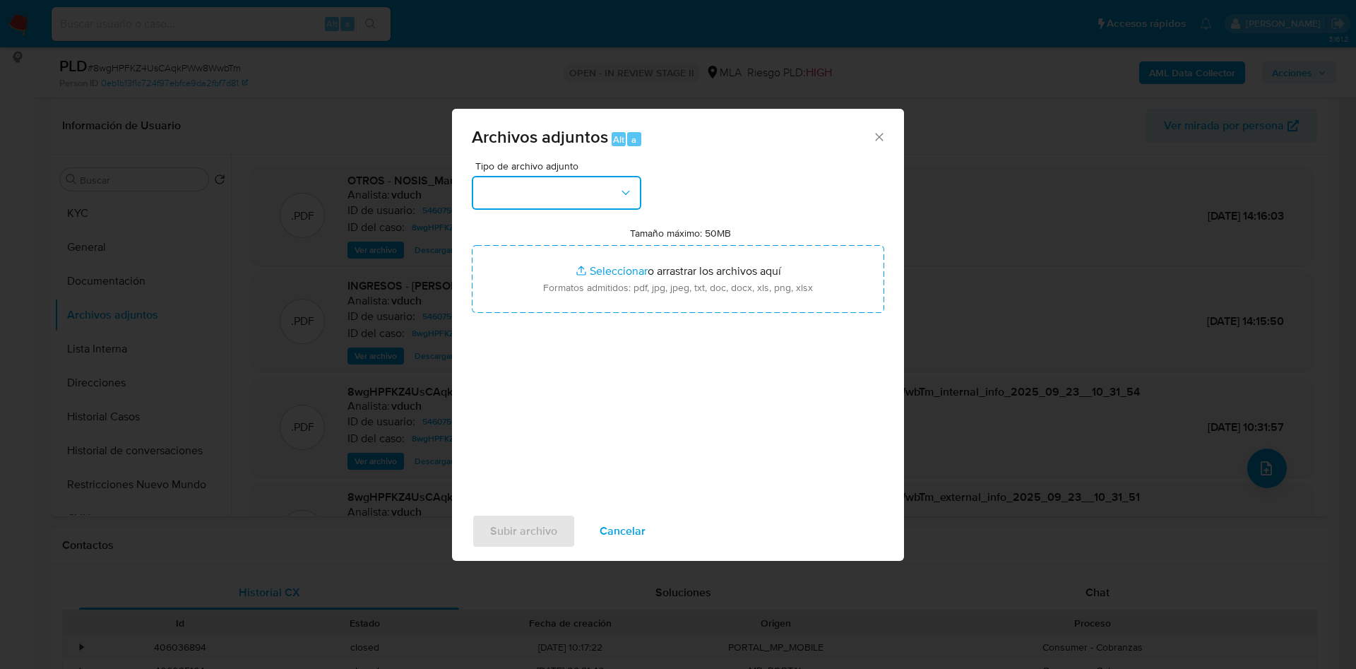
click at [609, 190] on button "button" at bounding box center [556, 193] width 169 height 34
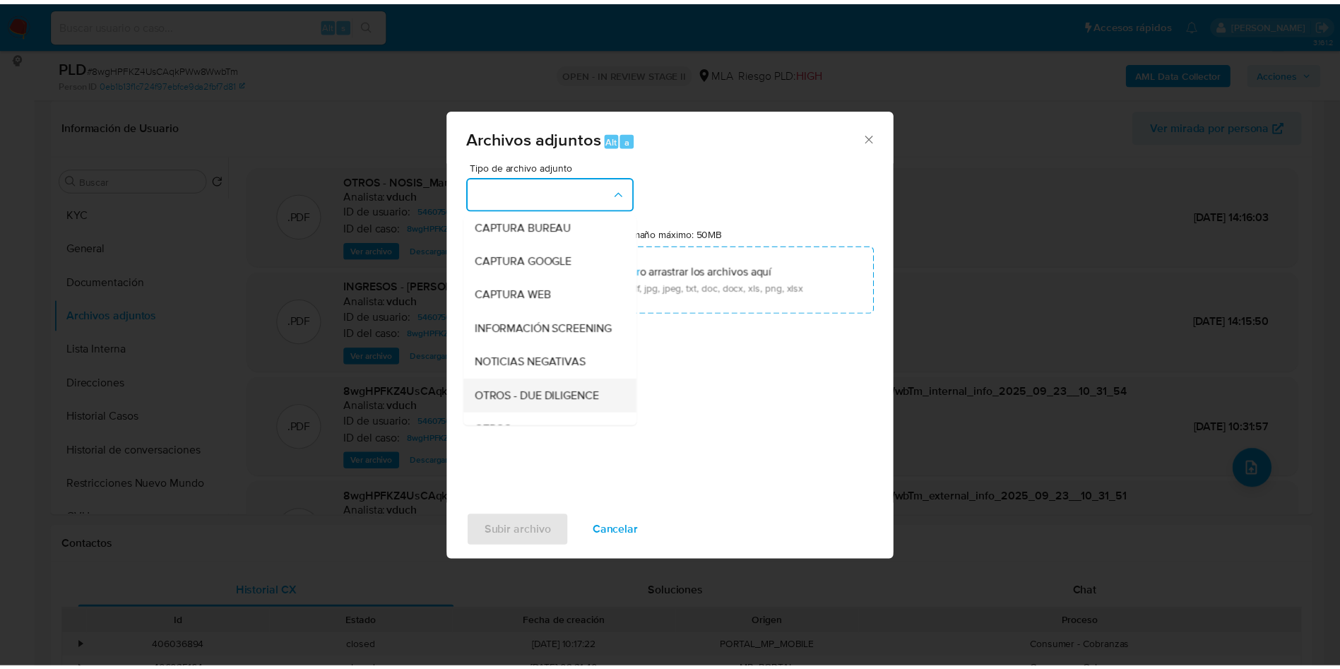
scroll to position [106, 0]
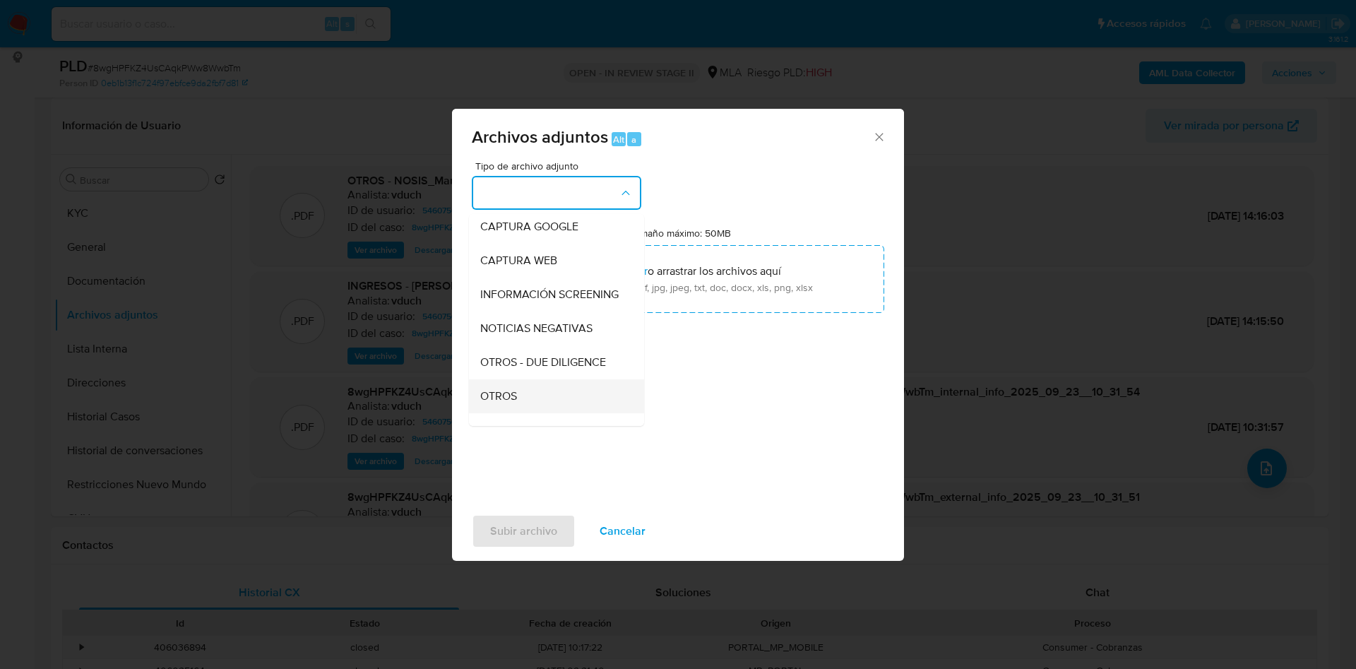
click at [556, 412] on div "OTROS" at bounding box center [552, 396] width 144 height 34
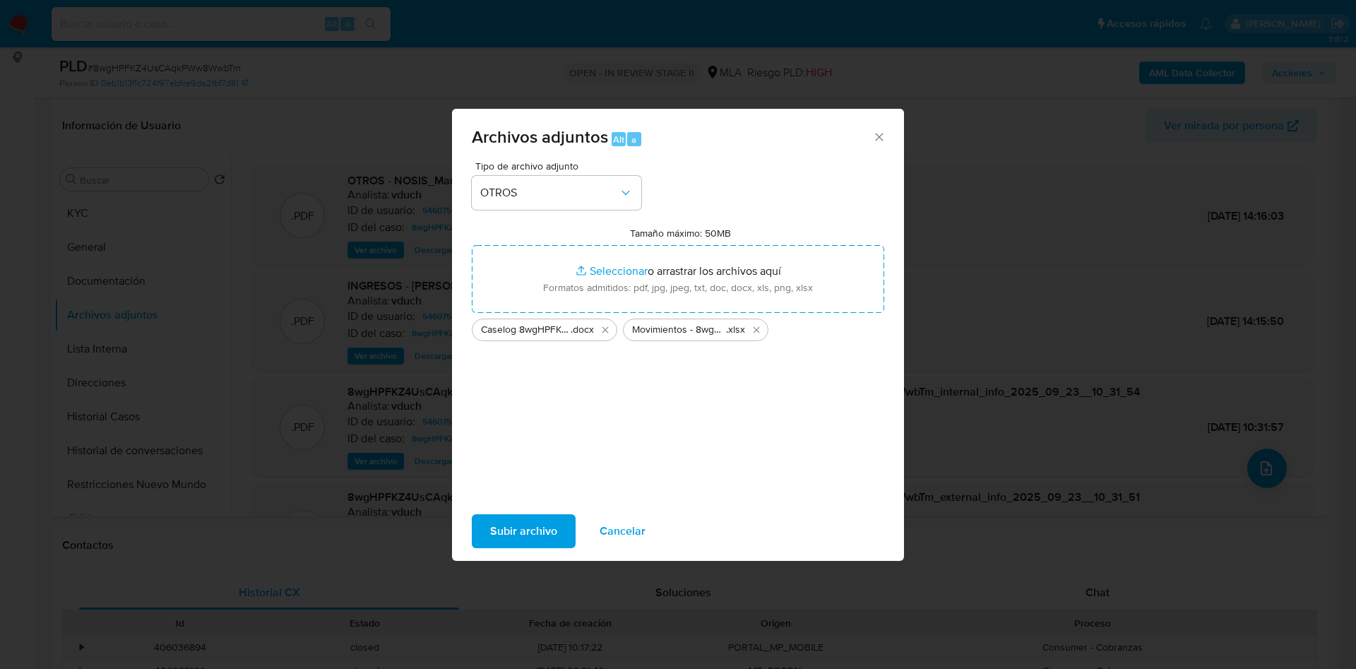
click at [508, 424] on div "Tipo de archivo adjunto OTROS Tamaño máximo: 50MB Seleccionar archivos Seleccio…" at bounding box center [678, 327] width 412 height 333
click at [512, 534] on span "Subir archivo" at bounding box center [523, 531] width 67 height 31
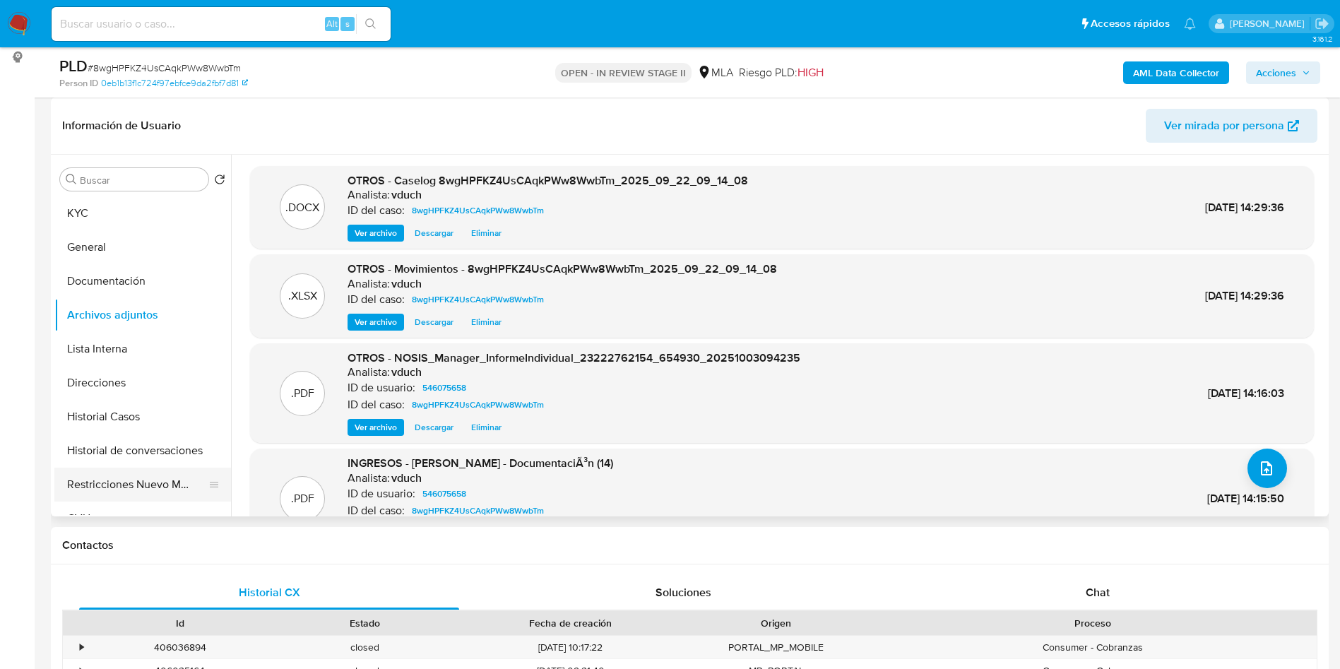
click at [121, 484] on button "Restricciones Nuevo Mundo" at bounding box center [136, 484] width 165 height 34
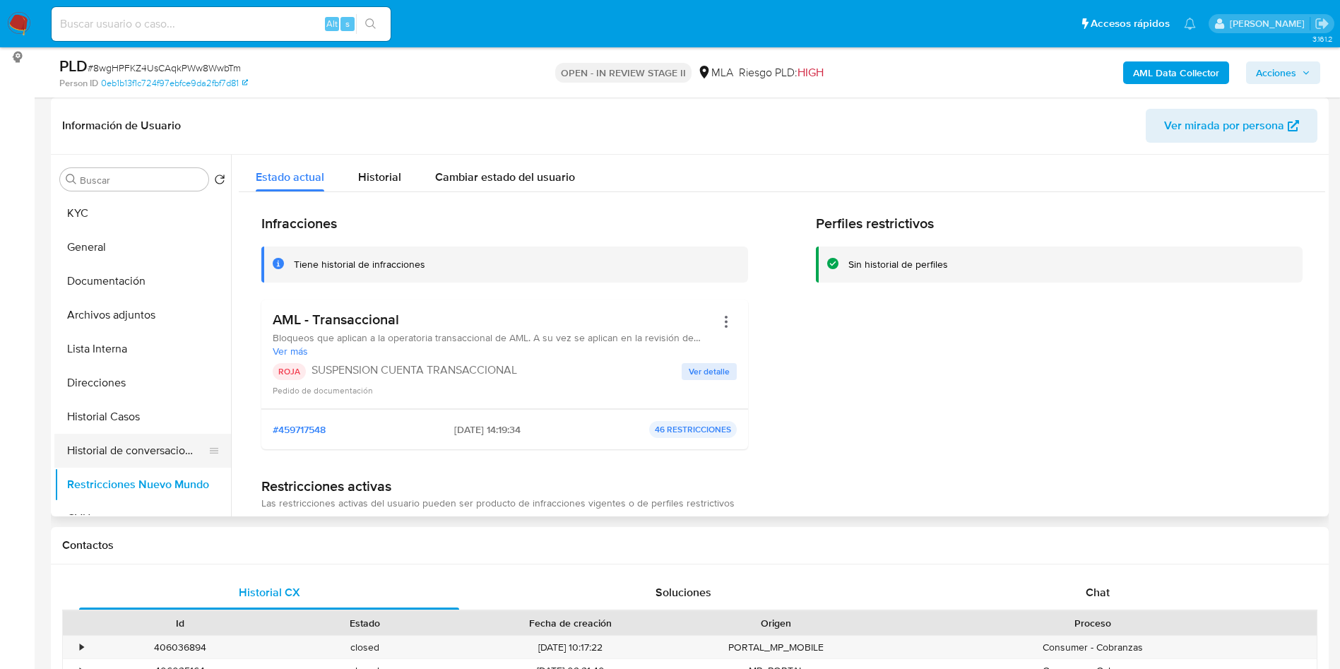
click at [132, 449] on button "Historial de conversaciones" at bounding box center [136, 451] width 165 height 34
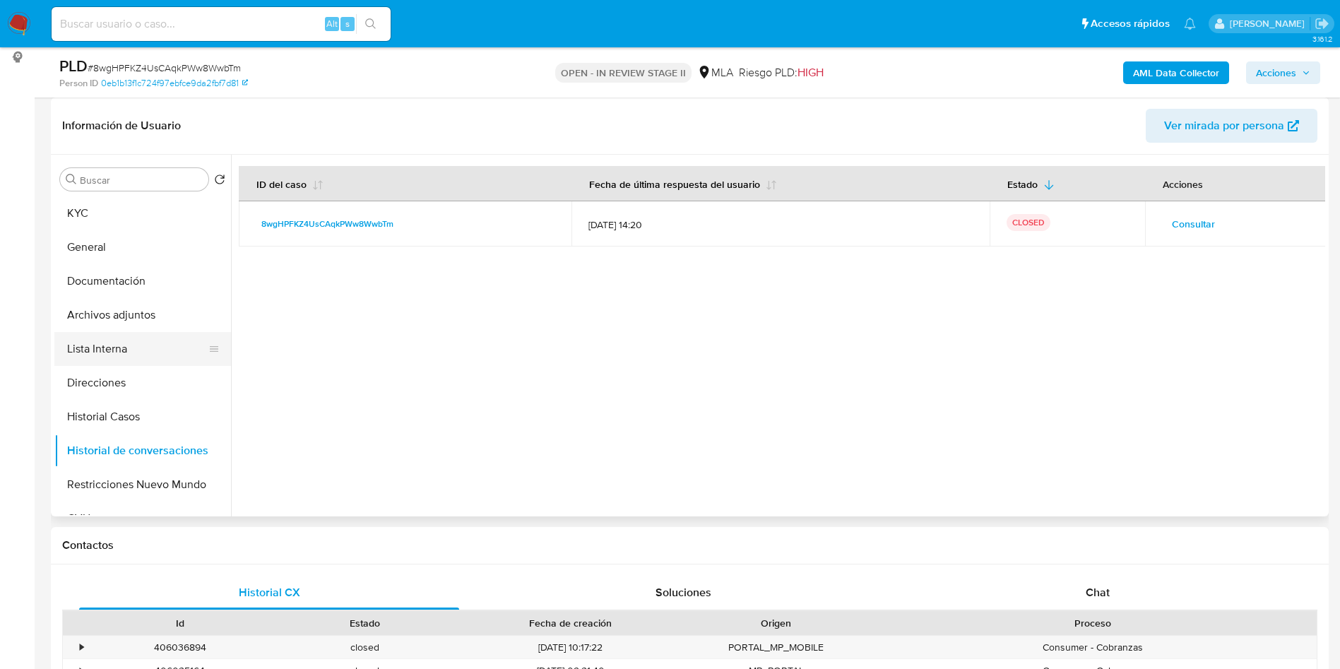
click at [151, 332] on button "Lista Interna" at bounding box center [136, 349] width 165 height 34
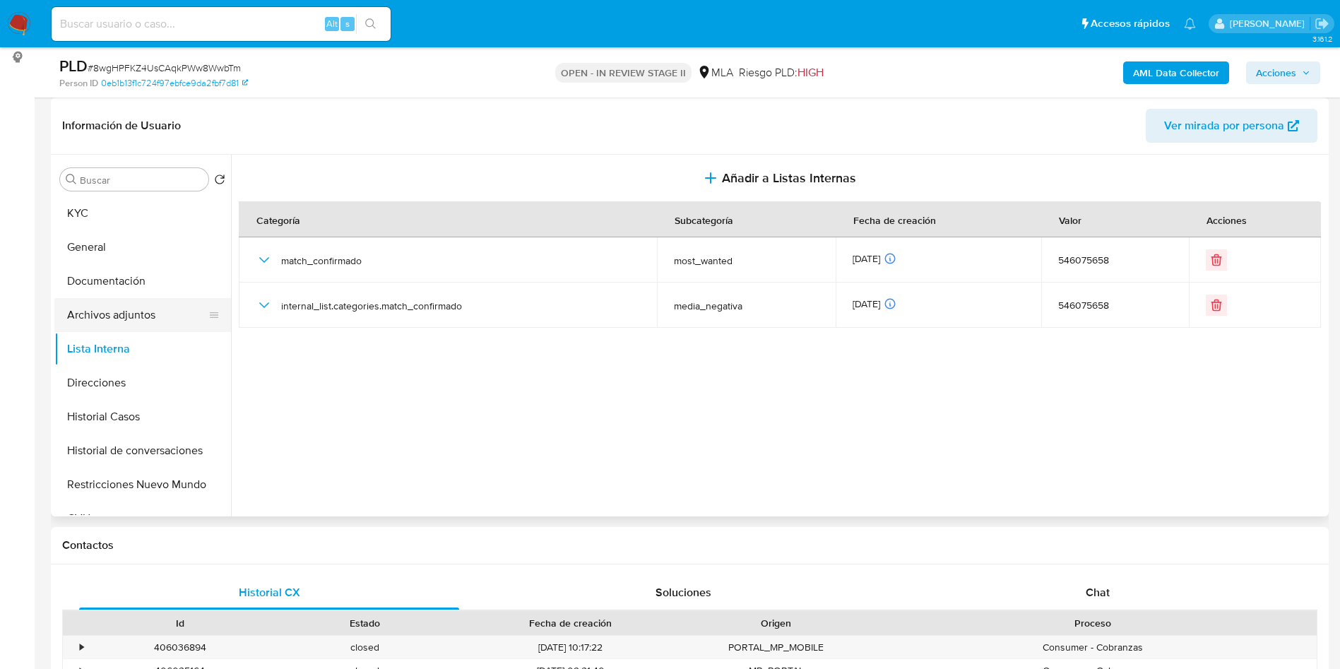
click at [136, 316] on button "Archivos adjuntos" at bounding box center [136, 315] width 165 height 34
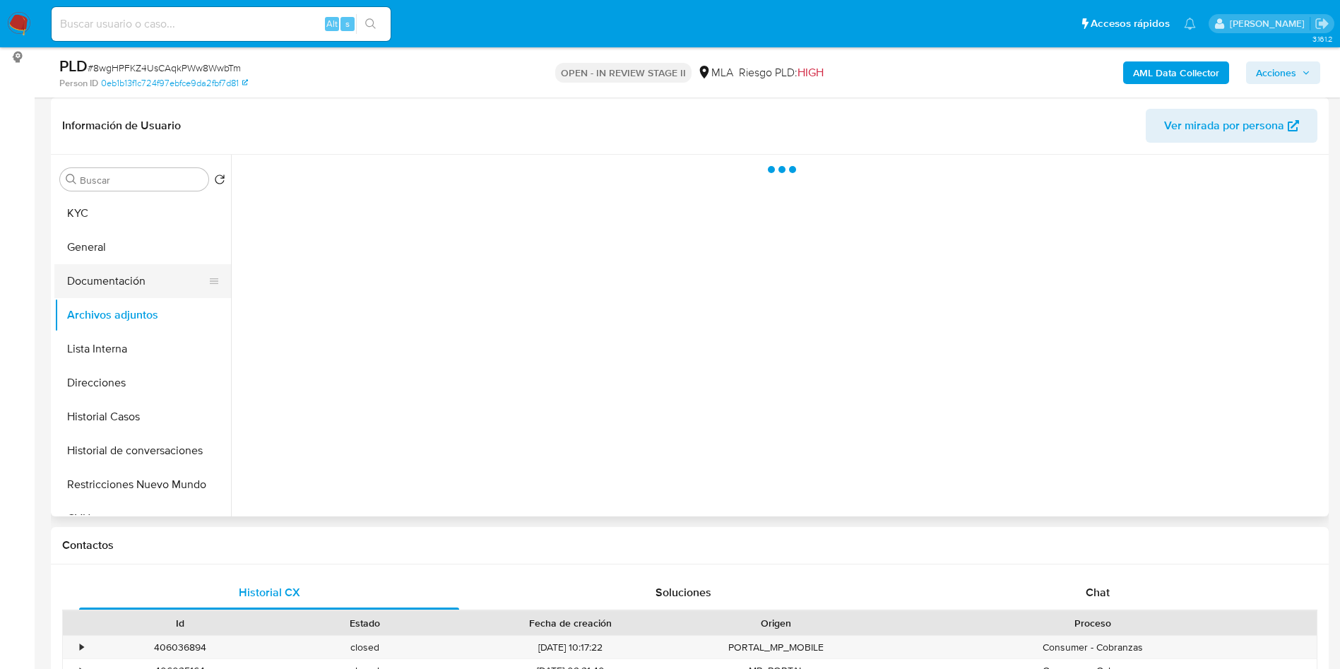
click at [124, 290] on button "Documentación" at bounding box center [136, 281] width 165 height 34
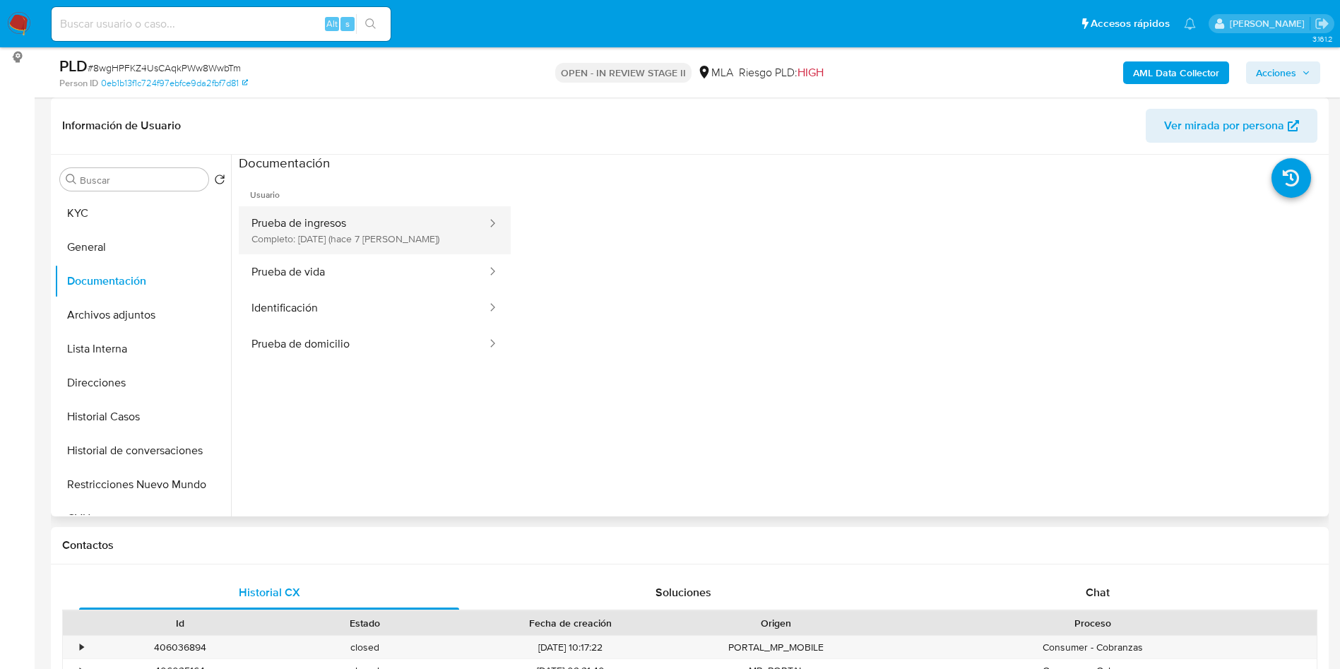
click at [331, 227] on button "Prueba de ingresos Completo: 26/09/2025 (hace 7 días)" at bounding box center [363, 230] width 249 height 48
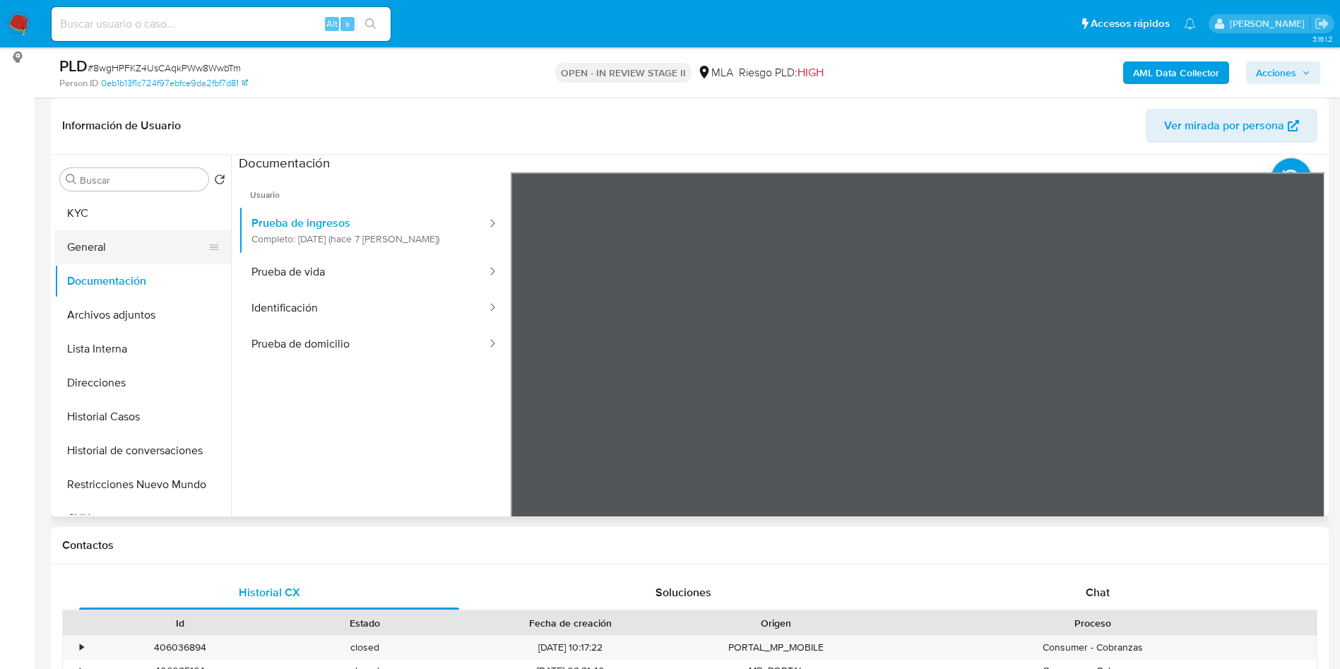
click at [91, 237] on button "General" at bounding box center [136, 247] width 165 height 34
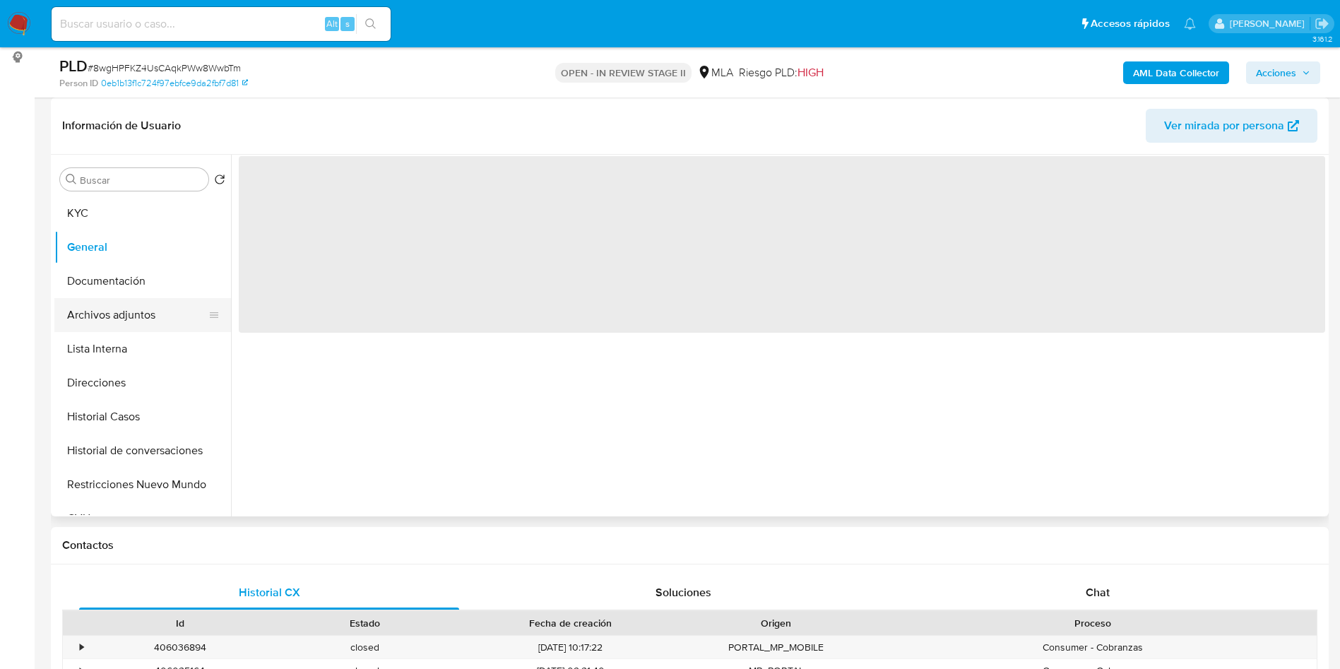
click at [126, 321] on button "Archivos adjuntos" at bounding box center [136, 315] width 165 height 34
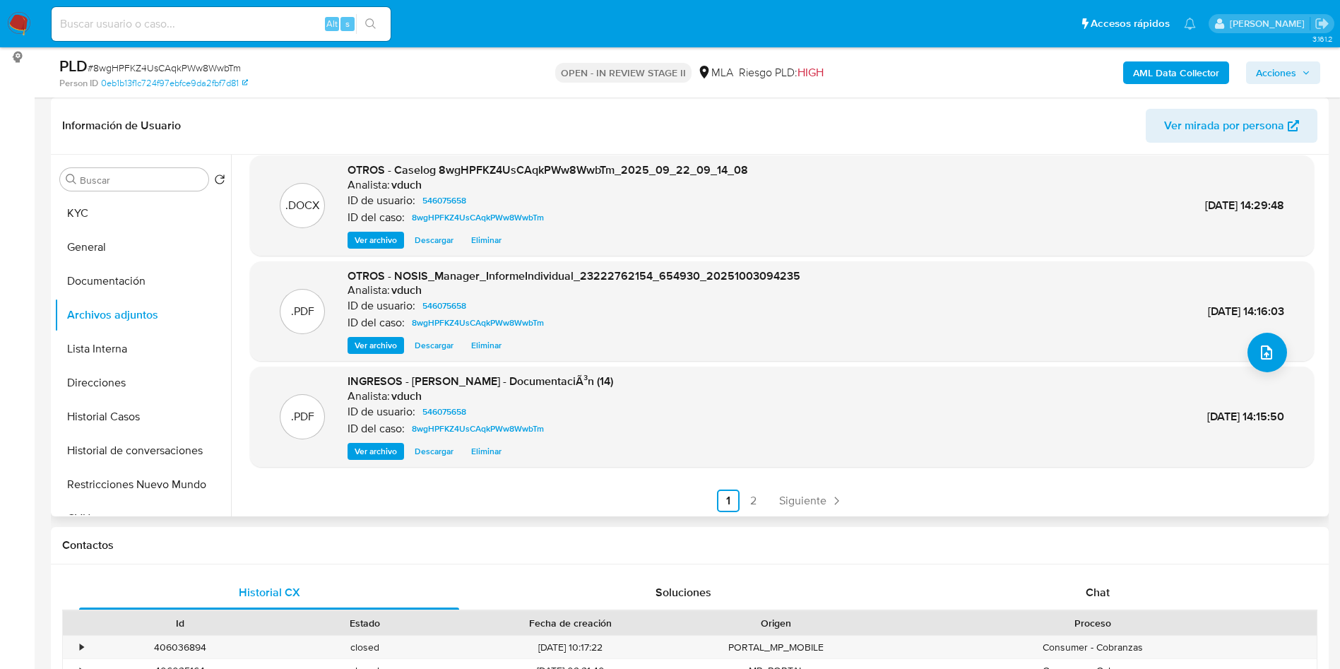
scroll to position [119, 0]
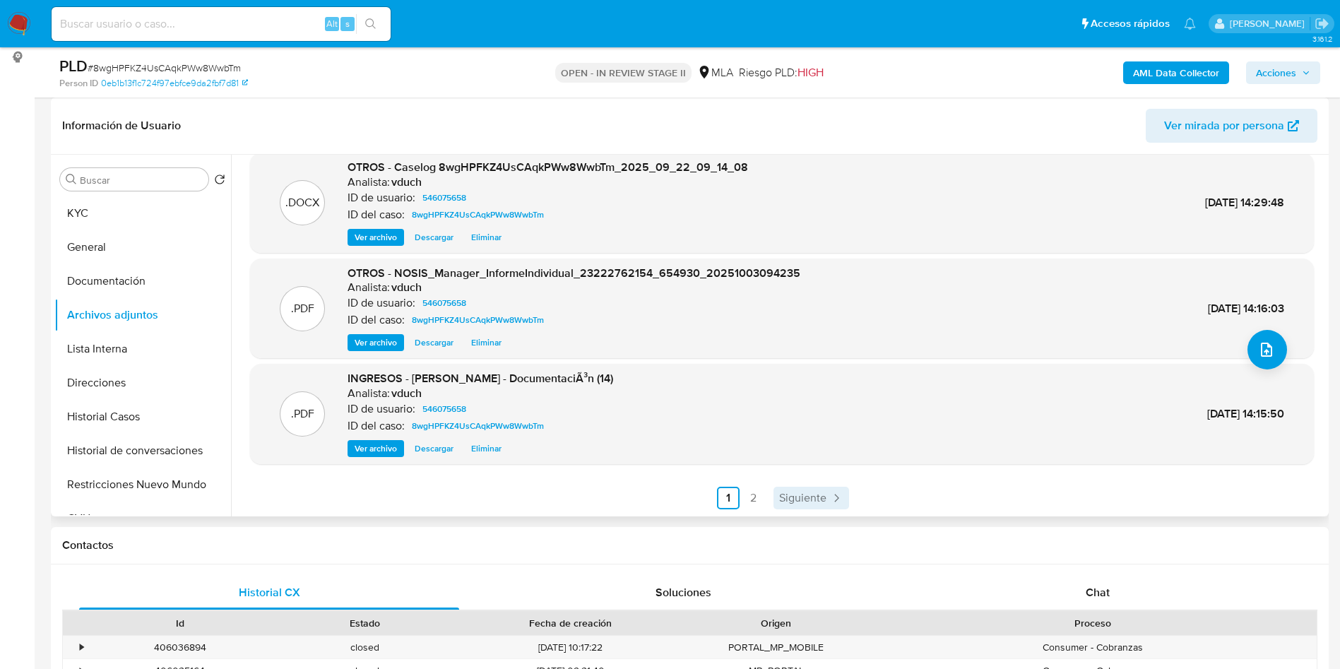
click at [823, 497] on span "Siguiente" at bounding box center [802, 497] width 47 height 11
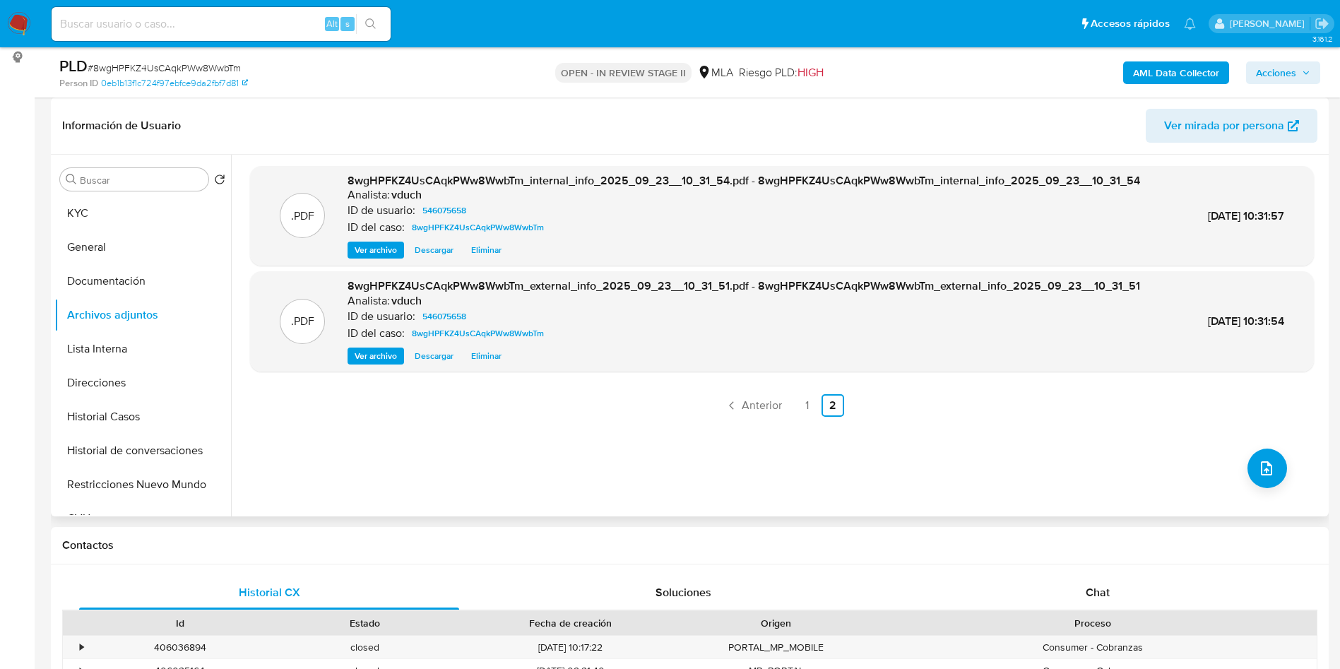
click at [1300, 63] on span "Acciones" at bounding box center [1283, 73] width 54 height 20
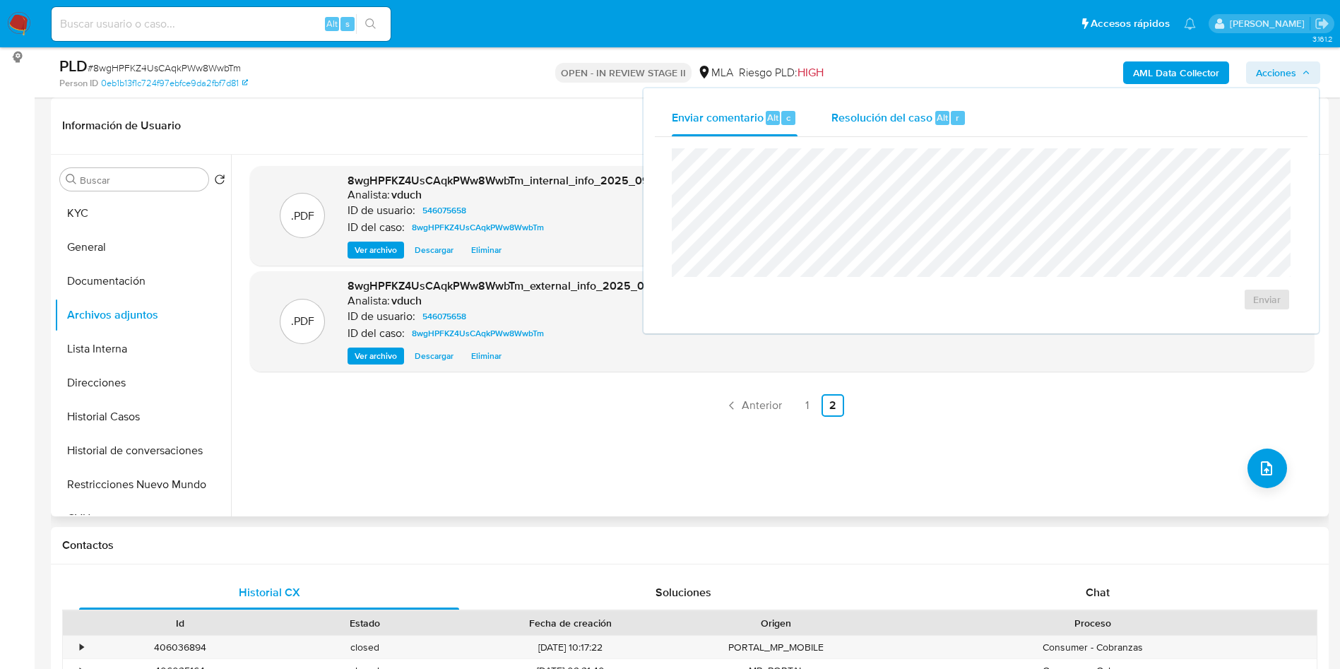
click at [880, 110] on span "Resolución del caso" at bounding box center [881, 117] width 101 height 16
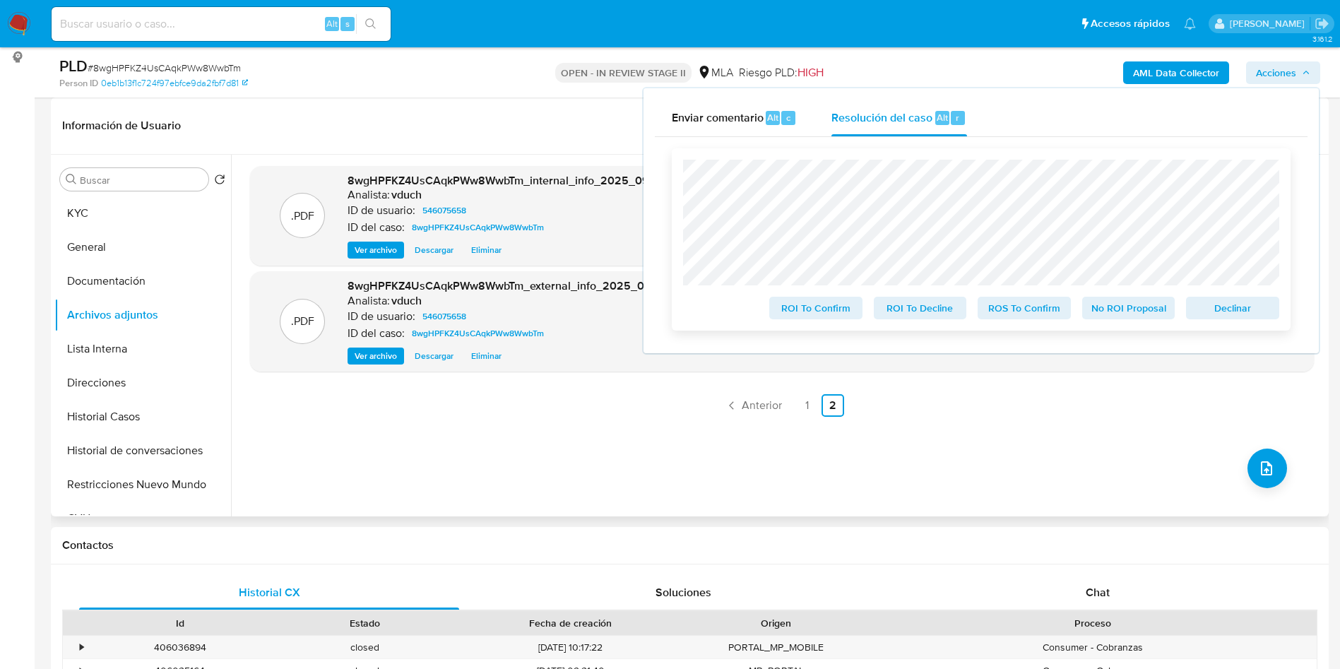
click at [1217, 298] on div "Declinar" at bounding box center [1229, 305] width 99 height 28
click at [1220, 314] on span "Declinar" at bounding box center [1232, 308] width 73 height 20
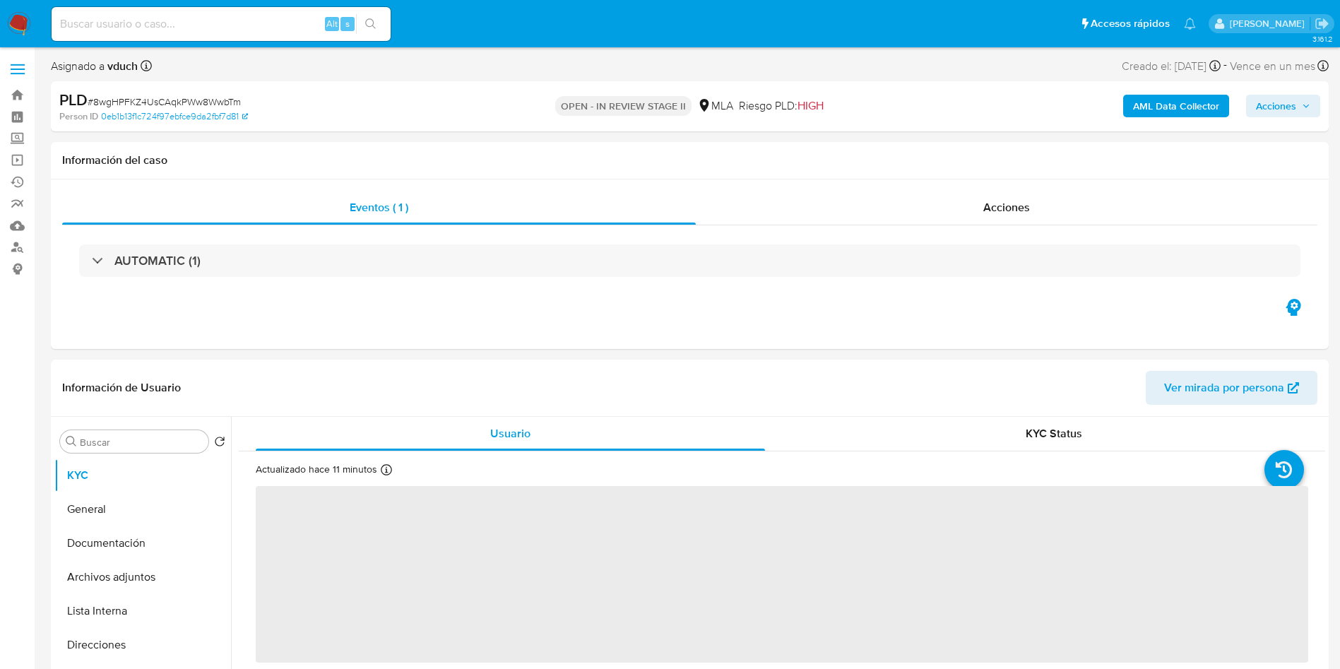
select select "10"
click at [1284, 115] on span "Acciones" at bounding box center [1276, 106] width 40 height 23
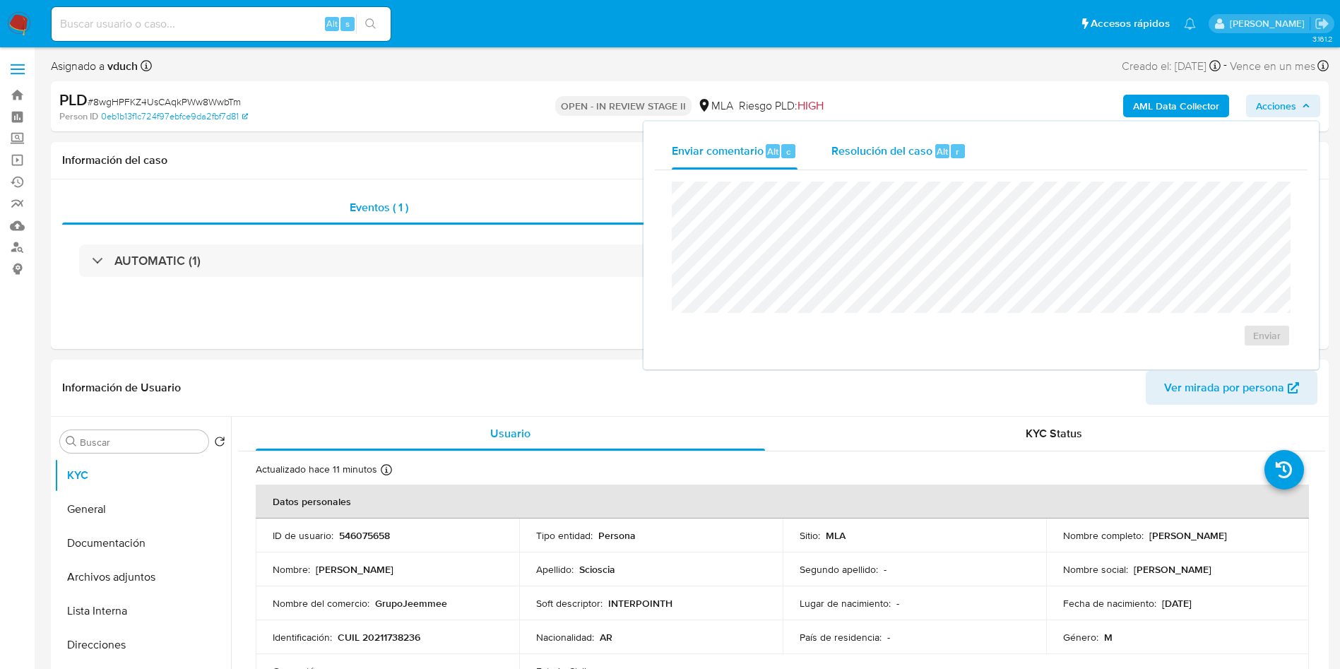
click at [862, 144] on span "Resolución del caso" at bounding box center [881, 151] width 101 height 16
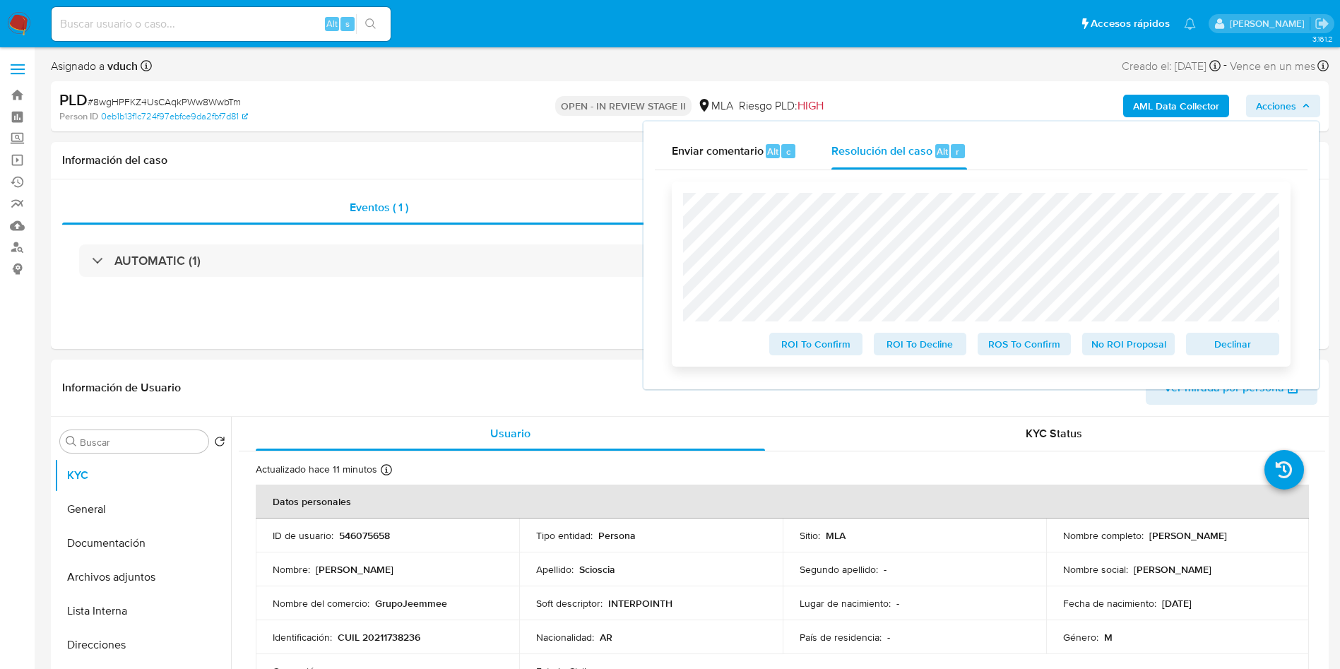
click at [1273, 349] on button "Declinar" at bounding box center [1232, 344] width 93 height 23
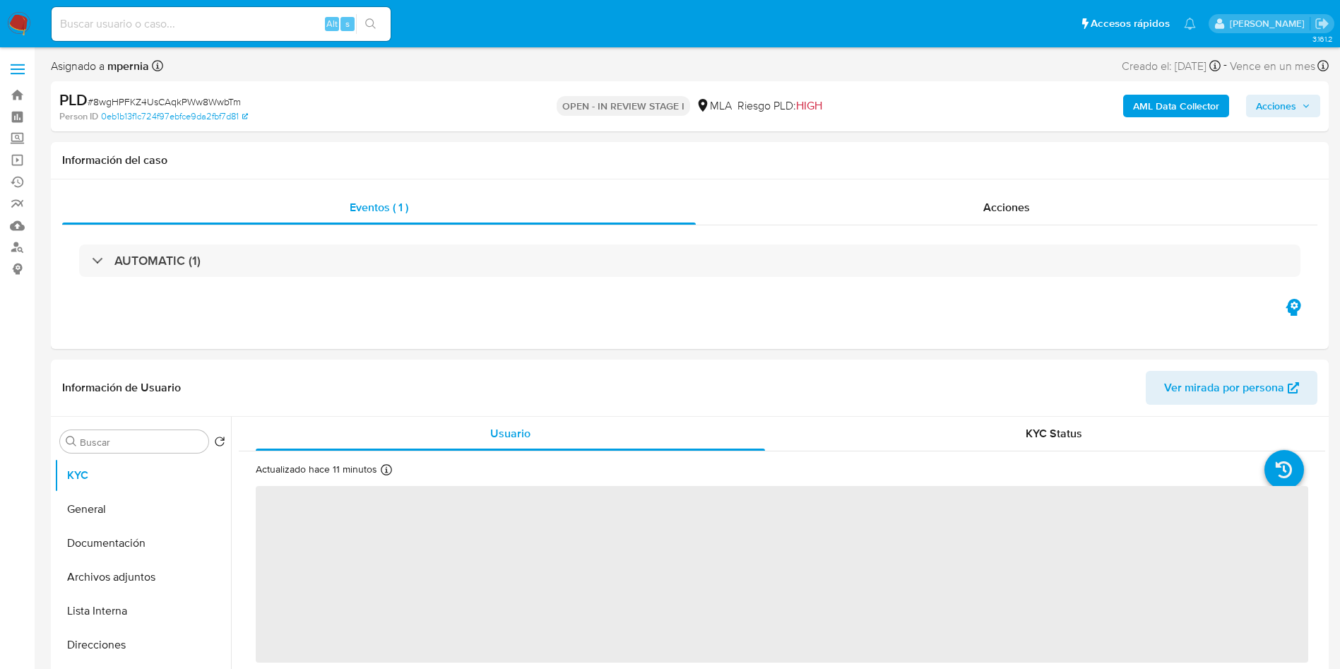
click at [1256, 100] on span "Acciones" at bounding box center [1276, 106] width 40 height 23
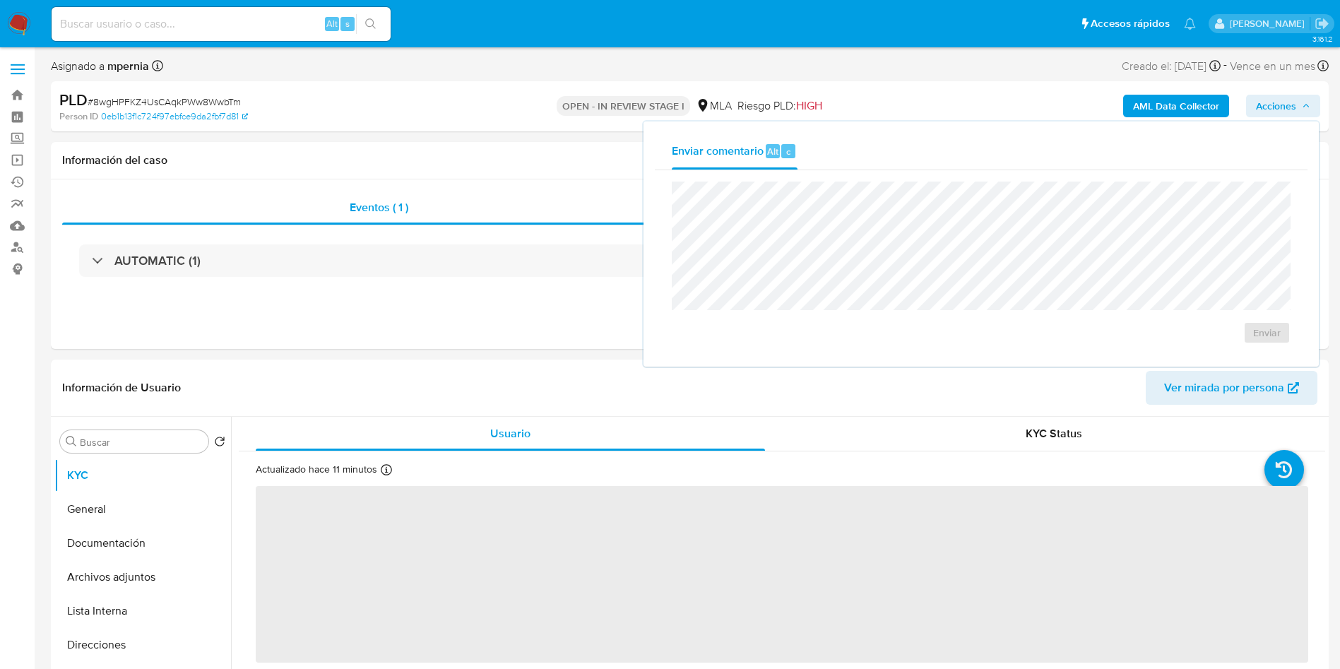
select select "10"
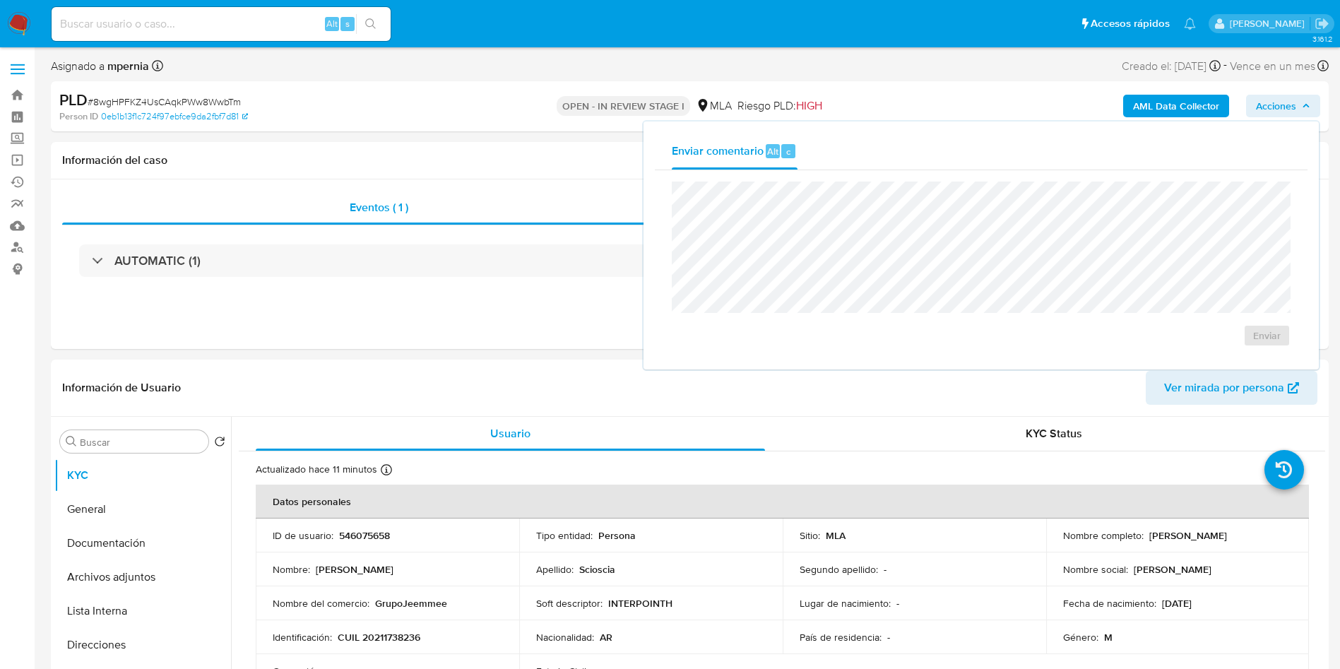
click at [214, 100] on span "# 8wgHPFKZ4UsCAqkPWw8WwbTm" at bounding box center [164, 102] width 153 height 14
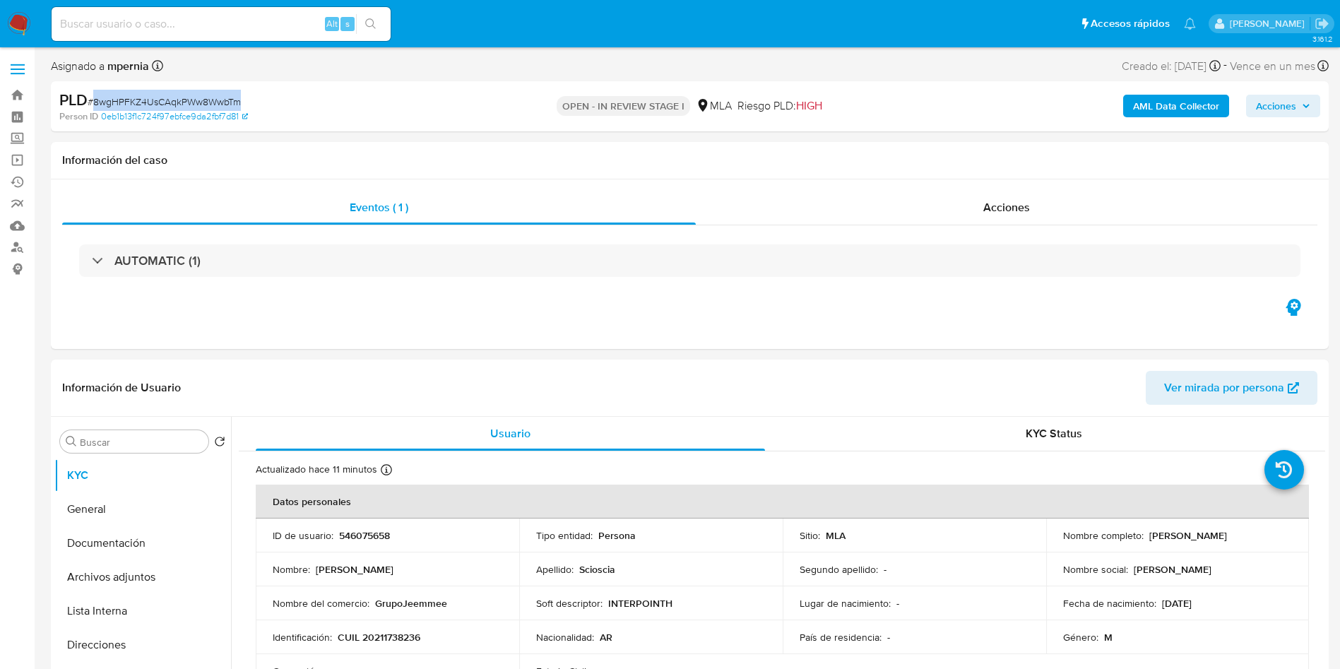
click at [214, 100] on span "# 8wgHPFKZ4UsCAqkPWw8WwbTm" at bounding box center [164, 102] width 153 height 14
copy span "8wgHPFKZ4UsCAqkPWw8WwbTm"
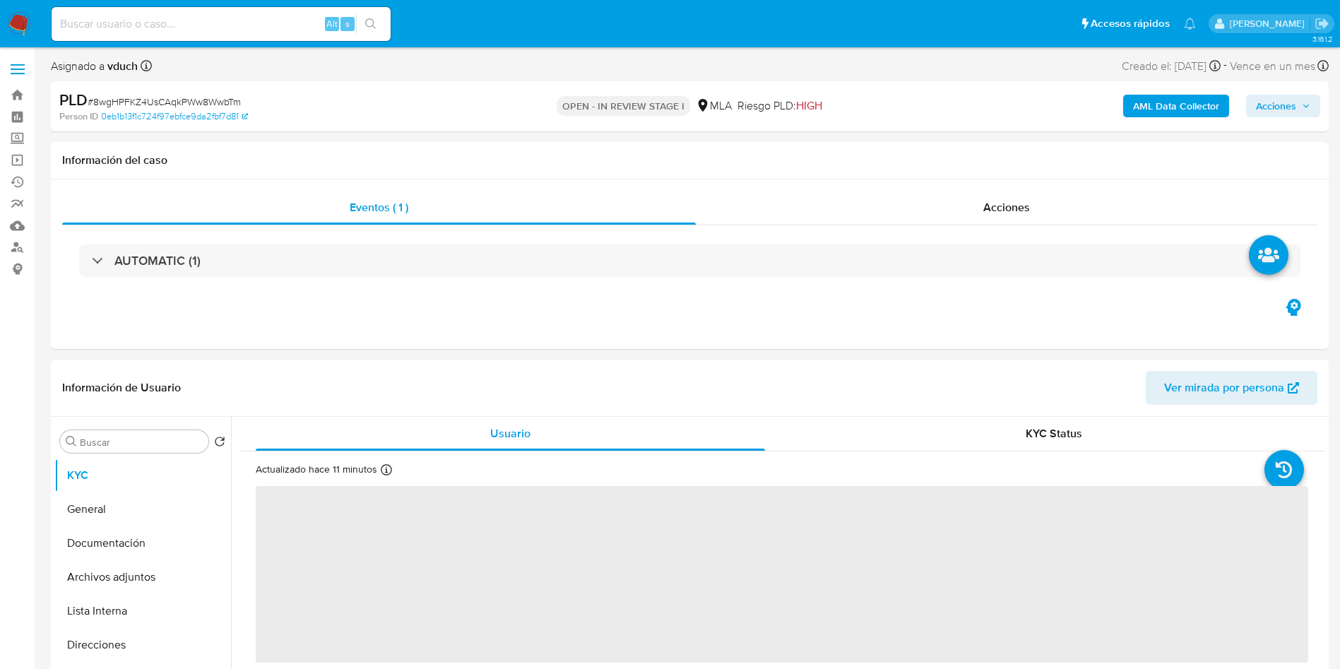
click at [1306, 105] on icon "button" at bounding box center [1305, 106] width 8 height 8
select select "10"
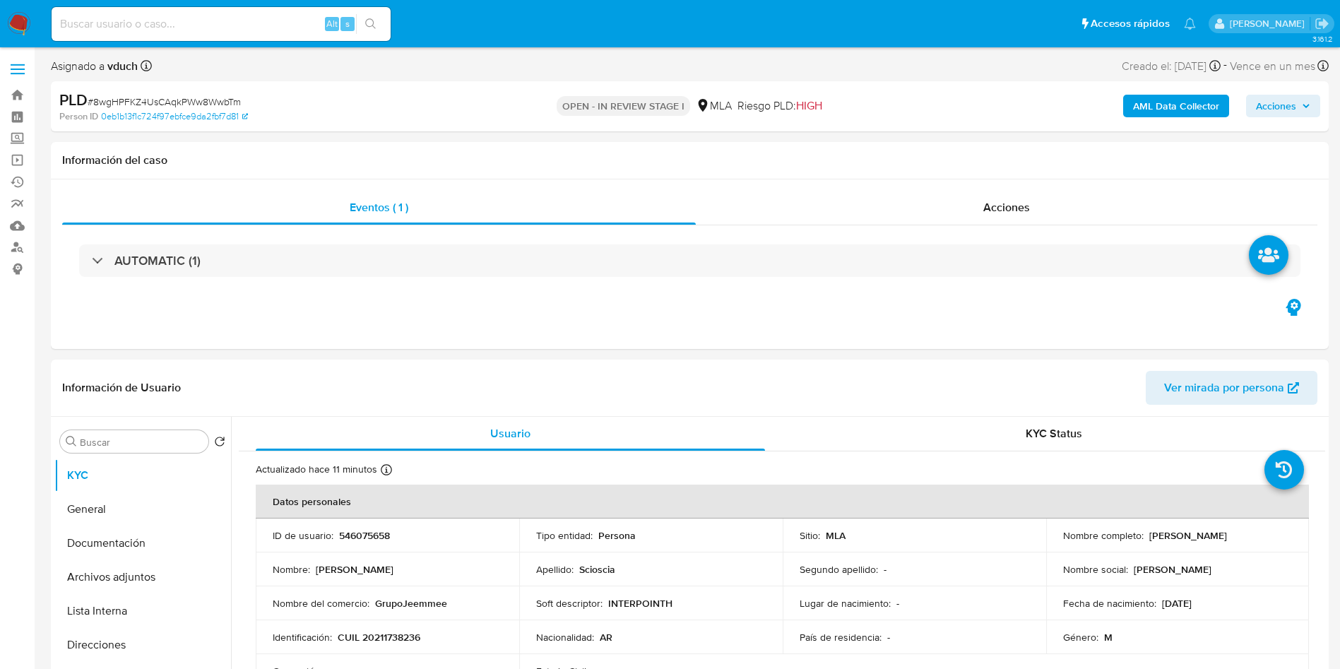
click at [1268, 113] on span "Acciones" at bounding box center [1276, 106] width 40 height 23
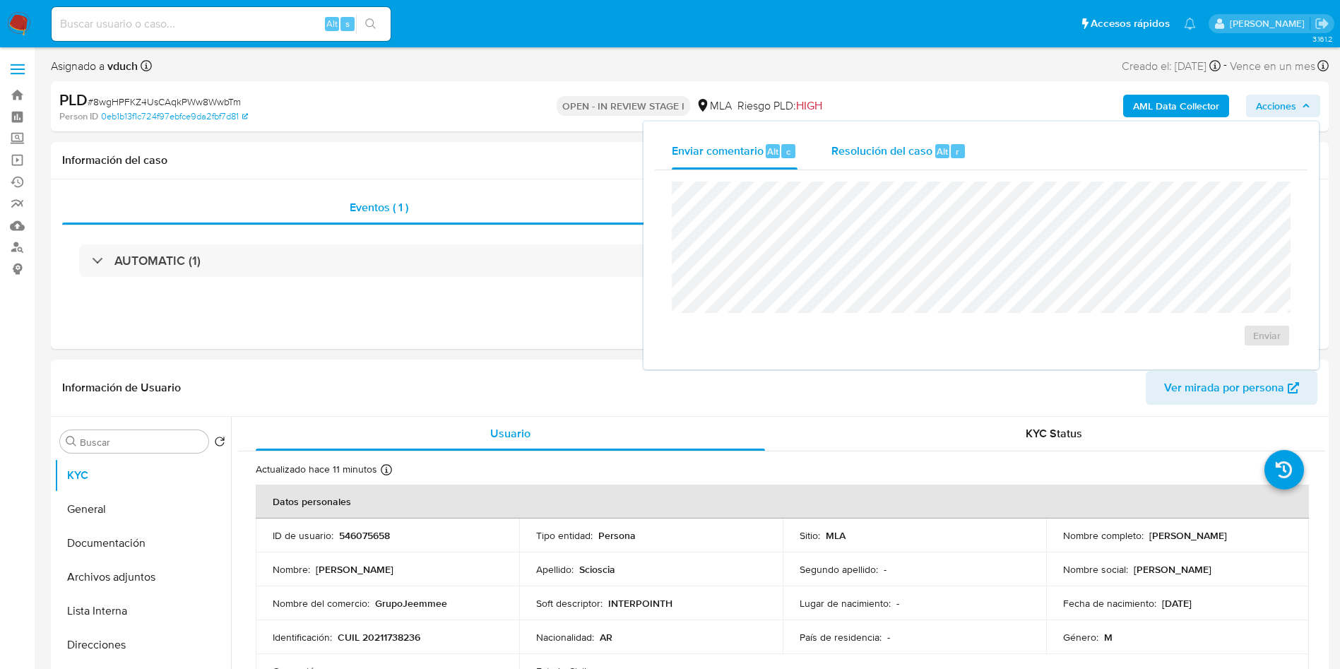
click at [886, 161] on div "Resolución del caso Alt r" at bounding box center [898, 151] width 135 height 37
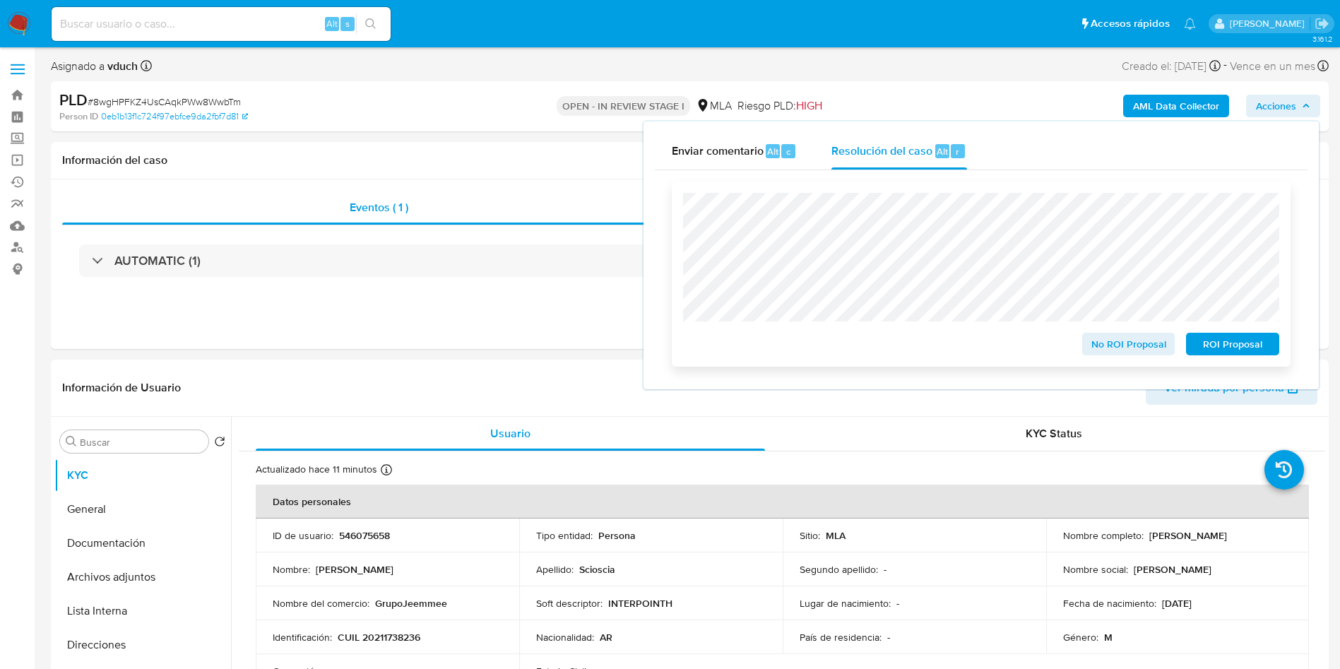
click at [1225, 352] on span "ROI Proposal" at bounding box center [1232, 344] width 73 height 20
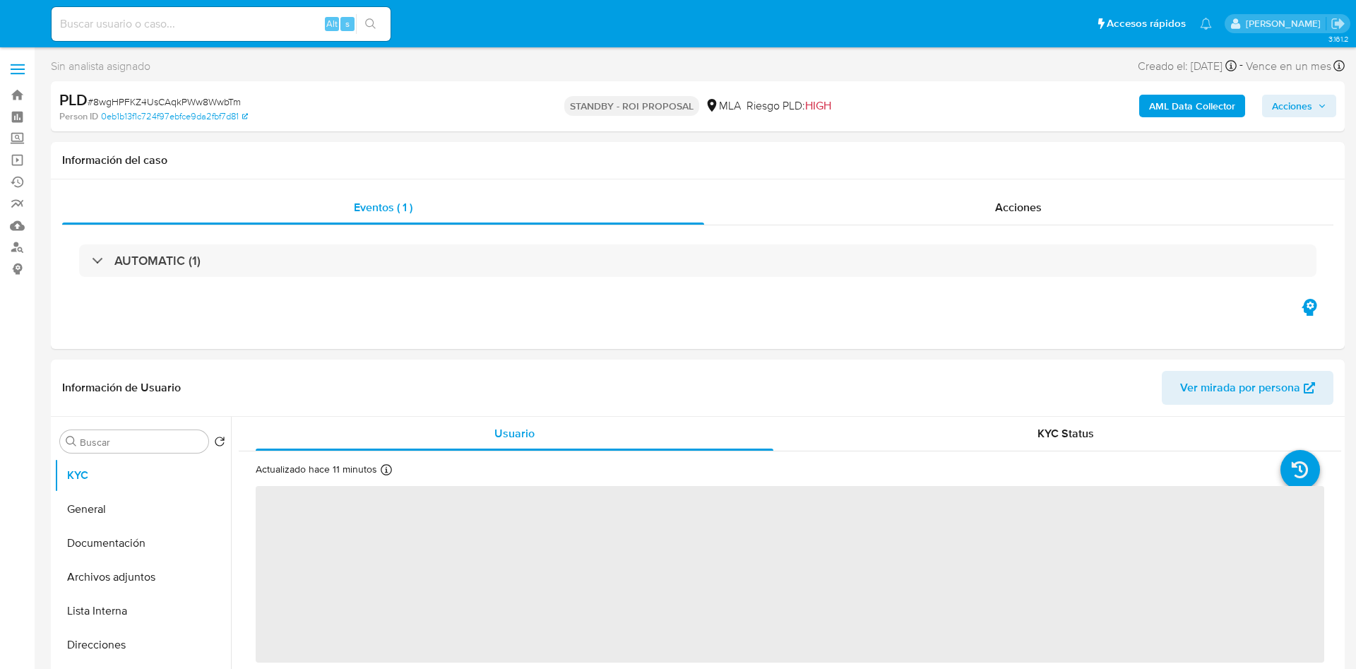
select select "10"
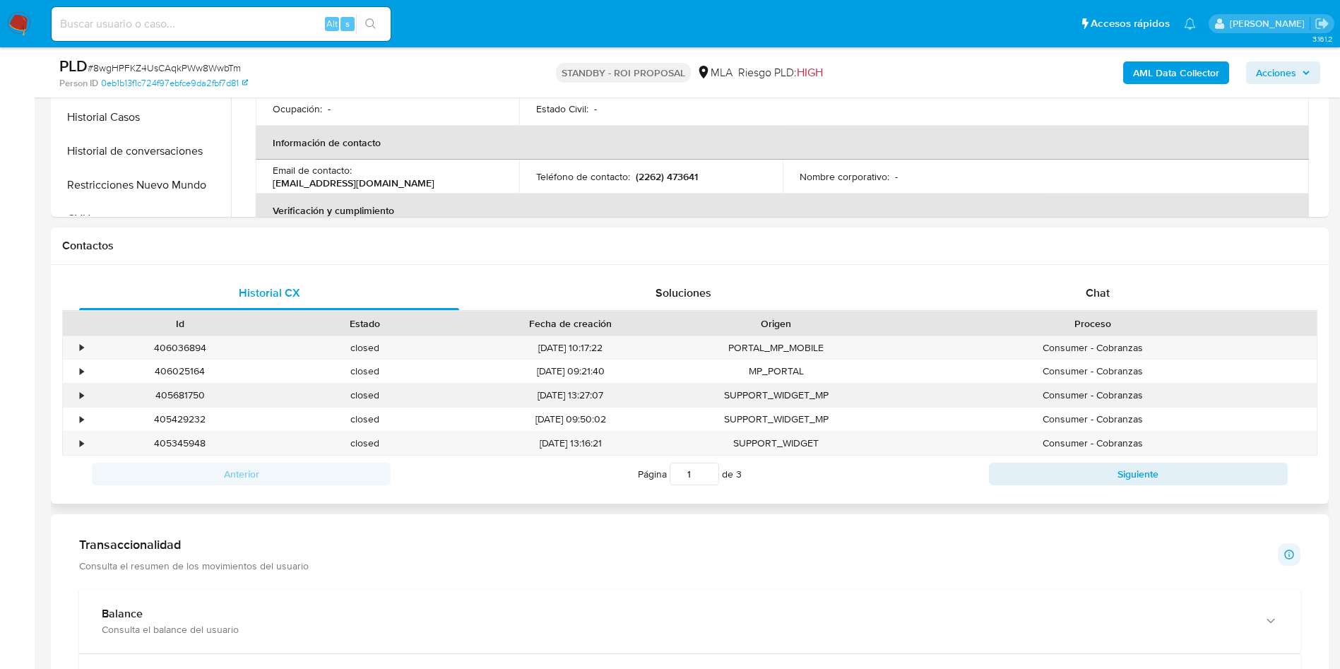
scroll to position [530, 0]
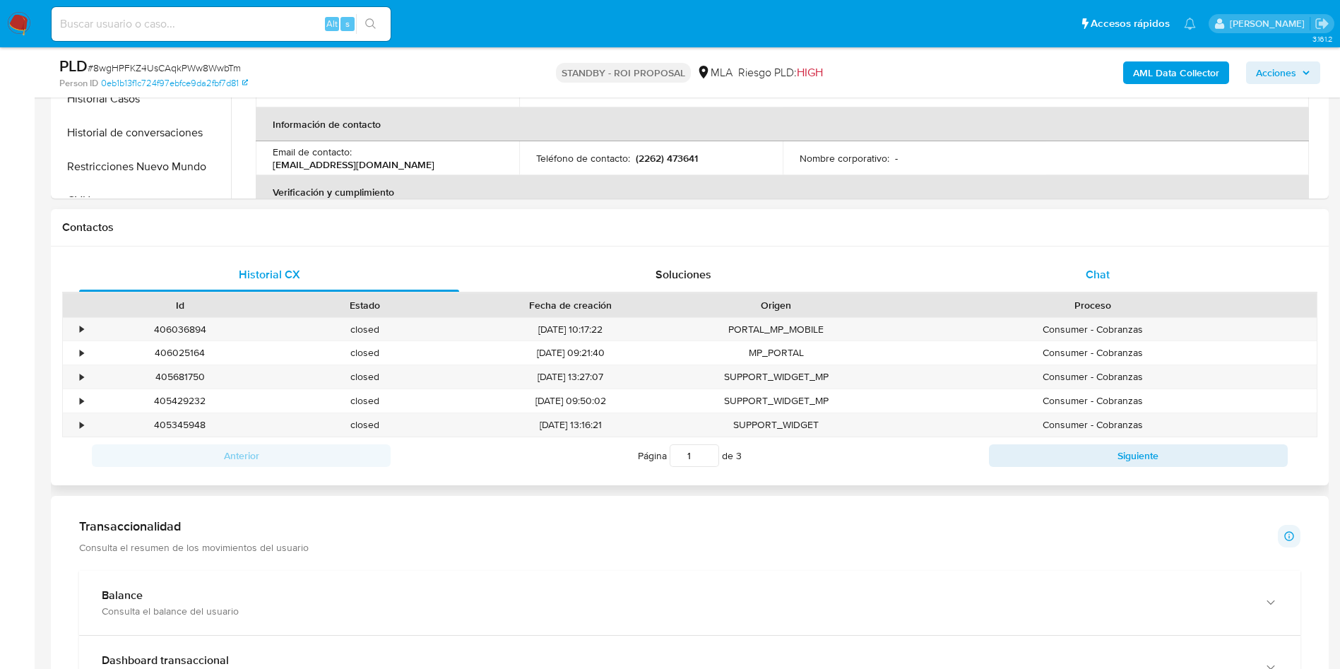
click at [1148, 281] on div "Chat" at bounding box center [1097, 275] width 380 height 34
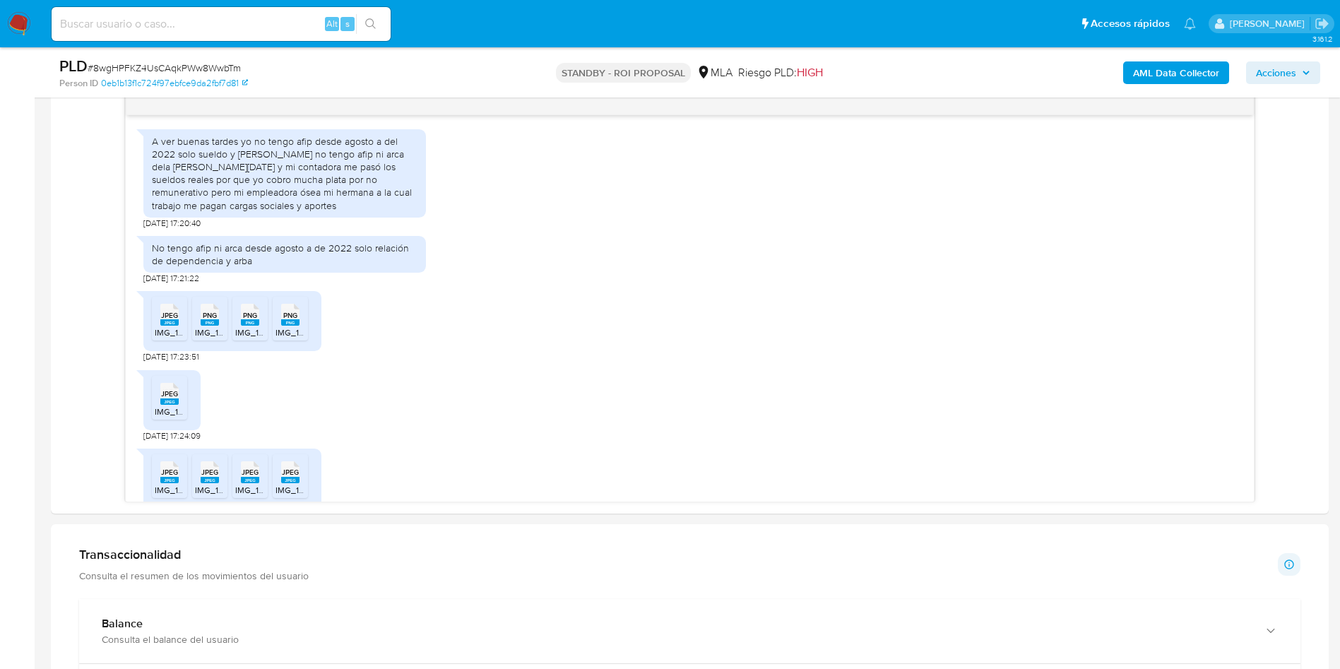
scroll to position [530, 0]
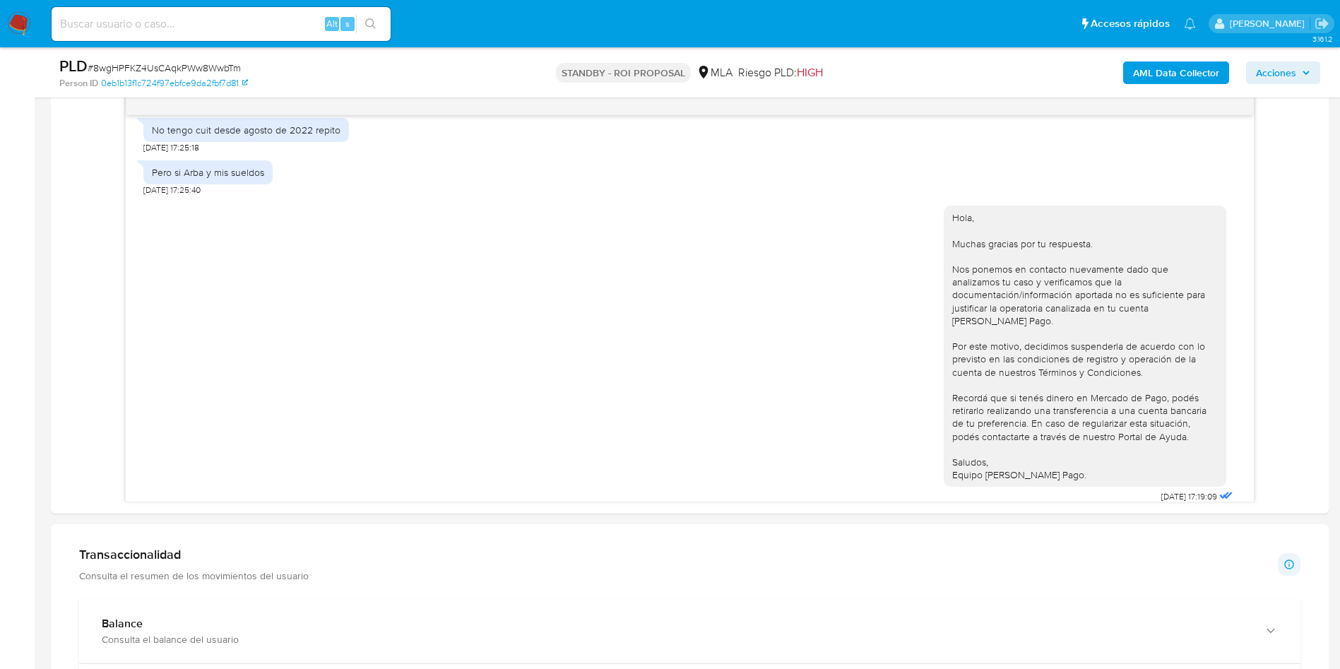
click at [133, 68] on span "# 8wgHPFKZ4UsCAqkPWw8WwbTm" at bounding box center [164, 68] width 153 height 14
click at [151, 39] on div "Alt s" at bounding box center [221, 24] width 339 height 34
click at [153, 20] on input at bounding box center [221, 24] width 339 height 18
paste input "5R9vLbl4vwKECkDjfJhNrizy"
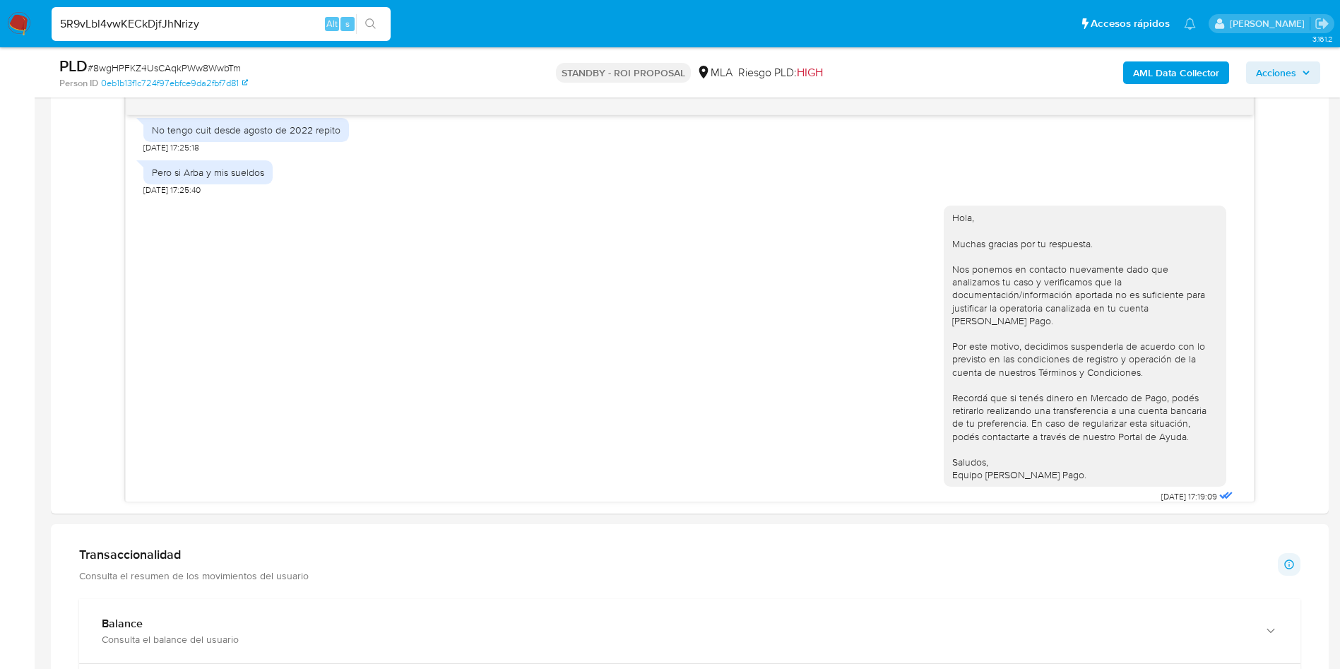
type input "5R9vLbl4vwKECkDjfJhNrizy"
click at [367, 35] on div "5R9vLbl4vwKECkDjfJhNrizy Alt s" at bounding box center [221, 24] width 339 height 34
click at [370, 29] on icon "search-icon" at bounding box center [370, 23] width 11 height 11
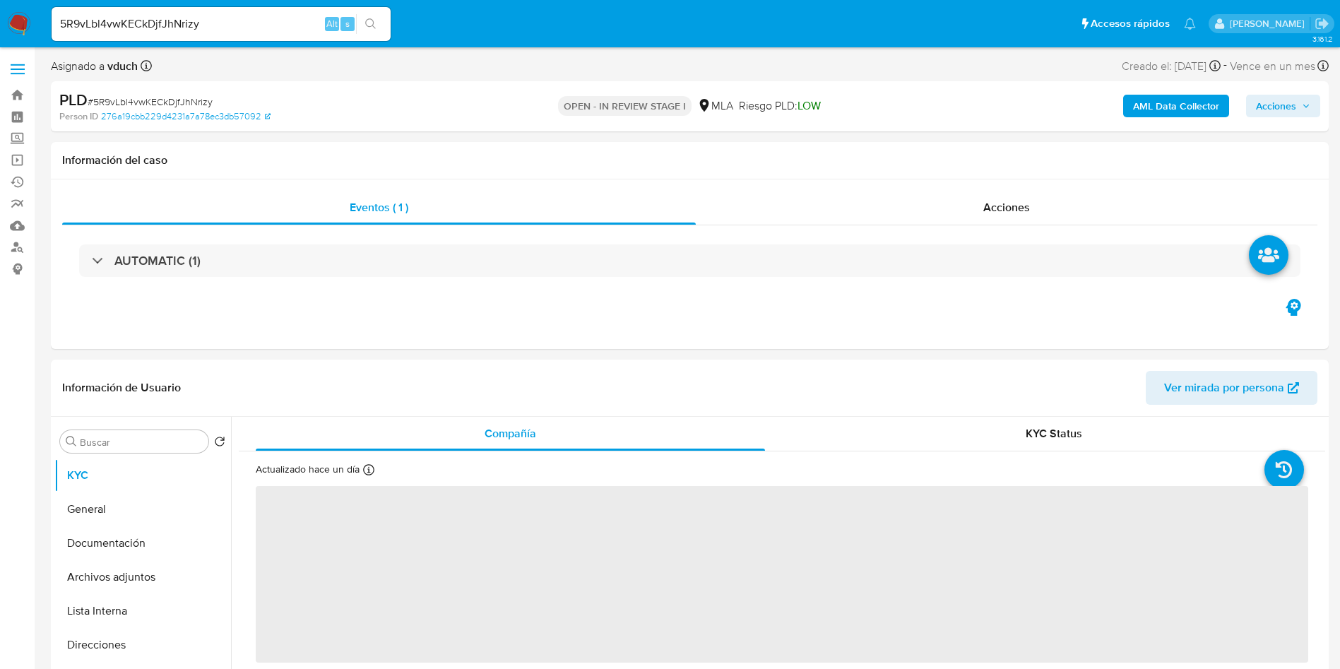
select select "10"
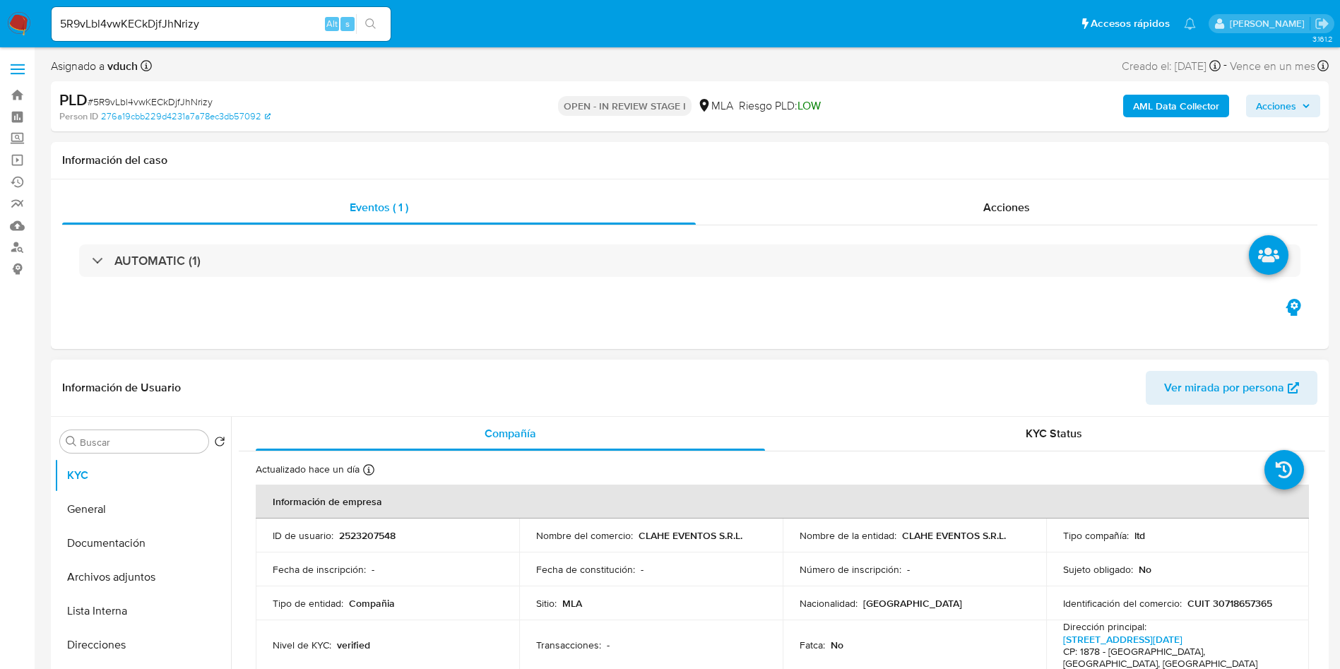
click at [753, 551] on td "Nombre del comercio : CLAHE EVENTOS S.R.L." at bounding box center [650, 535] width 263 height 34
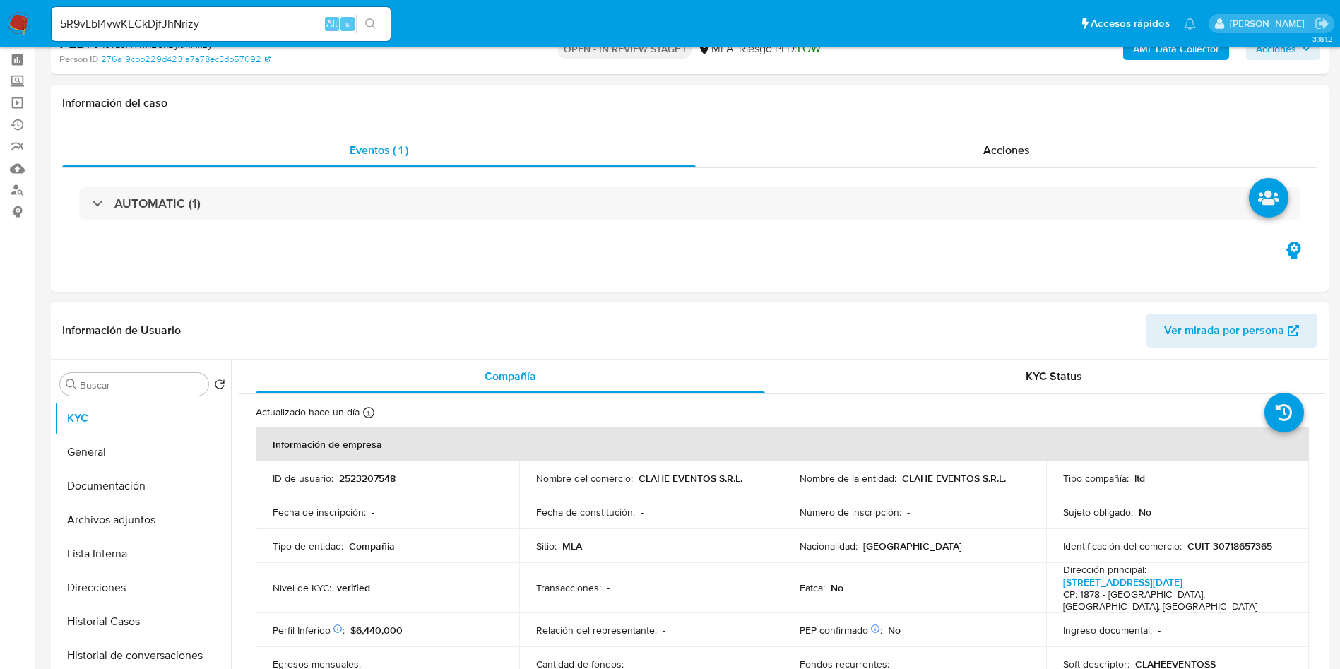
scroll to position [106, 0]
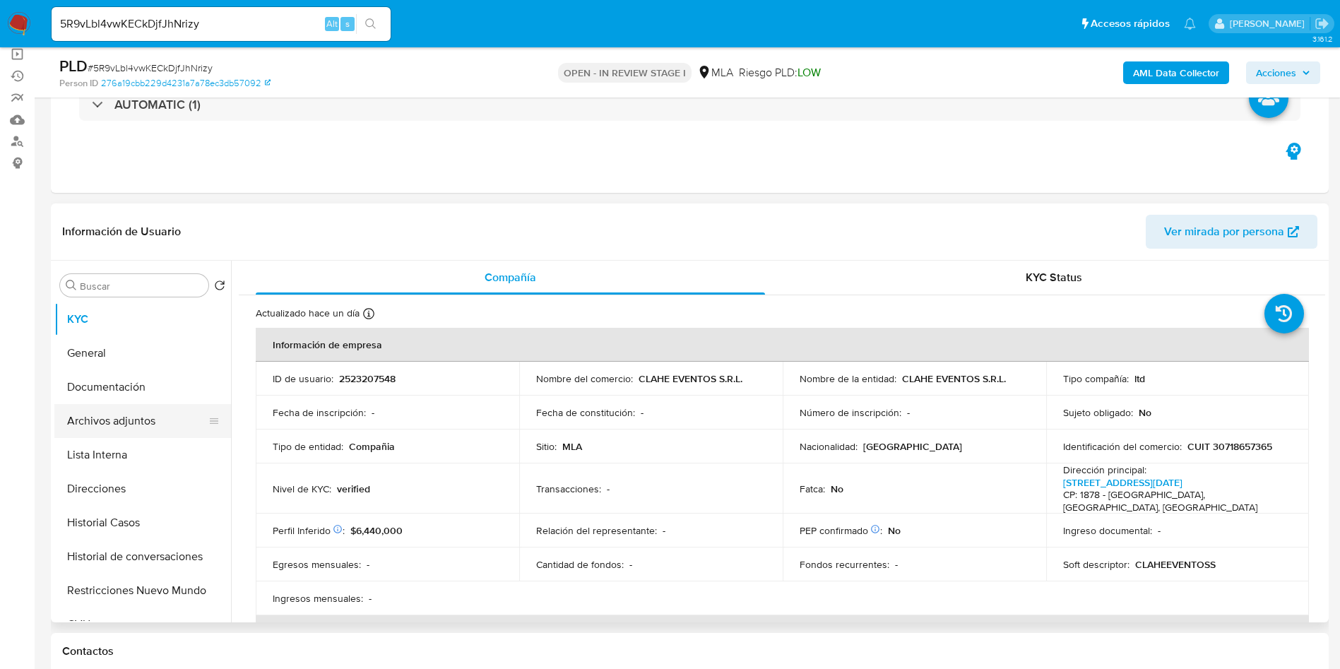
click at [162, 415] on button "Archivos adjuntos" at bounding box center [136, 421] width 165 height 34
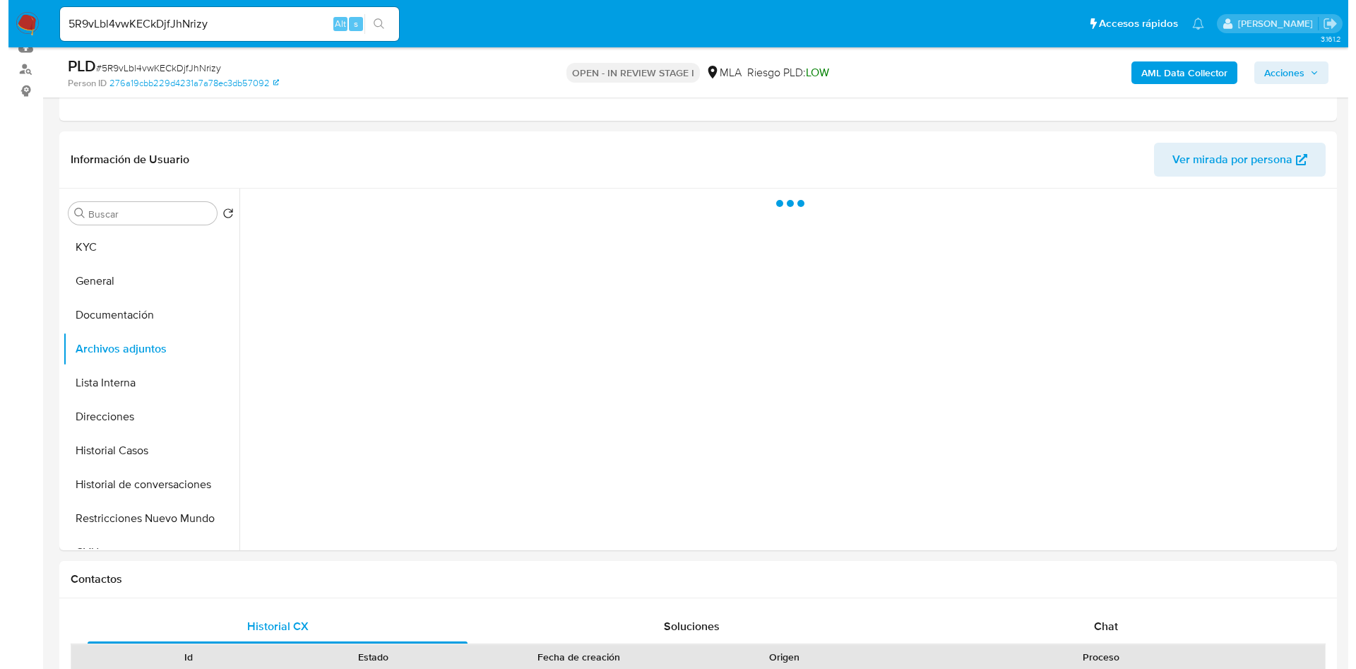
scroll to position [212, 0]
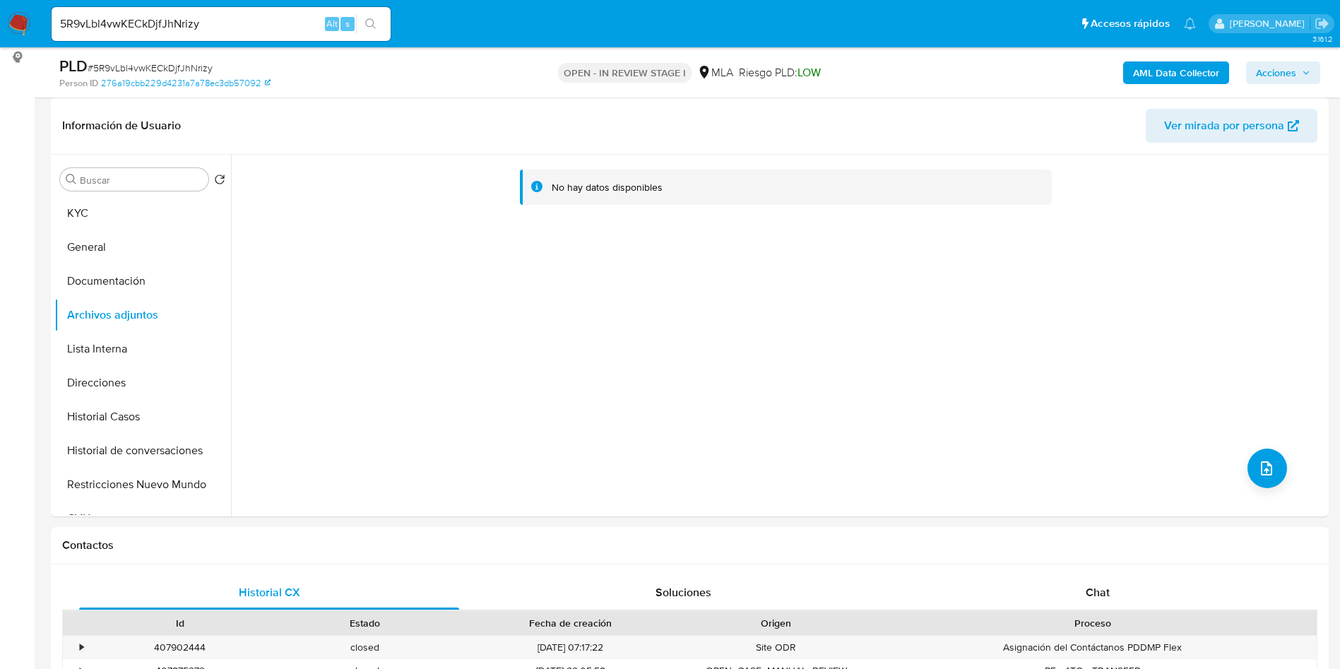
click at [1174, 75] on b "AML Data Collector" at bounding box center [1176, 72] width 86 height 23
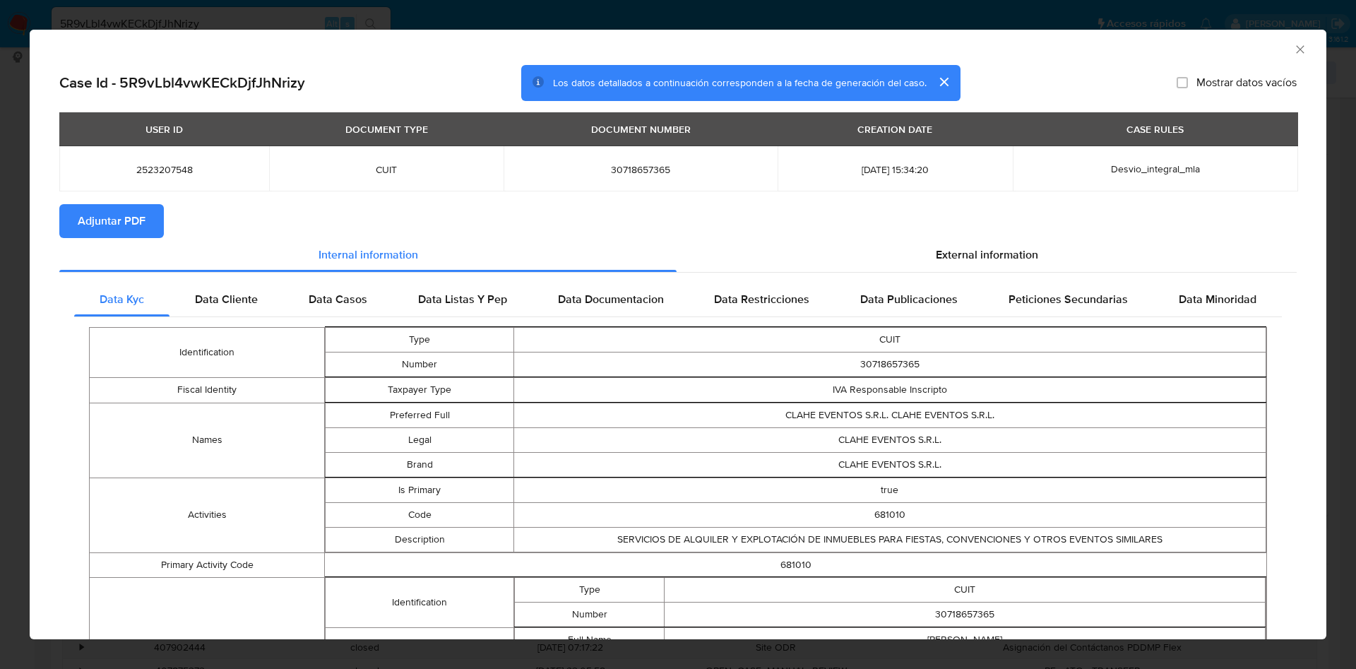
click at [81, 222] on span "Adjuntar PDF" at bounding box center [112, 220] width 68 height 31
click at [1293, 50] on icon "Cerrar ventana" at bounding box center [1300, 49] width 14 height 14
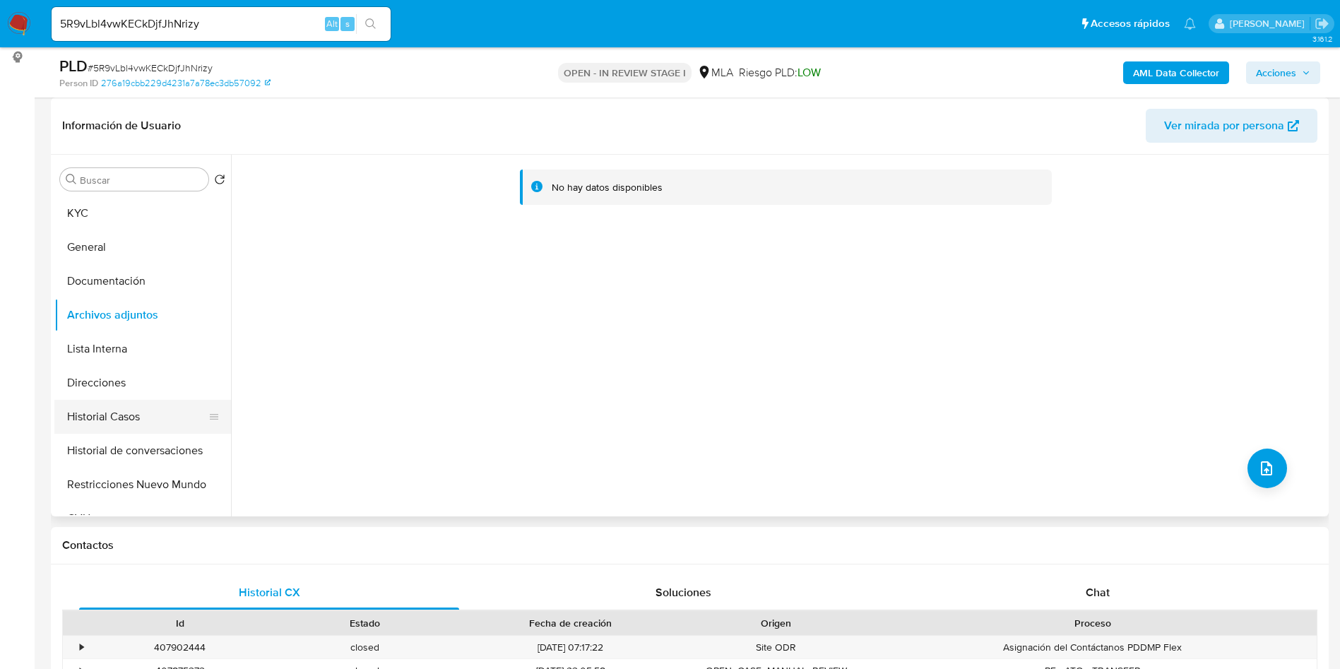
click at [114, 400] on button "Historial Casos" at bounding box center [136, 417] width 165 height 34
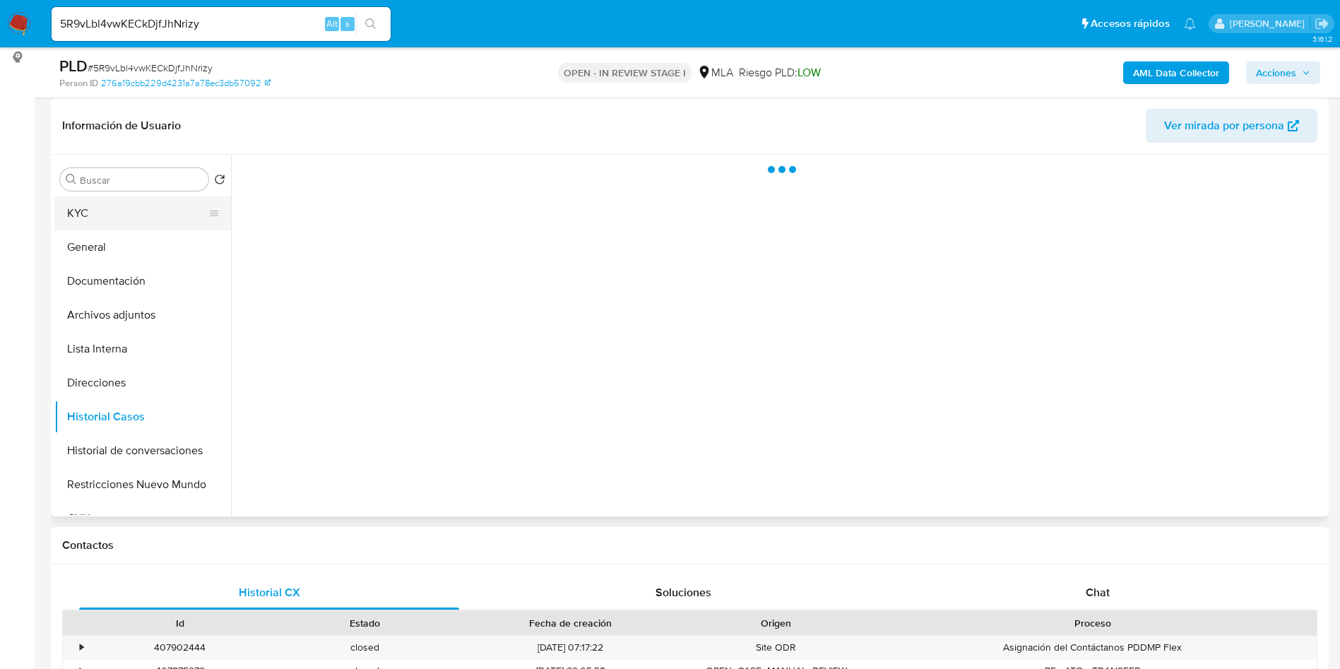
click at [132, 221] on button "KYC" at bounding box center [136, 213] width 165 height 34
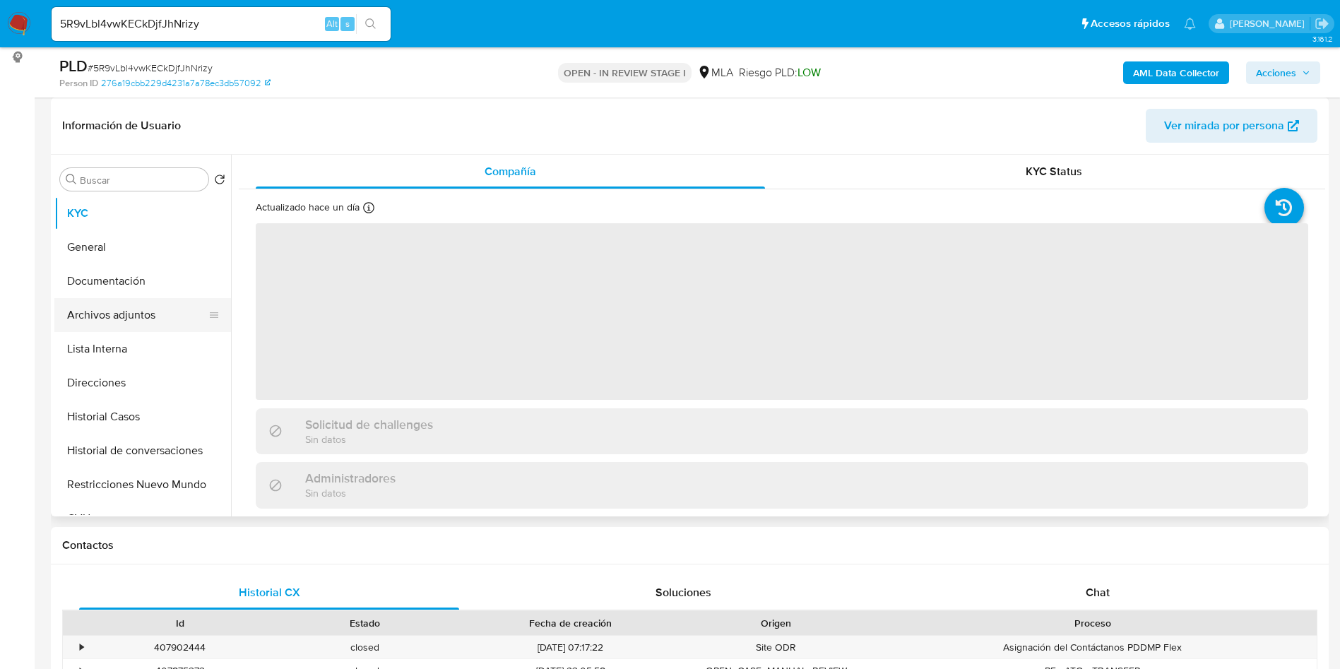
click at [148, 312] on button "Archivos adjuntos" at bounding box center [136, 315] width 165 height 34
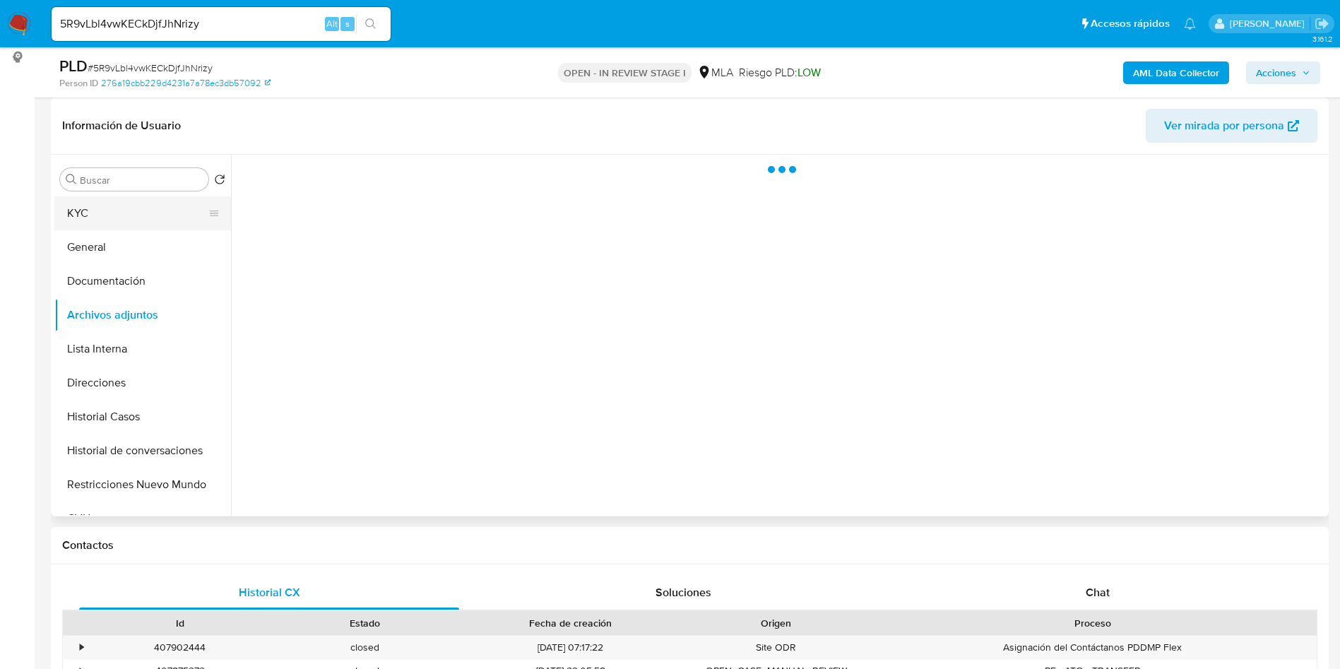
click at [139, 203] on button "KYC" at bounding box center [136, 213] width 165 height 34
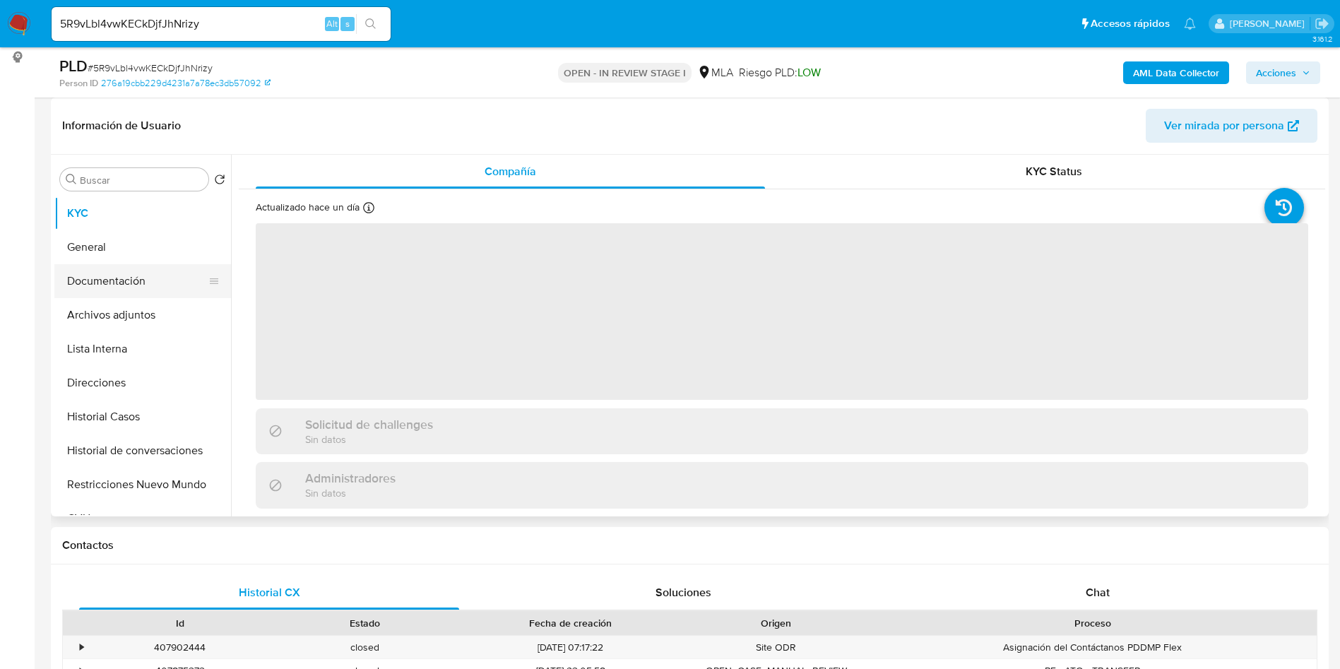
click at [112, 296] on button "Documentación" at bounding box center [136, 281] width 165 height 34
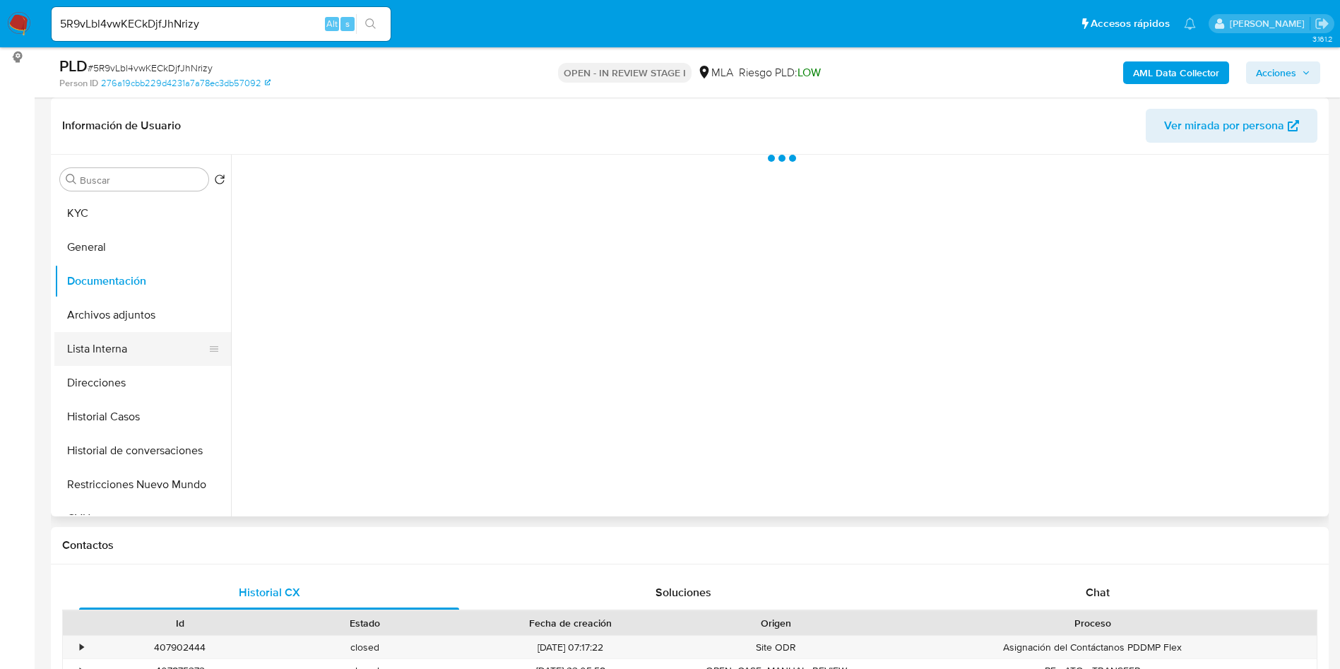
click at [98, 336] on button "Lista Interna" at bounding box center [136, 349] width 165 height 34
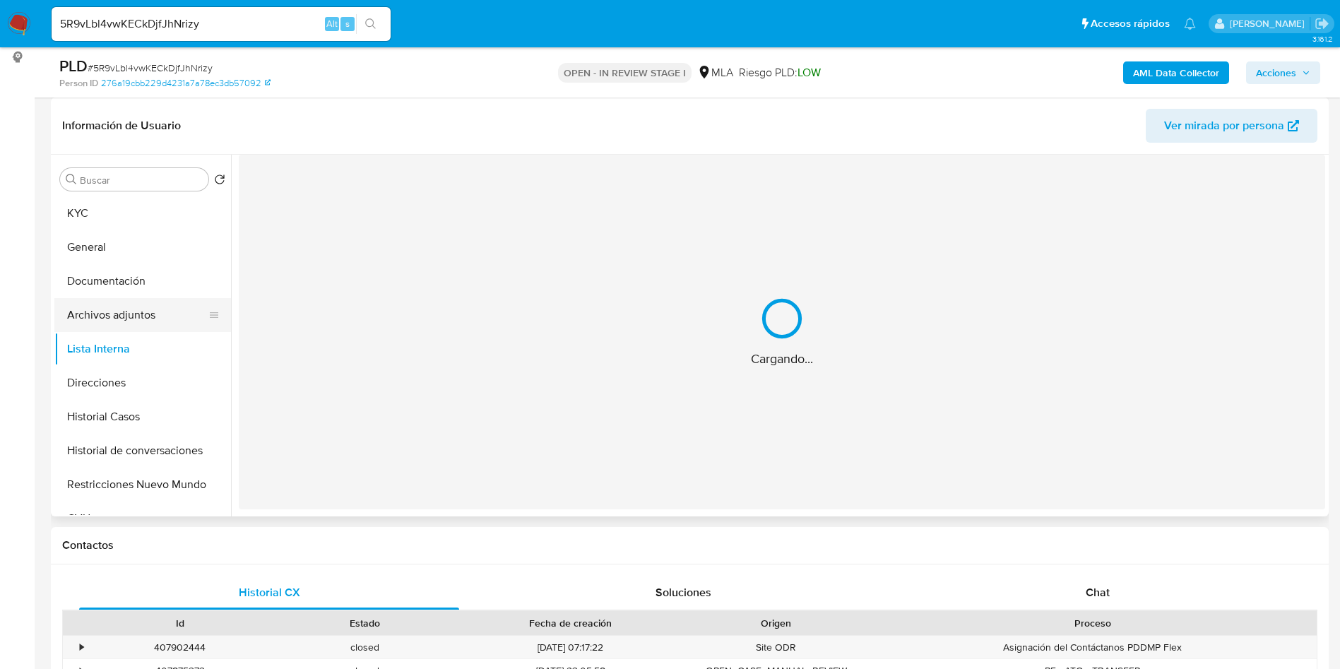
click at [110, 323] on button "Archivos adjuntos" at bounding box center [136, 315] width 165 height 34
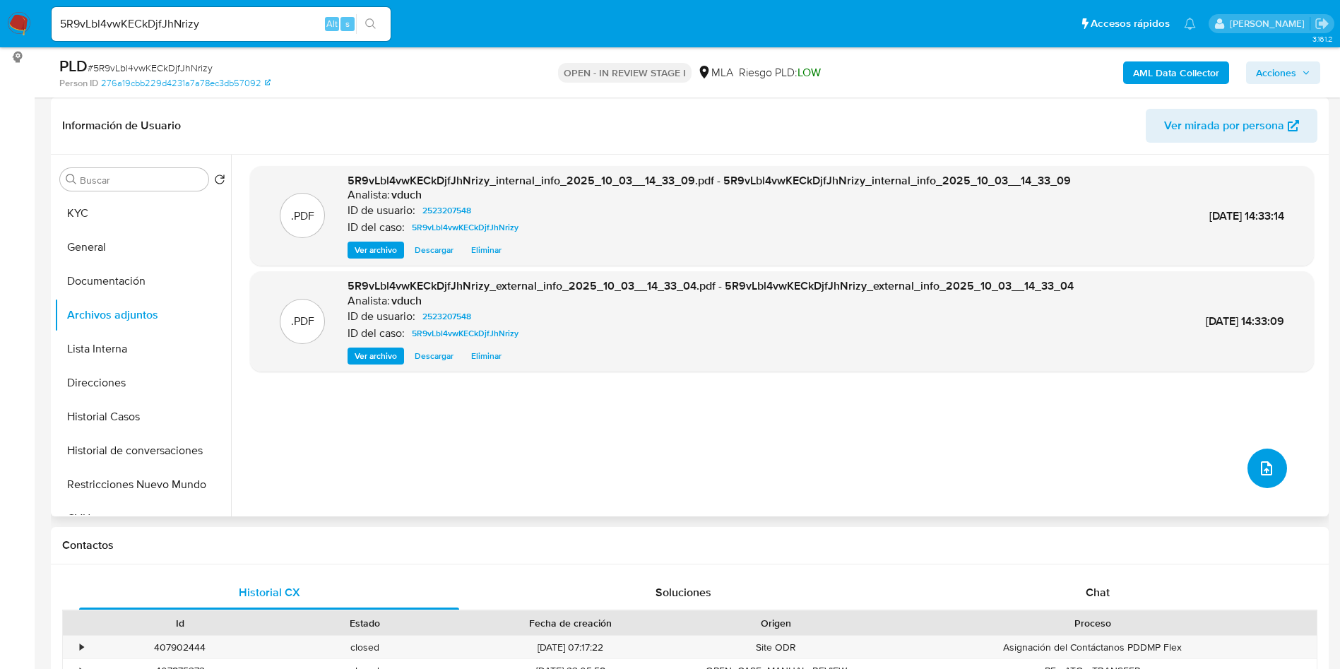
click at [1258, 470] on icon "upload-file" at bounding box center [1266, 468] width 17 height 17
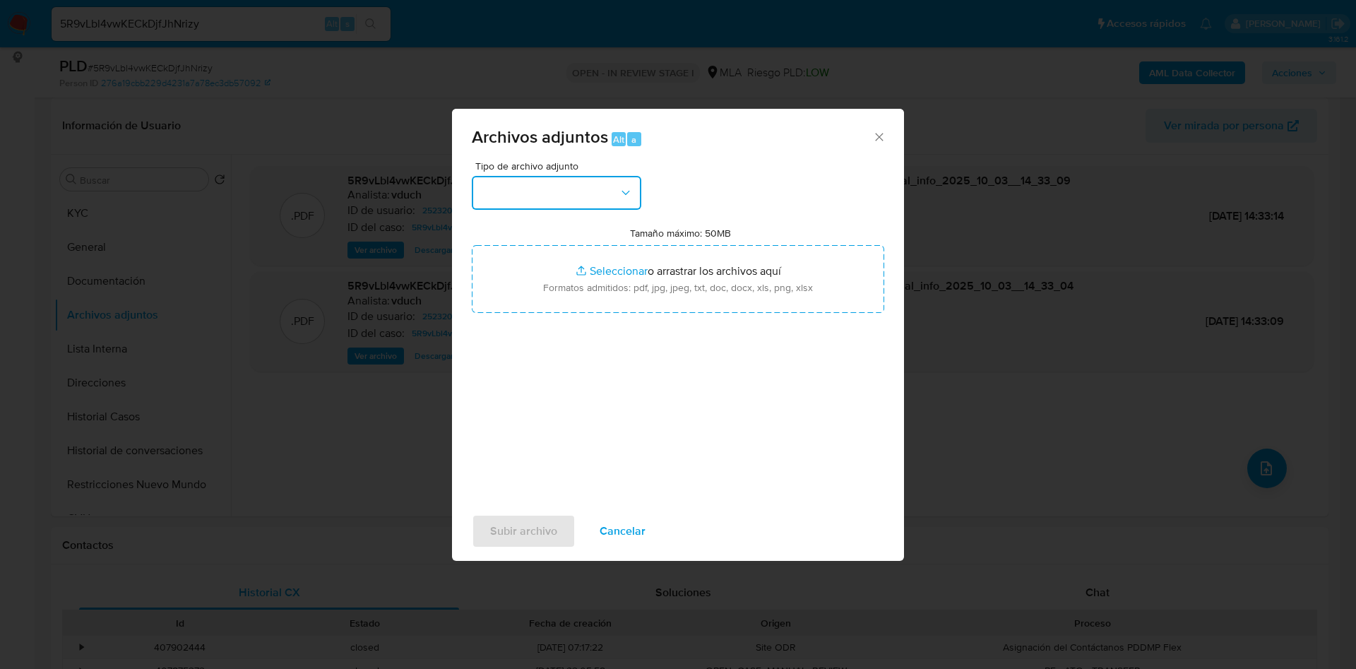
click at [568, 190] on button "button" at bounding box center [556, 193] width 169 height 34
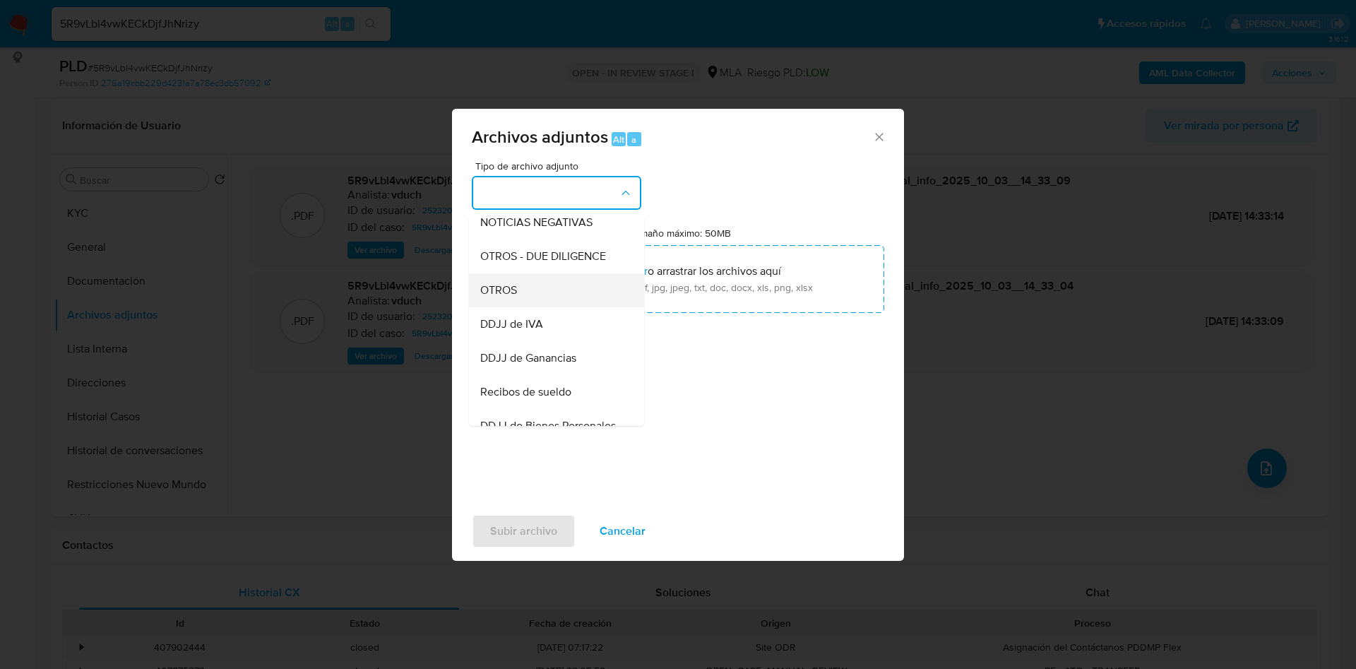
click at [540, 299] on div "OTROS" at bounding box center [552, 290] width 144 height 34
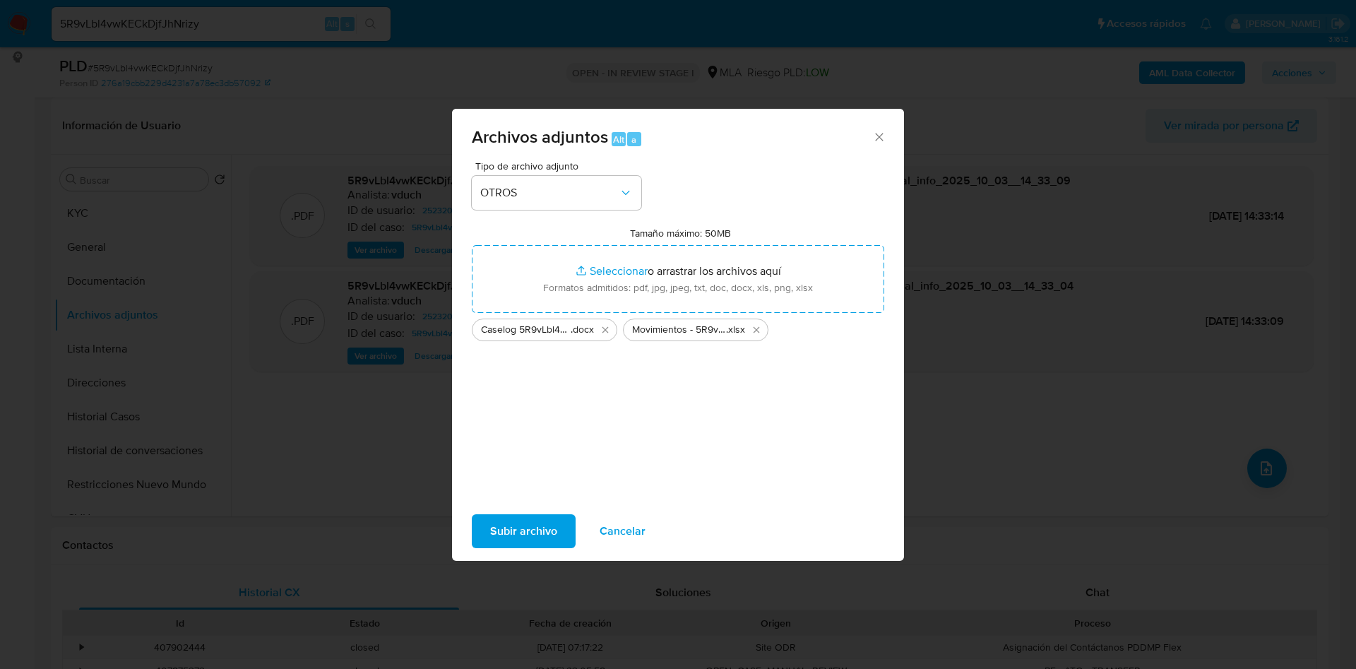
click at [508, 521] on span "Subir archivo" at bounding box center [523, 531] width 67 height 31
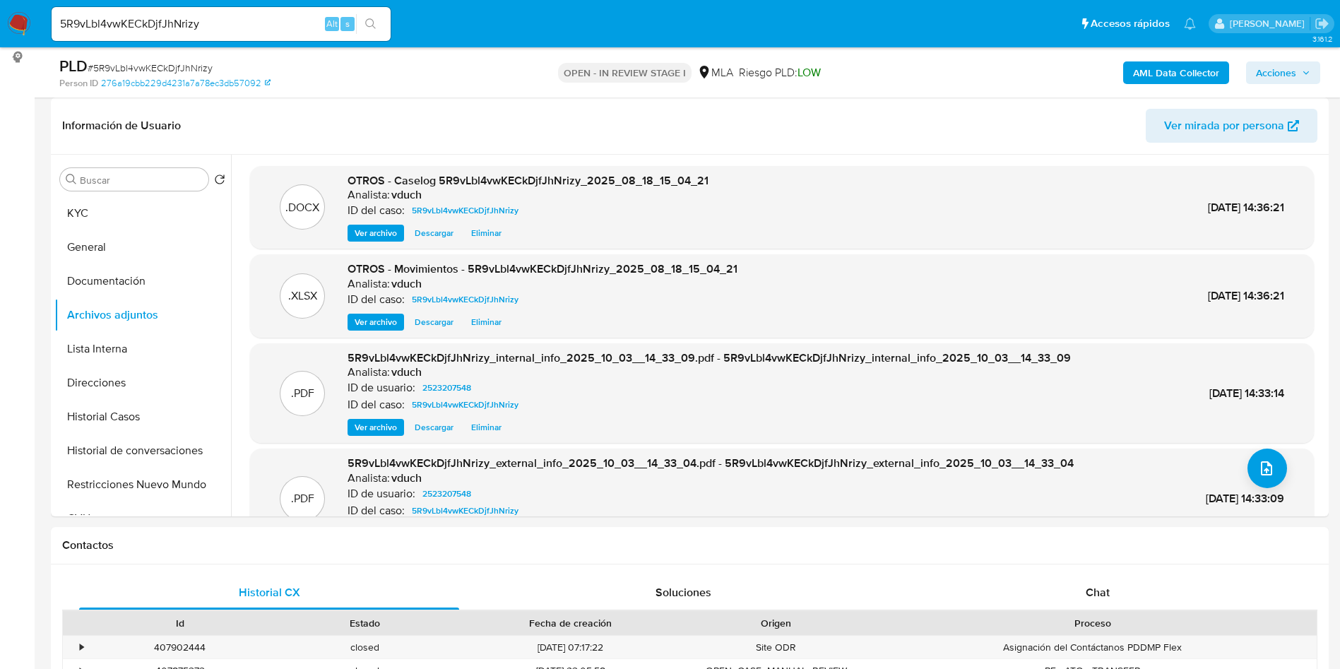
scroll to position [636, 0]
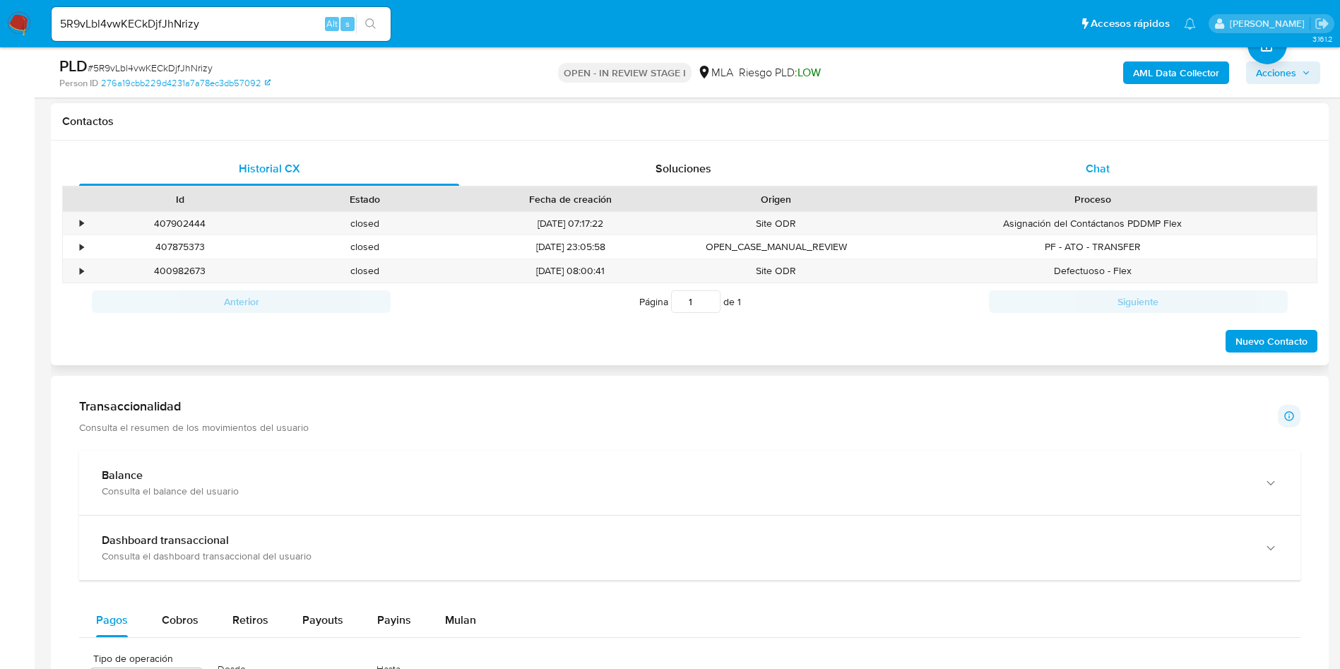
drag, startPoint x: 1140, startPoint y: 184, endPoint x: 1088, endPoint y: 172, distance: 52.8
click at [1140, 184] on div "Chat" at bounding box center [1097, 169] width 380 height 34
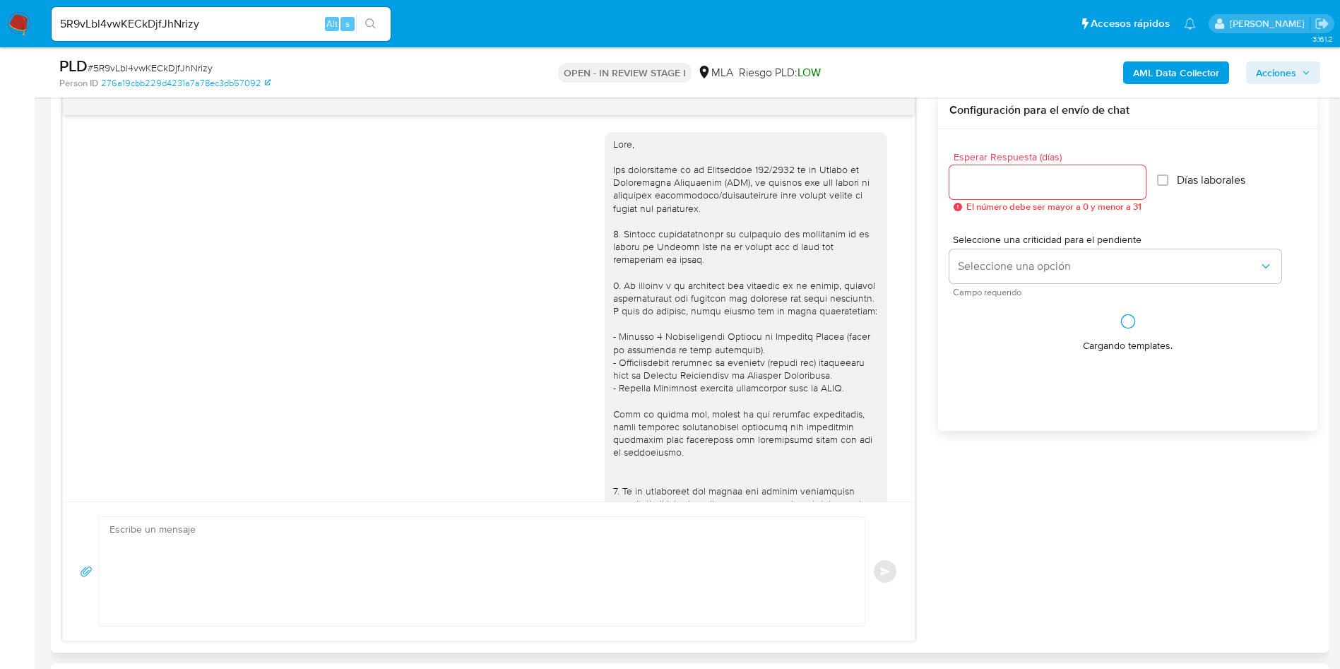
scroll to position [467, 0]
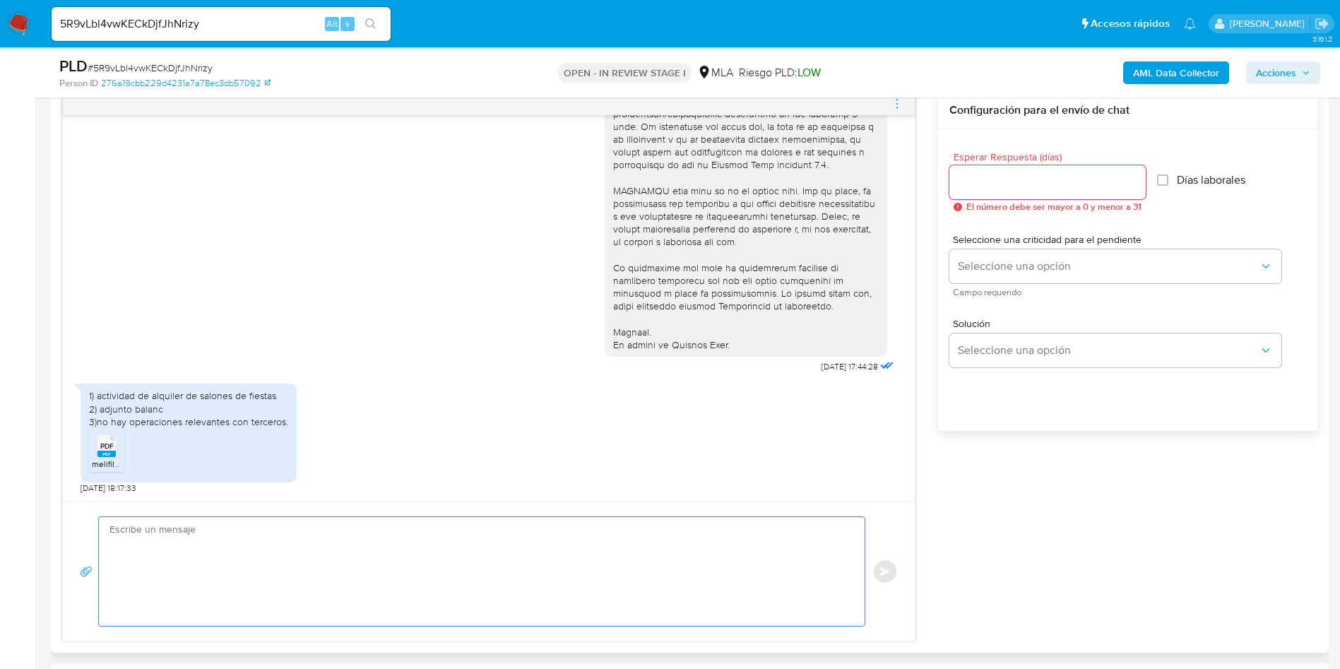
click at [382, 564] on textarea at bounding box center [477, 571] width 737 height 109
paste textarea "Hola, ¡Muchas gracias por tu respuesta! Confirmamos la recepción de la document…"
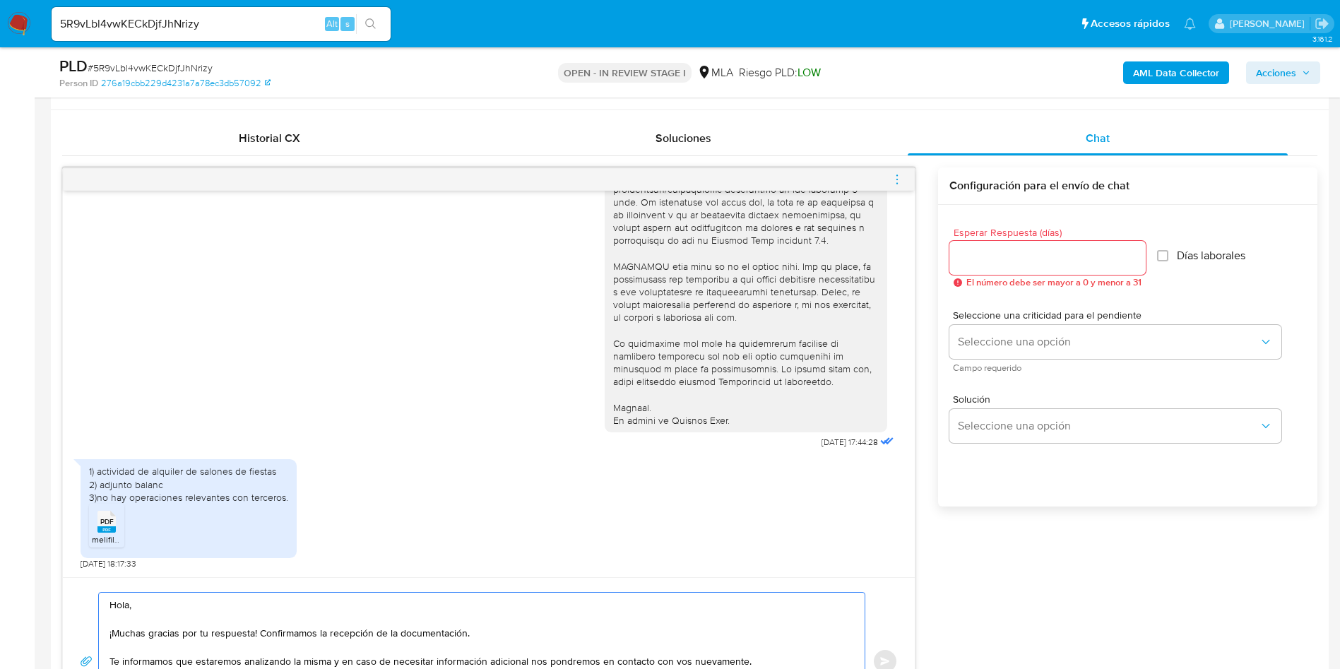
scroll to position [636, 0]
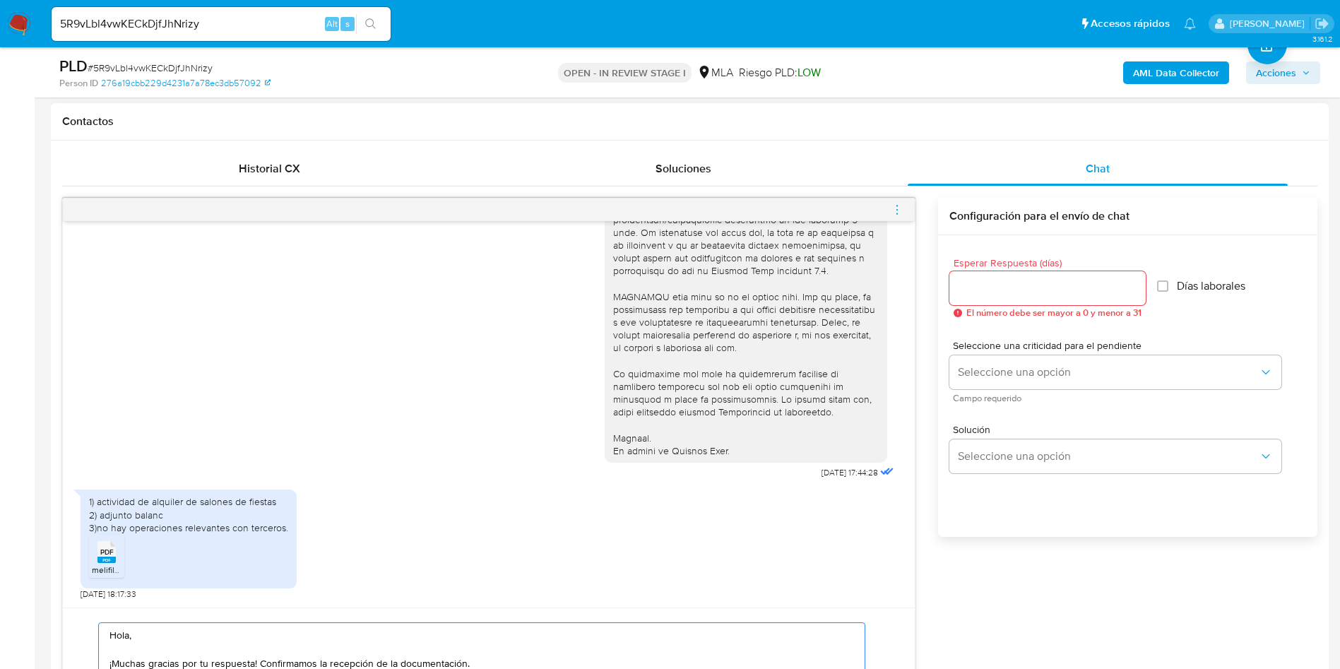
type textarea "Hola, ¡Muchas gracias por tu respuesta! Confirmamos la recepción de la document…"
click at [998, 271] on div at bounding box center [1047, 288] width 196 height 34
click at [994, 288] on input "Esperar Respuesta (días)" at bounding box center [1047, 288] width 196 height 18
type input "9"
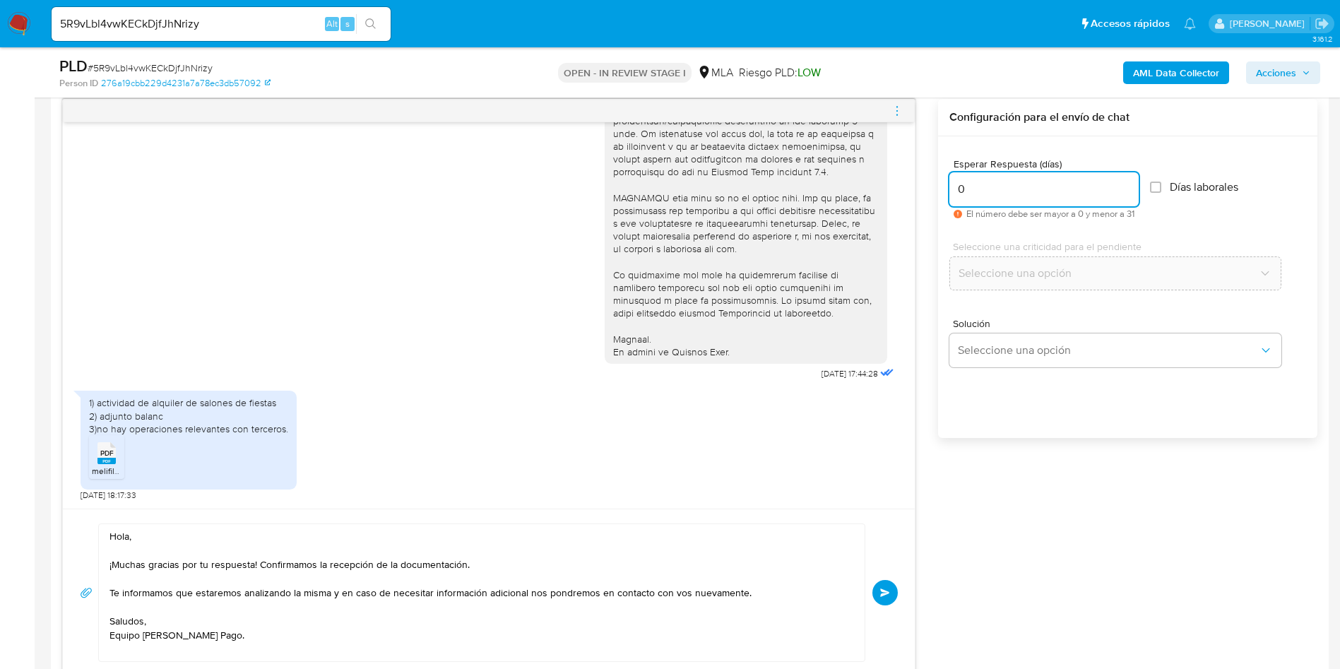
scroll to position [953, 0]
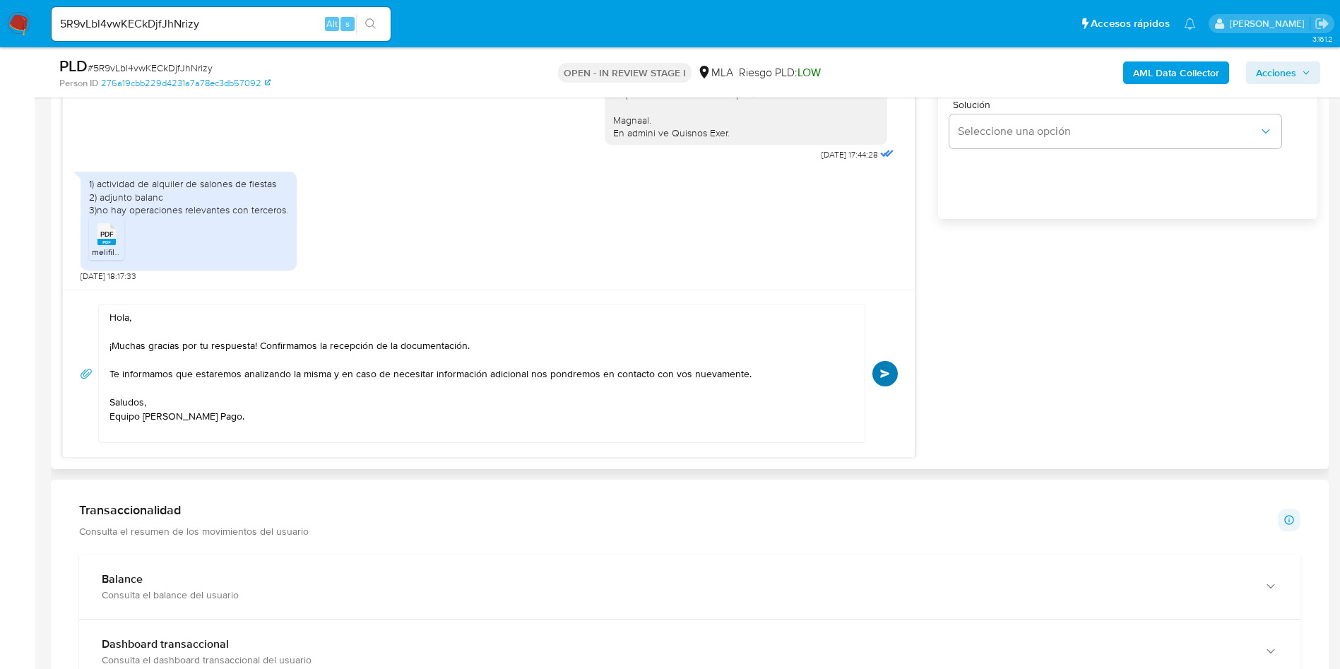
type input "0"
click at [888, 376] on span "Enviar" at bounding box center [885, 373] width 10 height 8
click at [165, 25] on input "5R9vLbl4vwKECkDjfJhNrizy" at bounding box center [221, 24] width 339 height 18
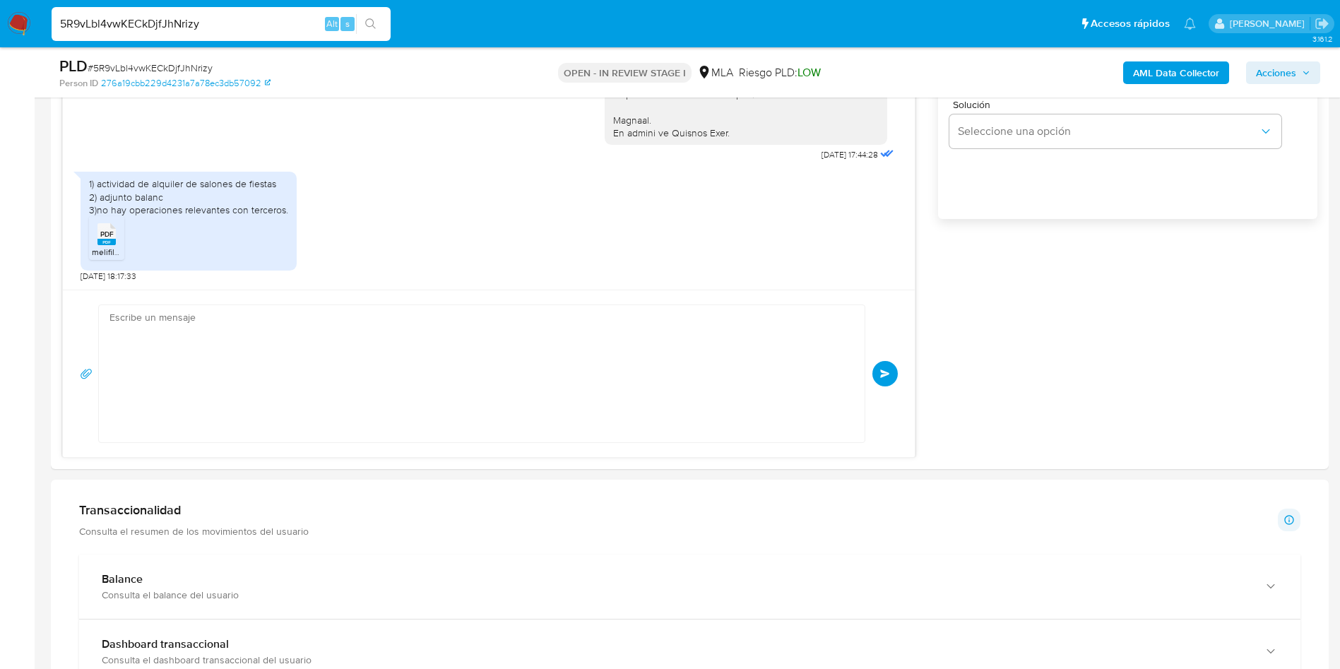
scroll to position [649, 0]
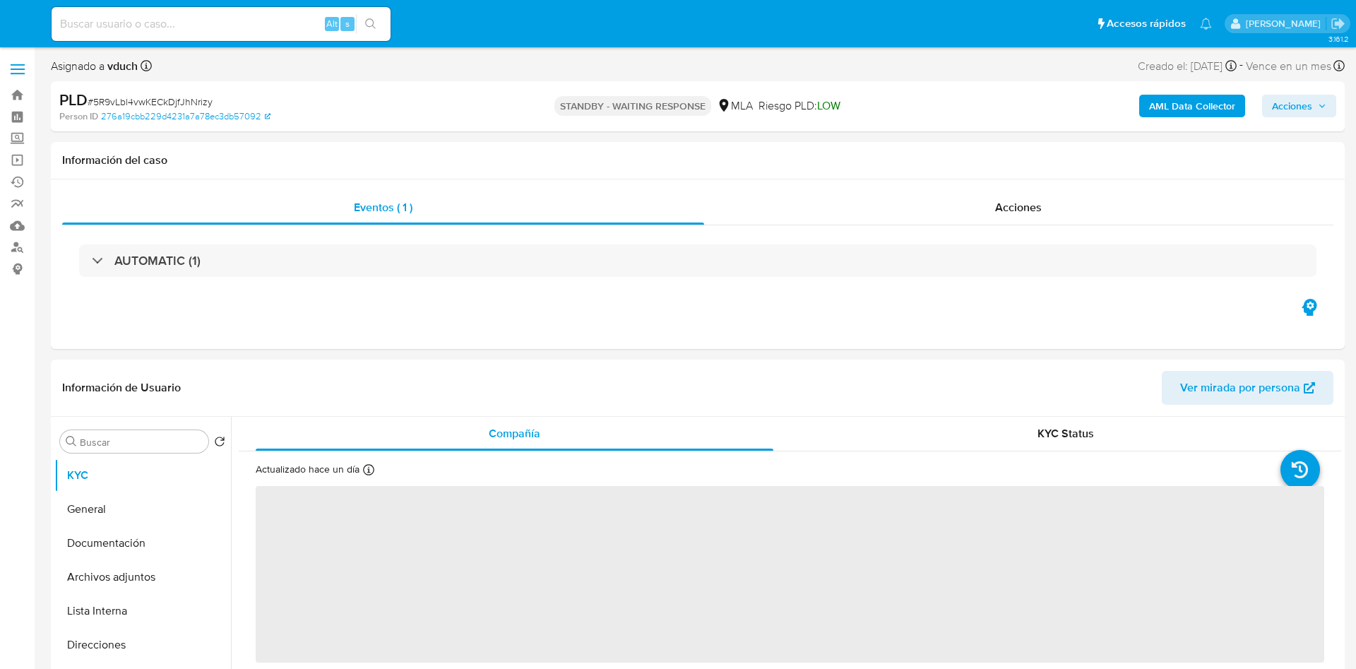
select select "10"
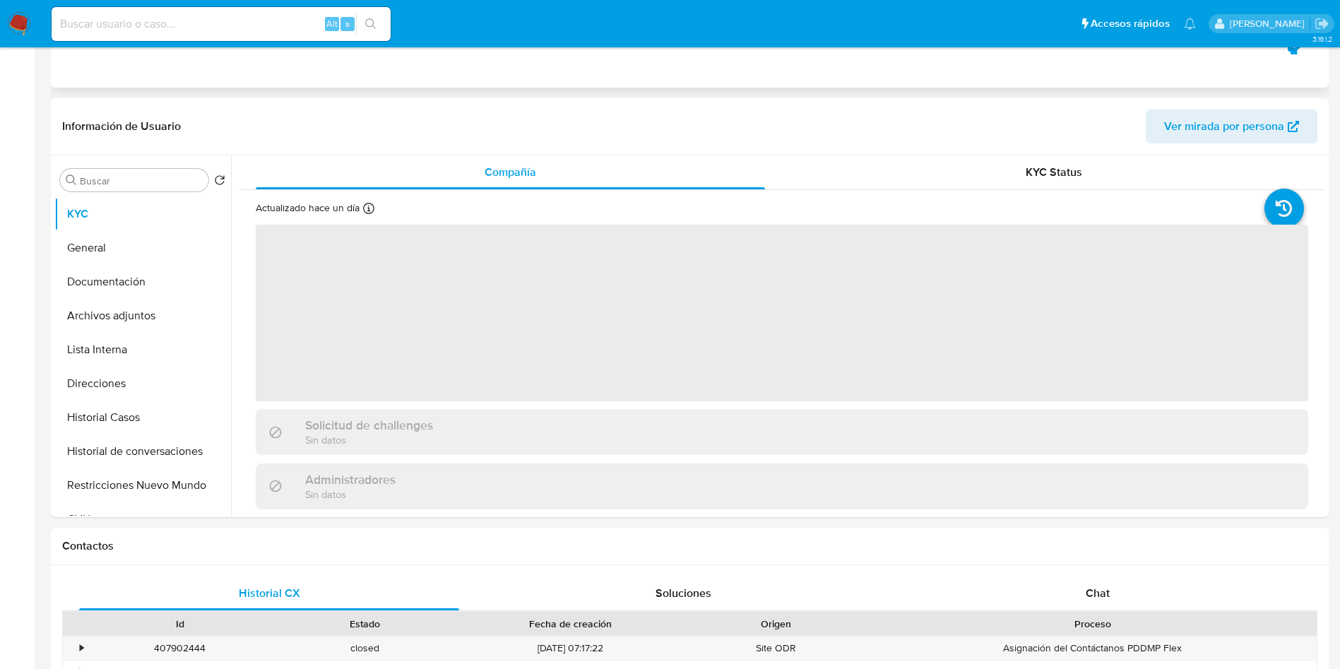
select select "10"
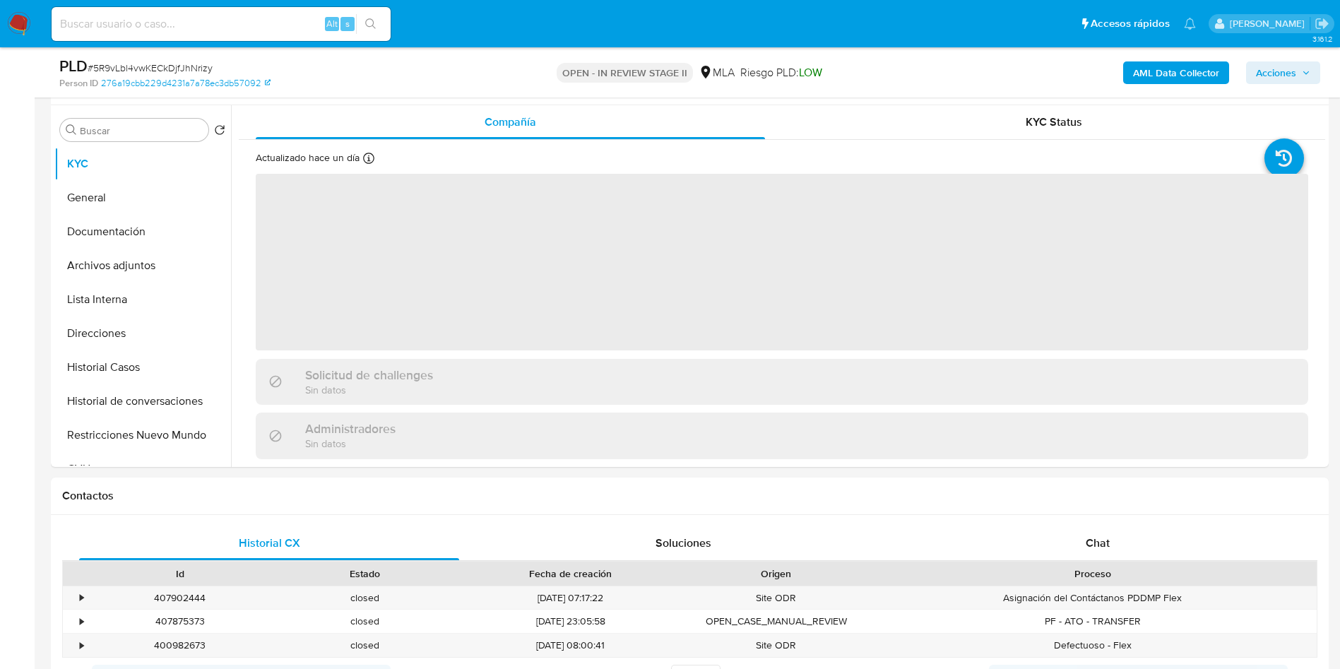
scroll to position [318, 0]
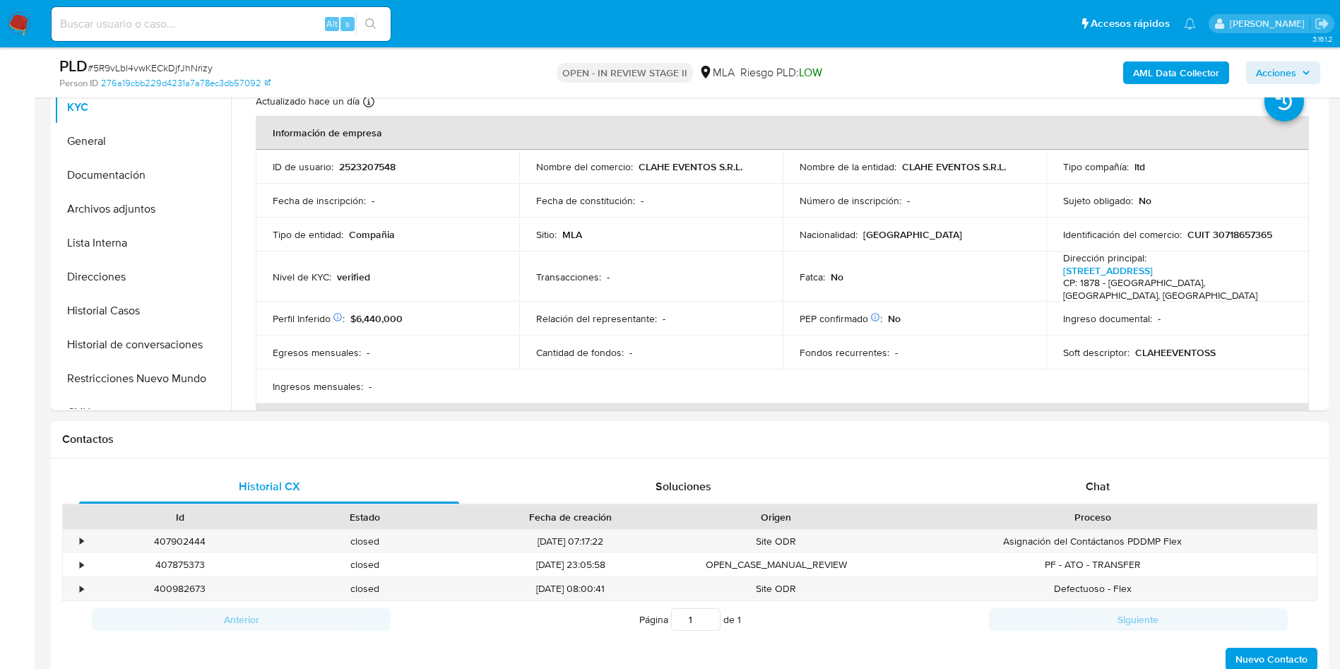
drag, startPoint x: 451, startPoint y: 80, endPoint x: 580, endPoint y: 58, distance: 131.1
click at [451, 80] on div "Person ID 276a19cbb229d4231a7a78ec3db57092" at bounding box center [267, 83] width 417 height 13
click at [1286, 73] on span "Acciones" at bounding box center [1276, 72] width 40 height 23
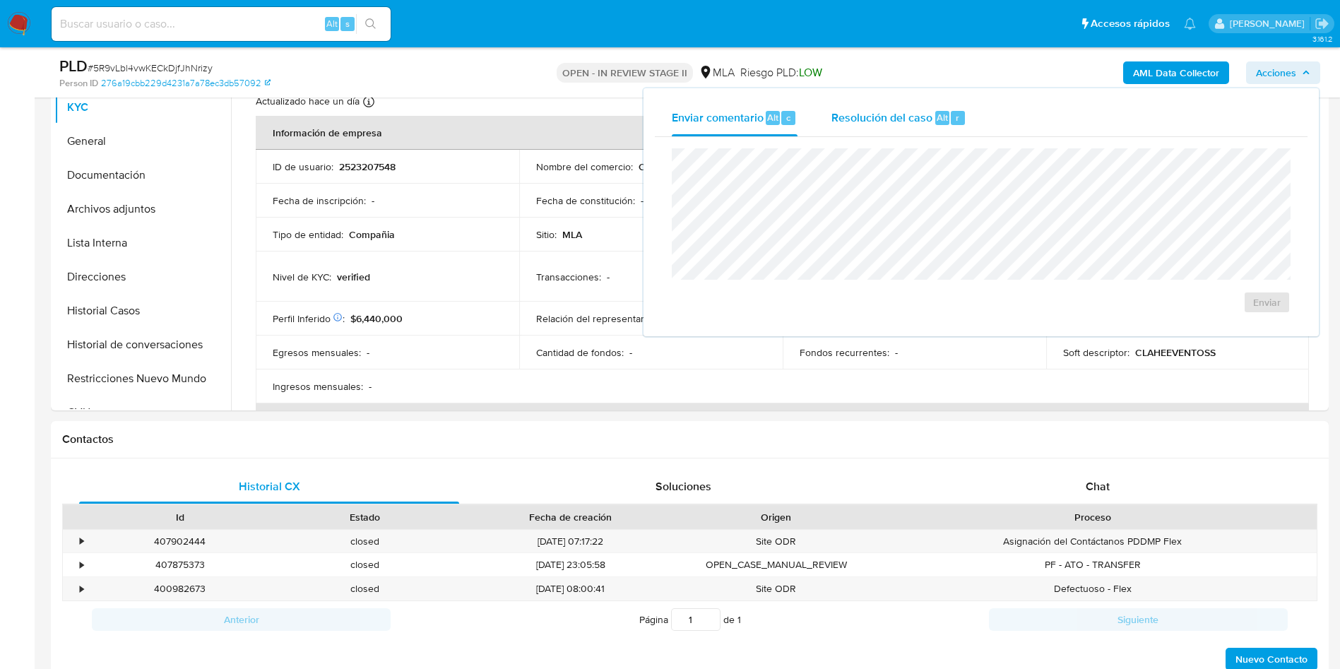
click at [944, 117] on span "Alt" at bounding box center [941, 117] width 11 height 13
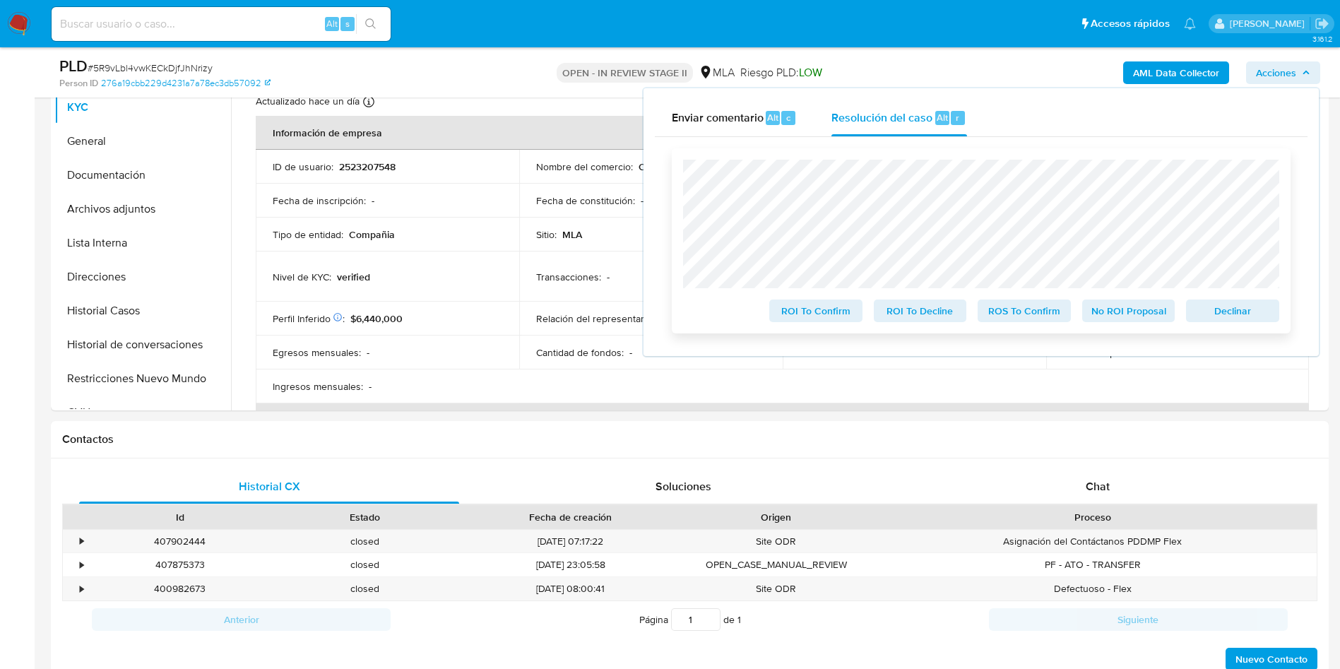
click at [1133, 321] on span "No ROI Proposal" at bounding box center [1128, 311] width 73 height 20
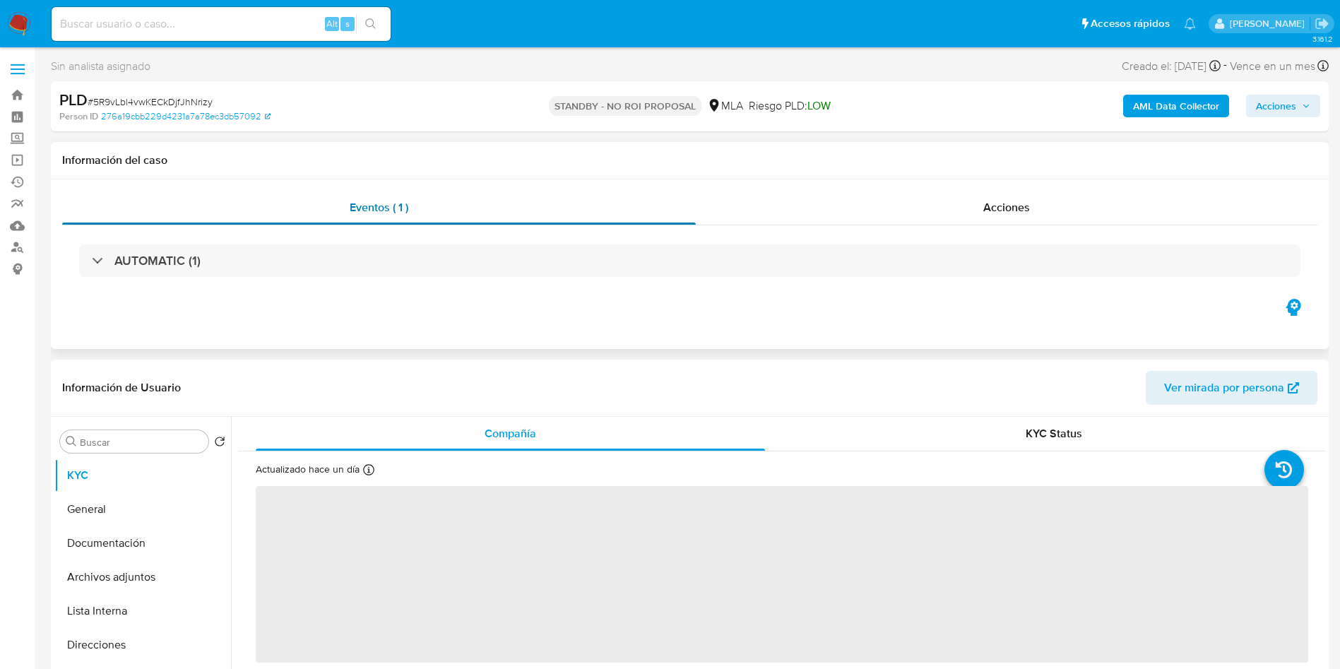
select select "10"
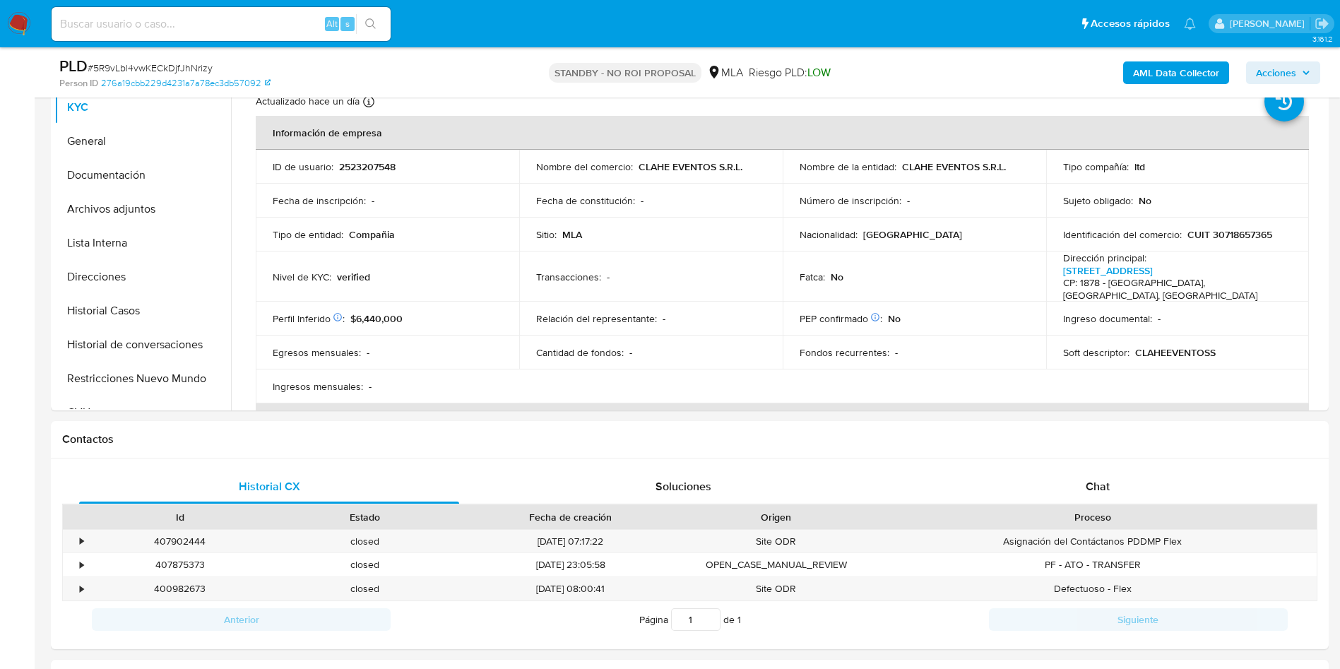
drag, startPoint x: 159, startPoint y: 145, endPoint x: 28, endPoint y: 166, distance: 132.4
click at [160, 145] on button "General" at bounding box center [142, 141] width 177 height 34
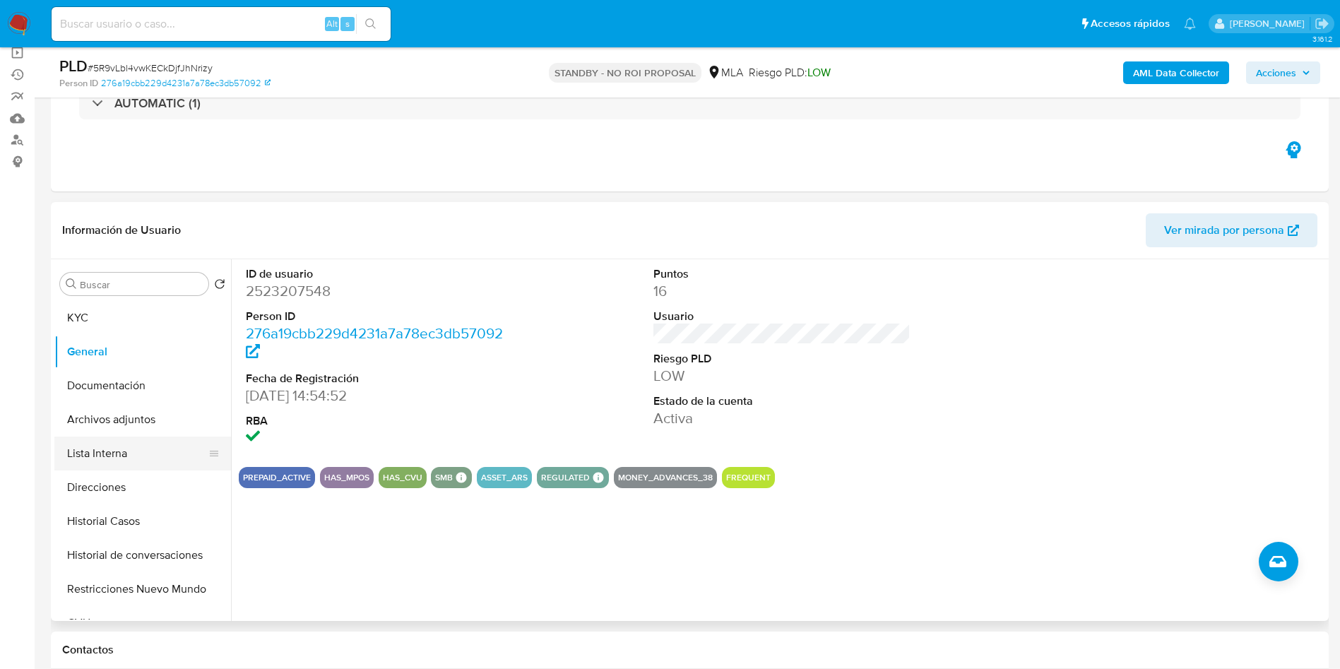
scroll to position [212, 0]
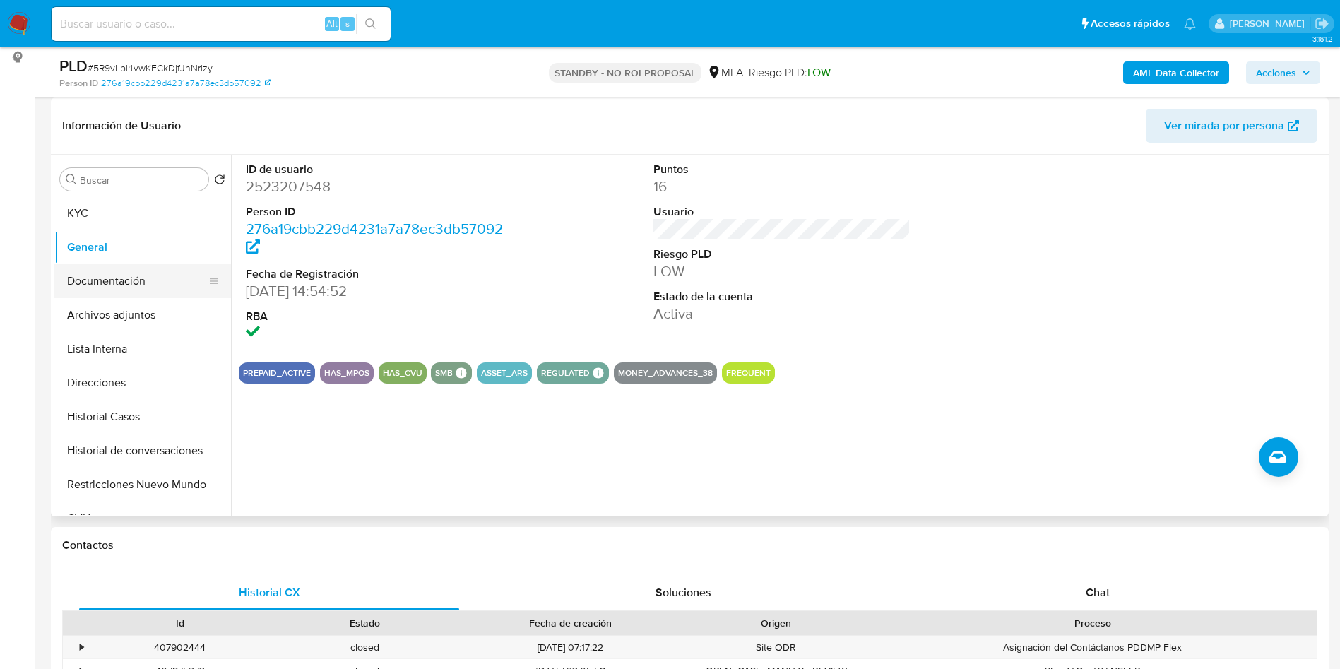
click at [144, 277] on button "Documentación" at bounding box center [136, 281] width 165 height 34
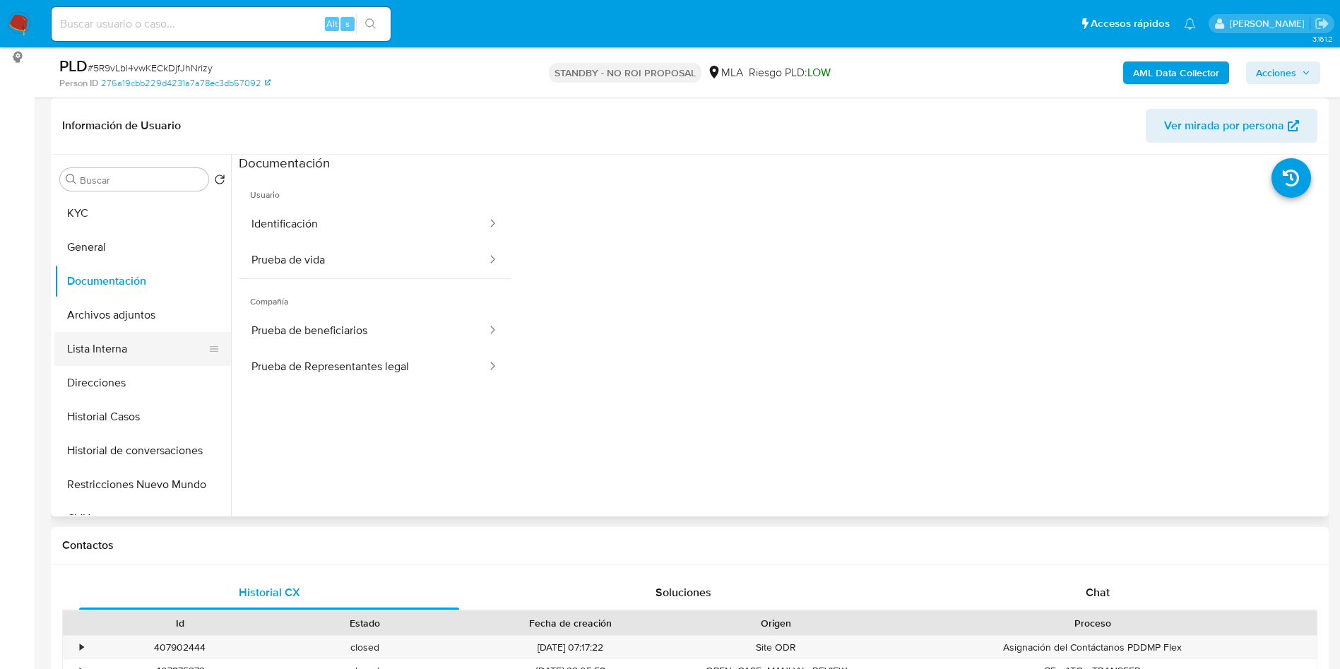
click at [85, 334] on button "Lista Interna" at bounding box center [136, 349] width 165 height 34
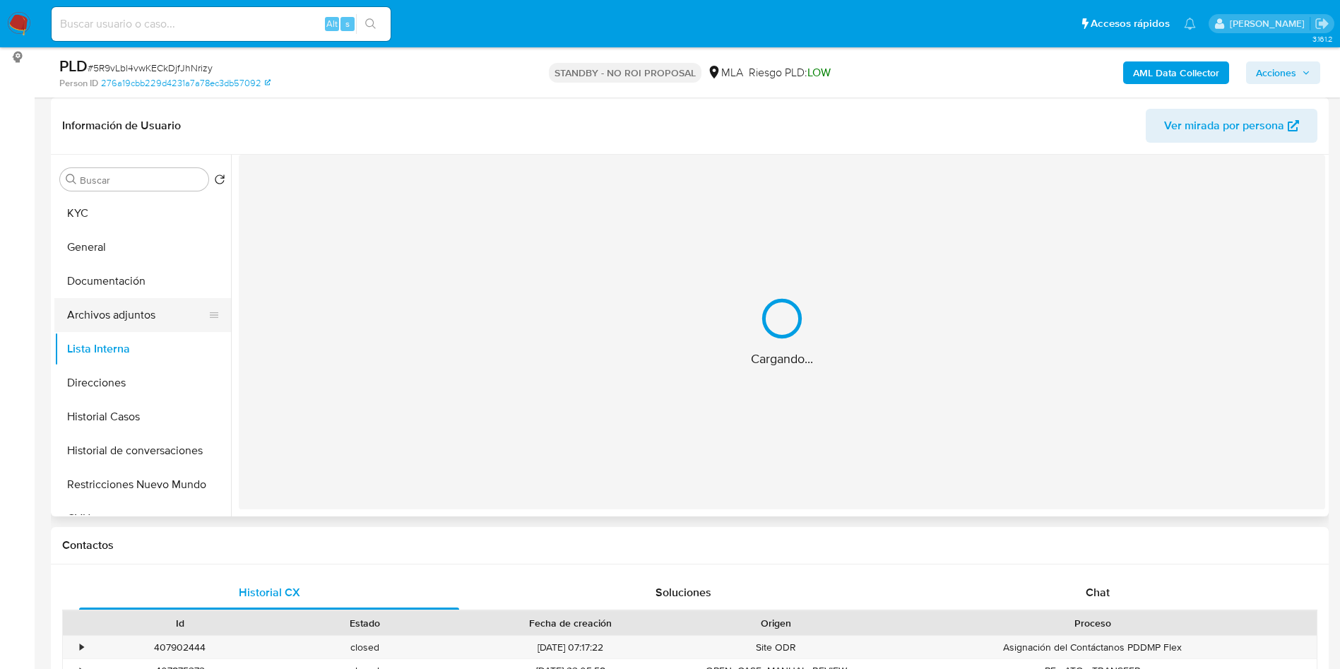
click at [131, 312] on button "Archivos adjuntos" at bounding box center [136, 315] width 165 height 34
